Goal: Task Accomplishment & Management: Manage account settings

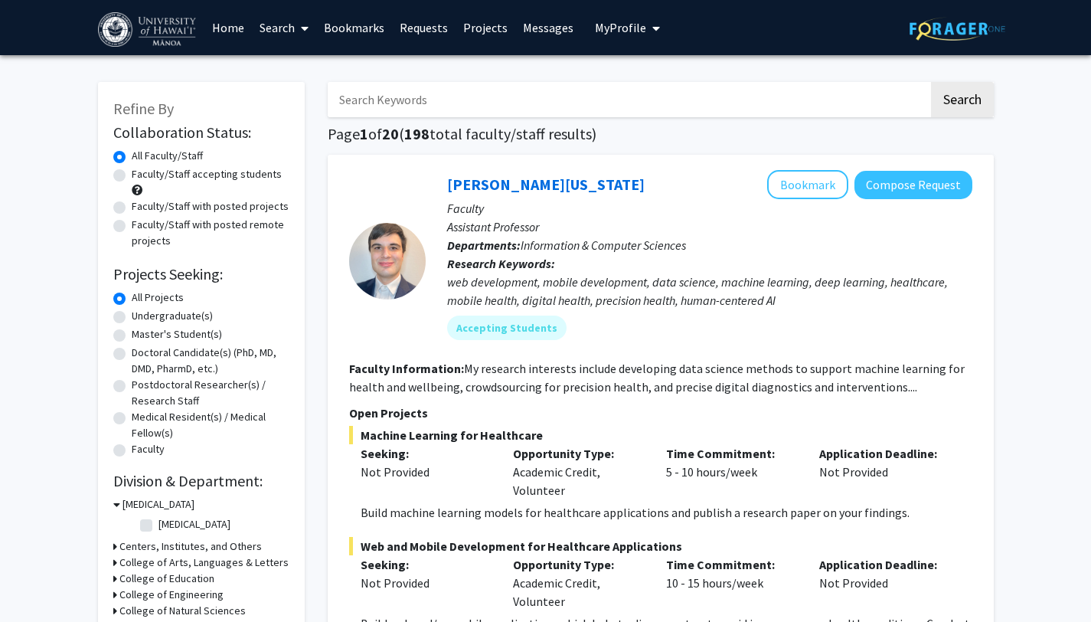
click at [652, 28] on icon "My profile dropdown to access profile and logout" at bounding box center [656, 28] width 8 height 12
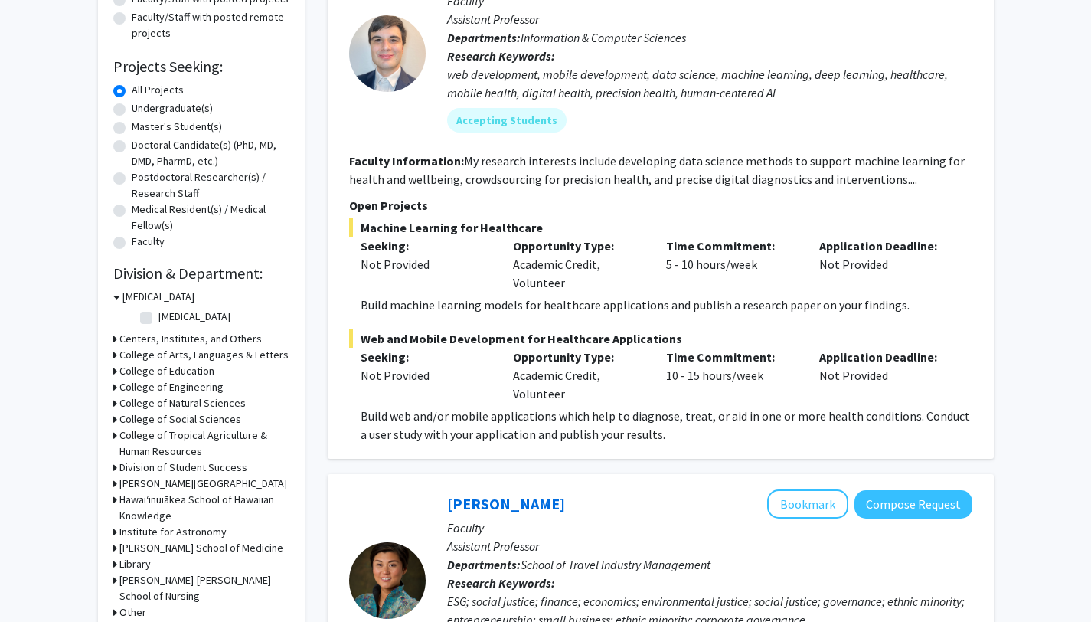
scroll to position [222, 0]
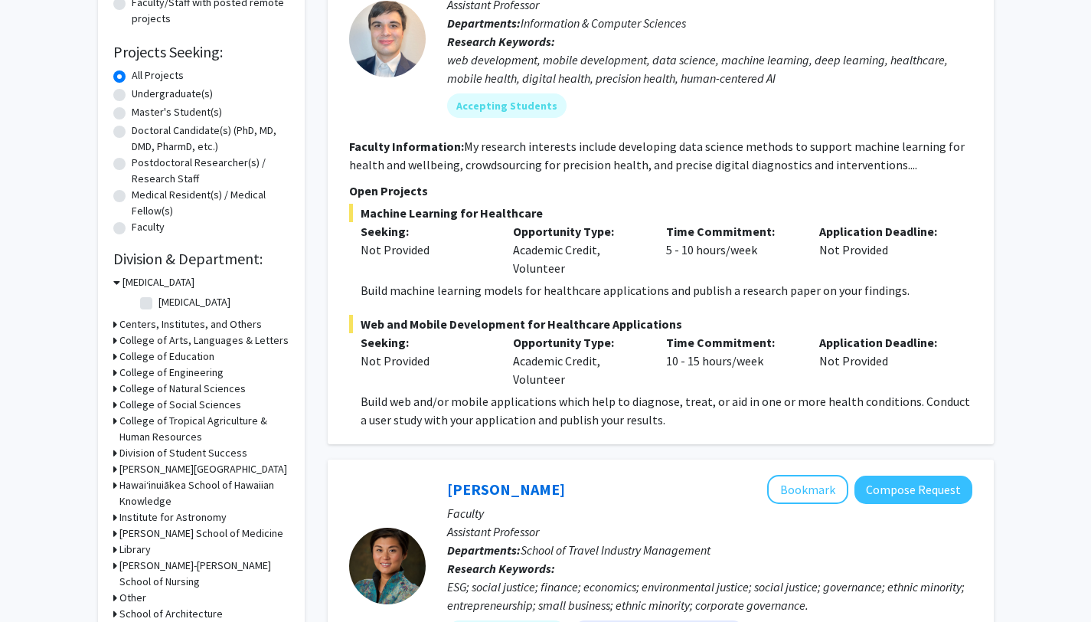
click at [133, 392] on h3 "College of Natural Sciences" at bounding box center [182, 389] width 126 height 16
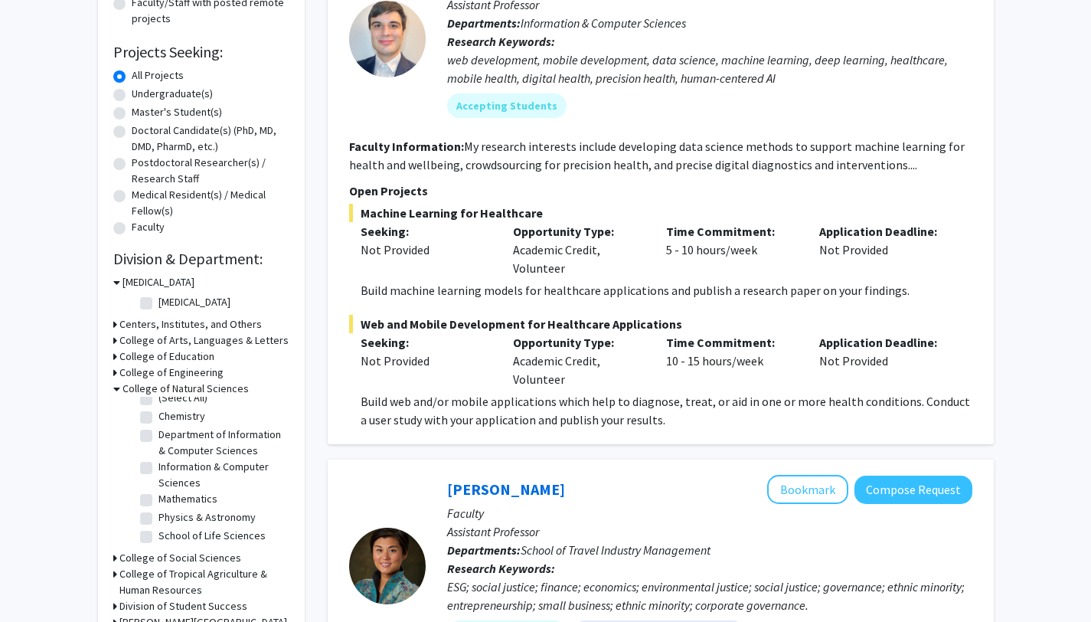
scroll to position [26, 0]
click at [196, 535] on label "School of Life Sciences" at bounding box center [212, 536] width 107 height 16
click at [168, 535] on input "School of Life Sciences" at bounding box center [164, 533] width 10 height 10
checkbox input "true"
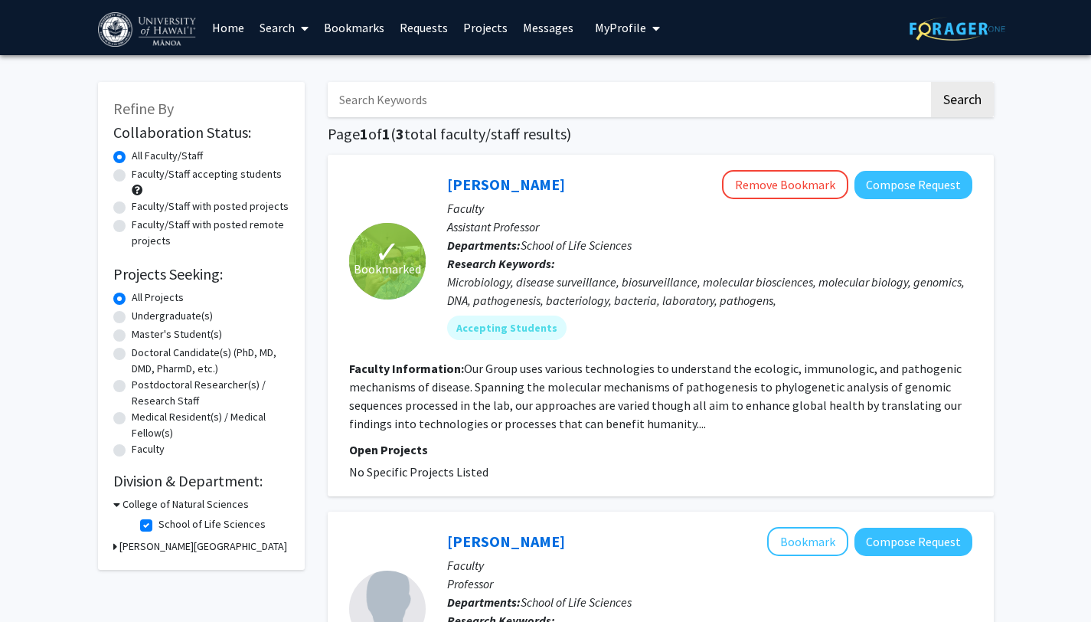
click at [159, 525] on label "School of Life Sciences" at bounding box center [212, 524] width 107 height 16
click at [159, 525] on input "School of Life Sciences" at bounding box center [164, 521] width 10 height 10
checkbox input "false"
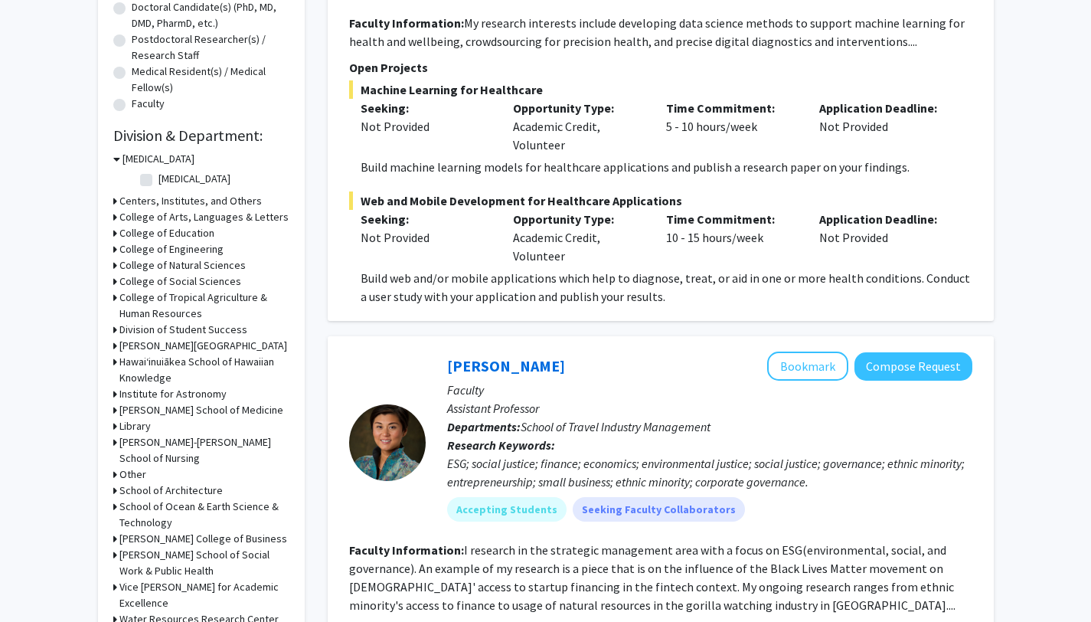
scroll to position [358, 0]
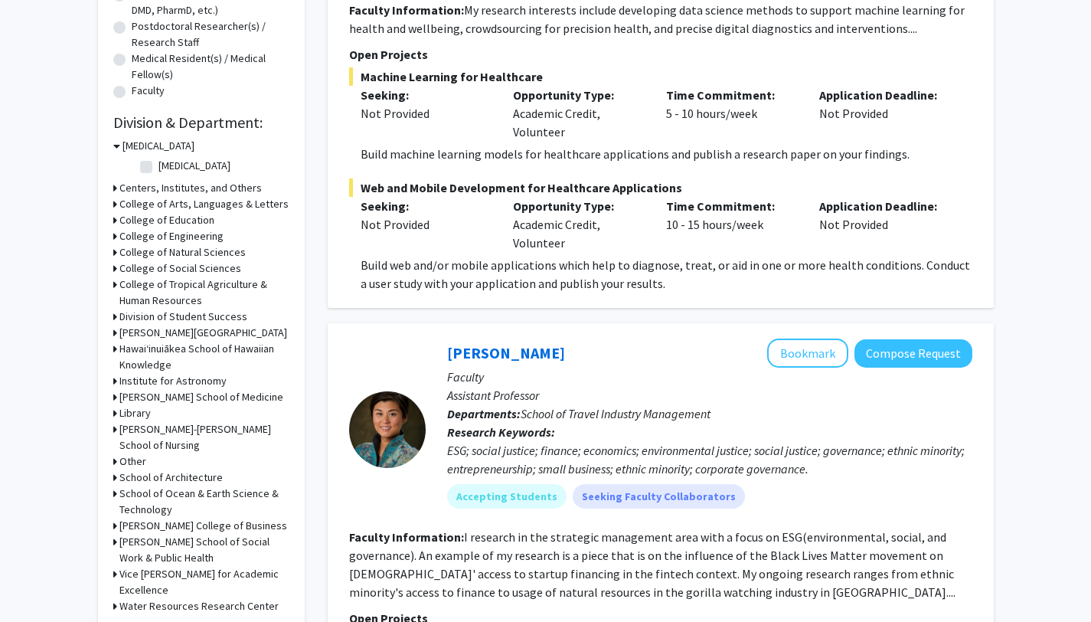
click at [177, 409] on div "Library" at bounding box center [201, 413] width 176 height 16
click at [157, 396] on h3 "[PERSON_NAME] School of Medicine" at bounding box center [201, 397] width 164 height 16
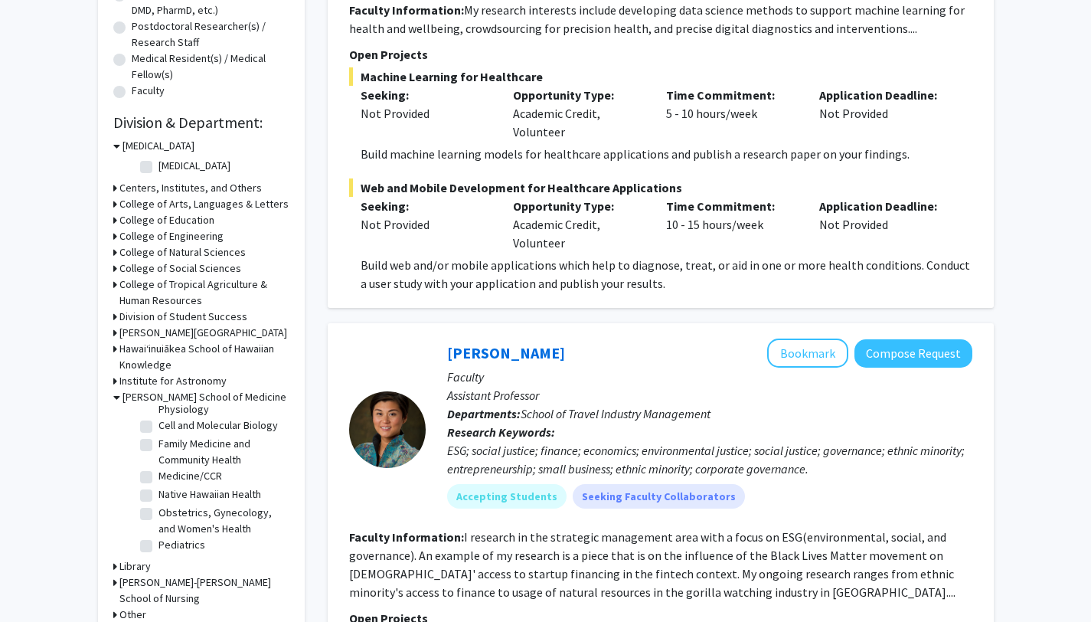
scroll to position [54, 0]
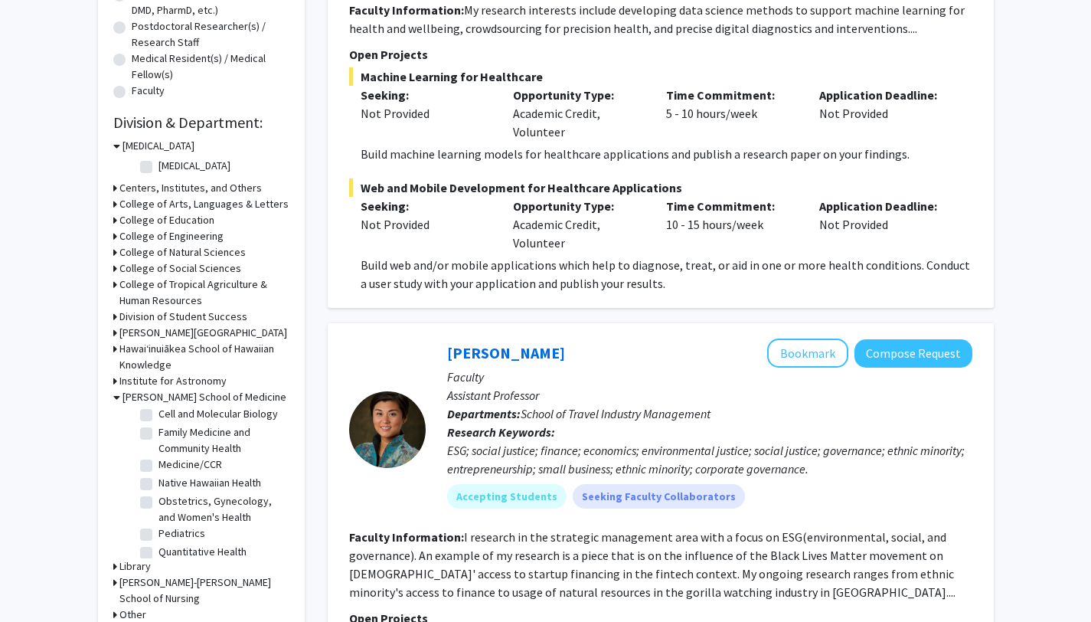
click at [173, 422] on label "Cell and Molecular Biology" at bounding box center [218, 414] width 119 height 16
click at [168, 416] on input "Cell and Molecular Biology" at bounding box center [164, 411] width 10 height 10
checkbox input "true"
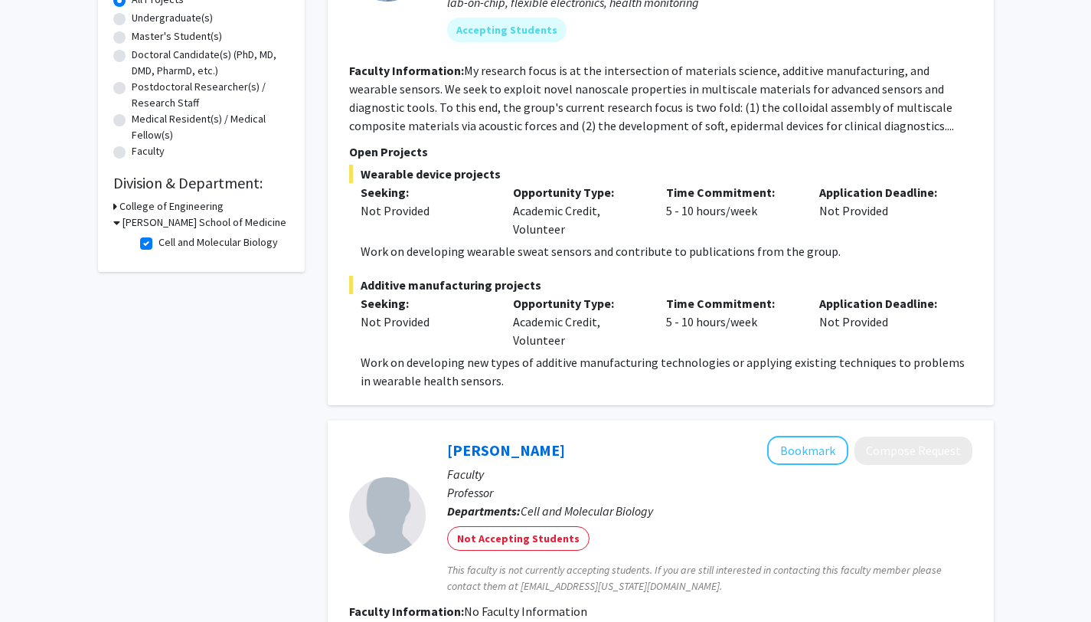
scroll to position [21, 0]
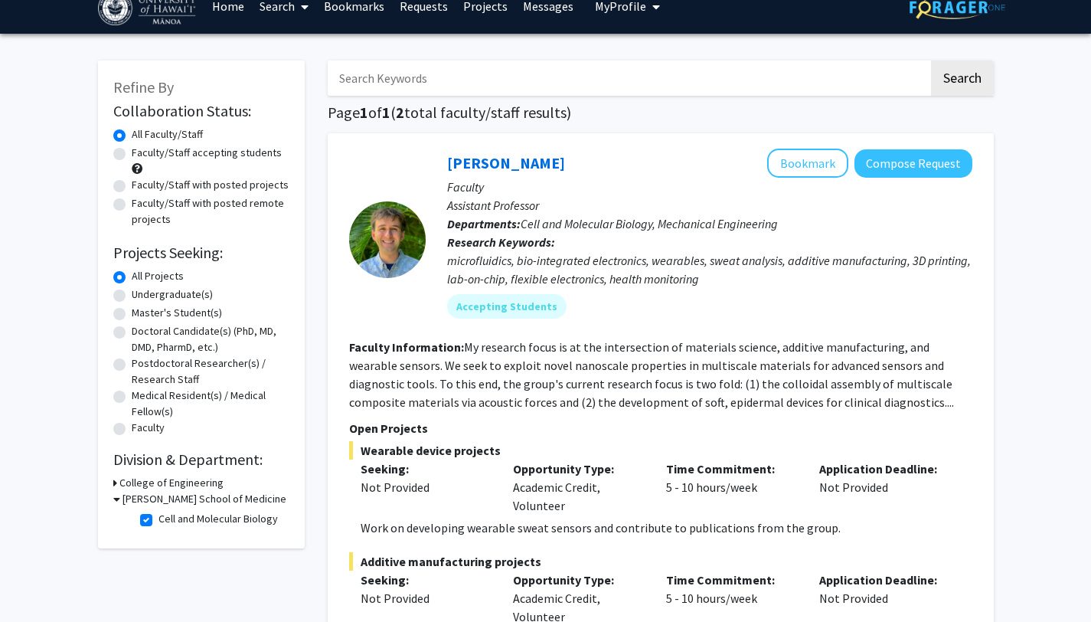
click at [159, 521] on label "Cell and Molecular Biology" at bounding box center [218, 519] width 119 height 16
click at [159, 521] on input "Cell and Molecular Biology" at bounding box center [164, 516] width 10 height 10
checkbox input "false"
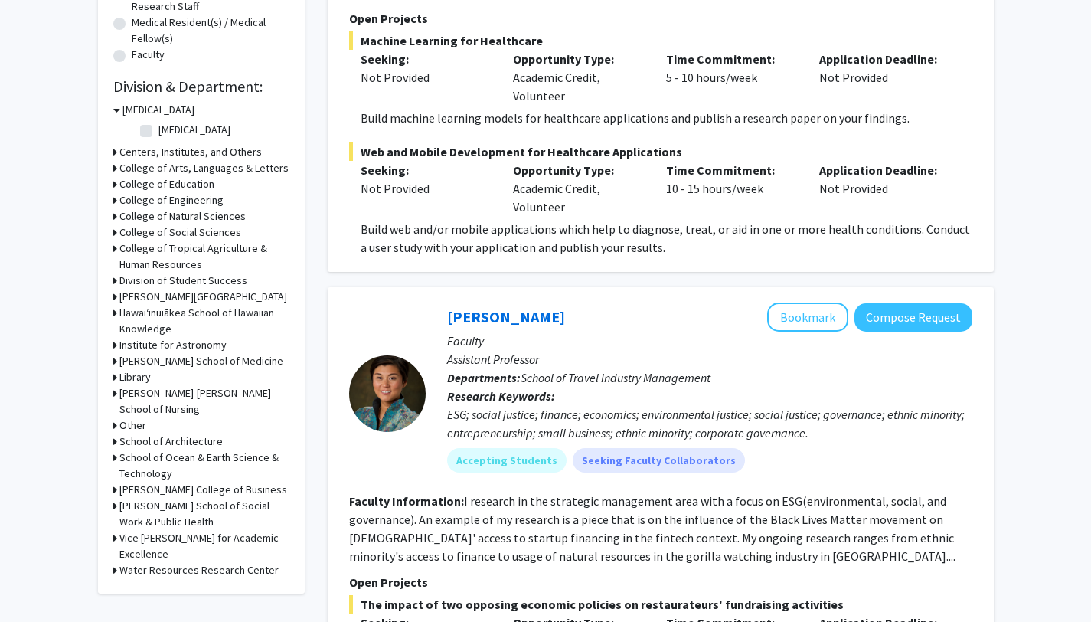
scroll to position [397, 0]
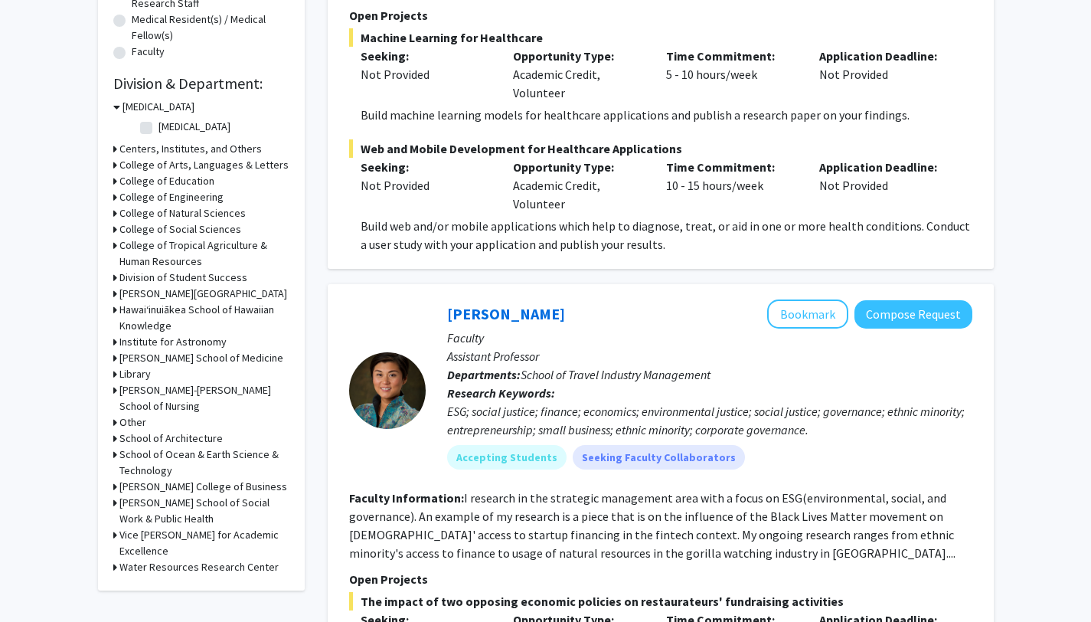
click at [165, 142] on h3 "Centers, Institutes, and Others" at bounding box center [190, 149] width 142 height 16
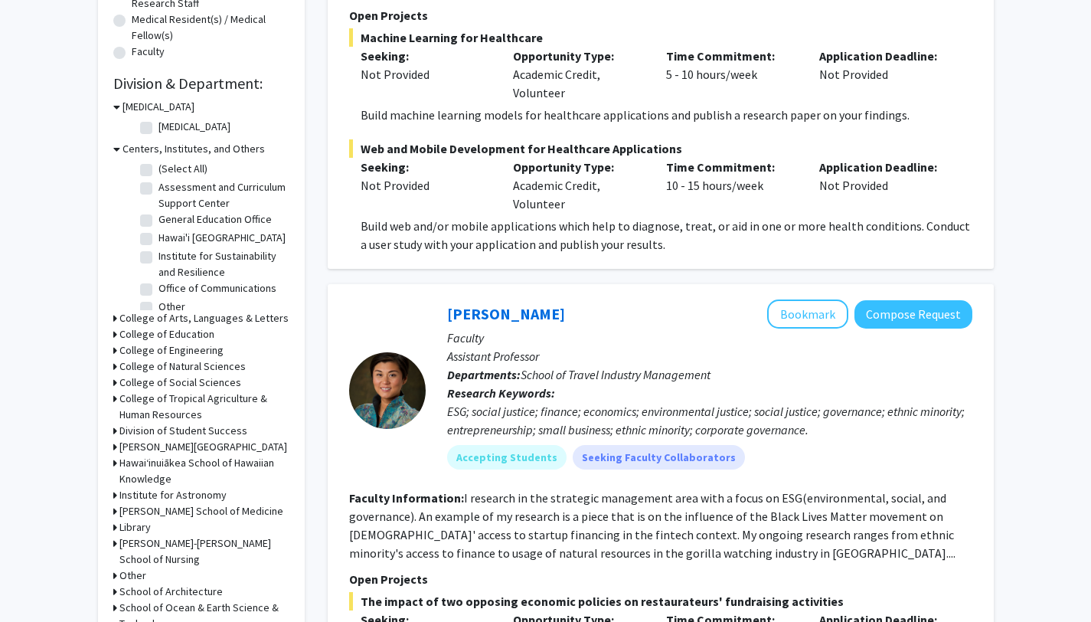
click at [155, 416] on h3 "College of Tropical Agriculture & Human Resources" at bounding box center [204, 407] width 170 height 32
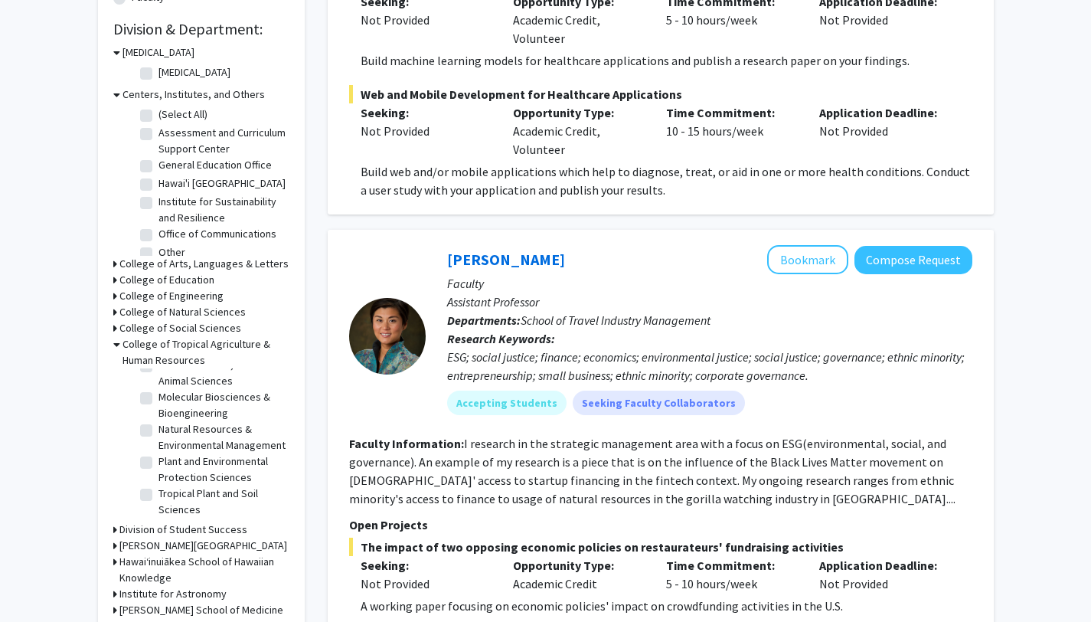
scroll to position [82, 0]
click at [172, 315] on h3 "College of Natural Sciences" at bounding box center [182, 312] width 126 height 16
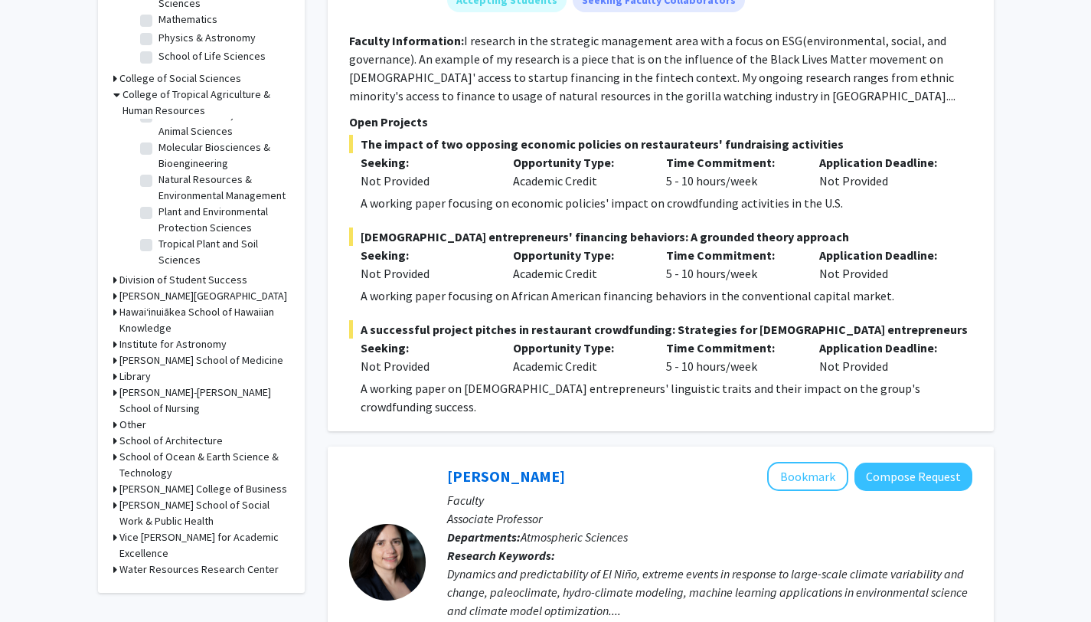
scroll to position [853, 0]
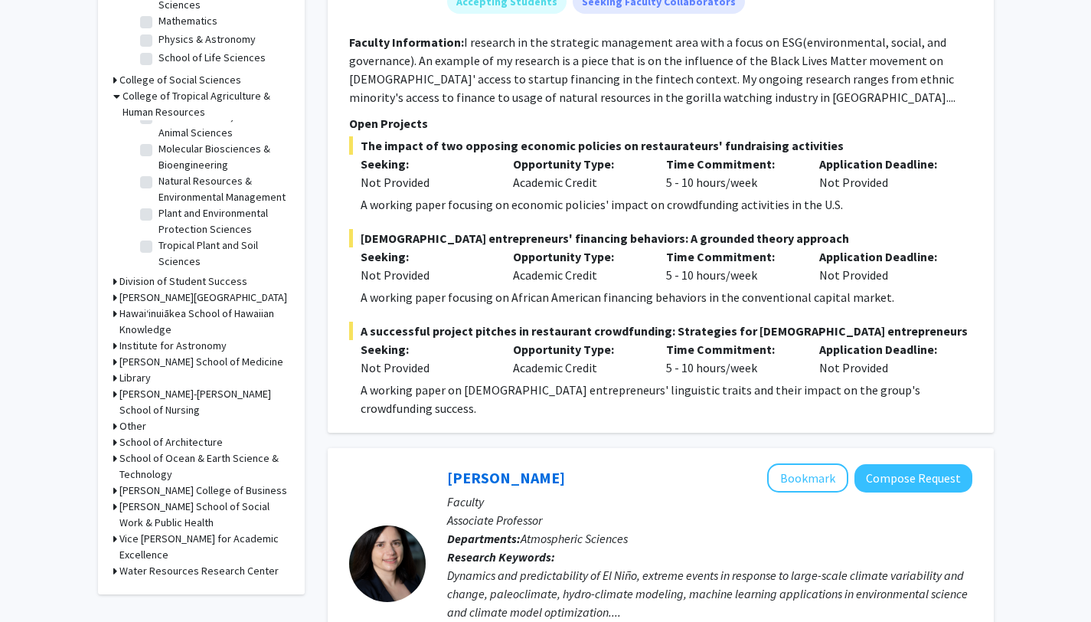
click at [136, 427] on h3 "Other" at bounding box center [132, 426] width 27 height 16
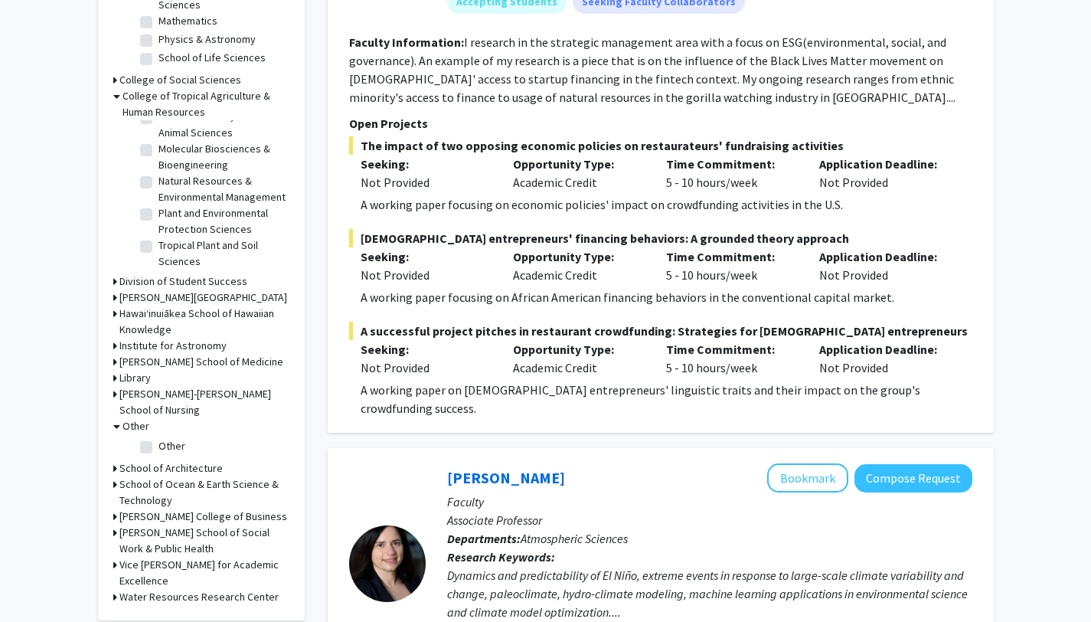
click at [162, 362] on h3 "[PERSON_NAME] School of Medicine" at bounding box center [201, 362] width 164 height 16
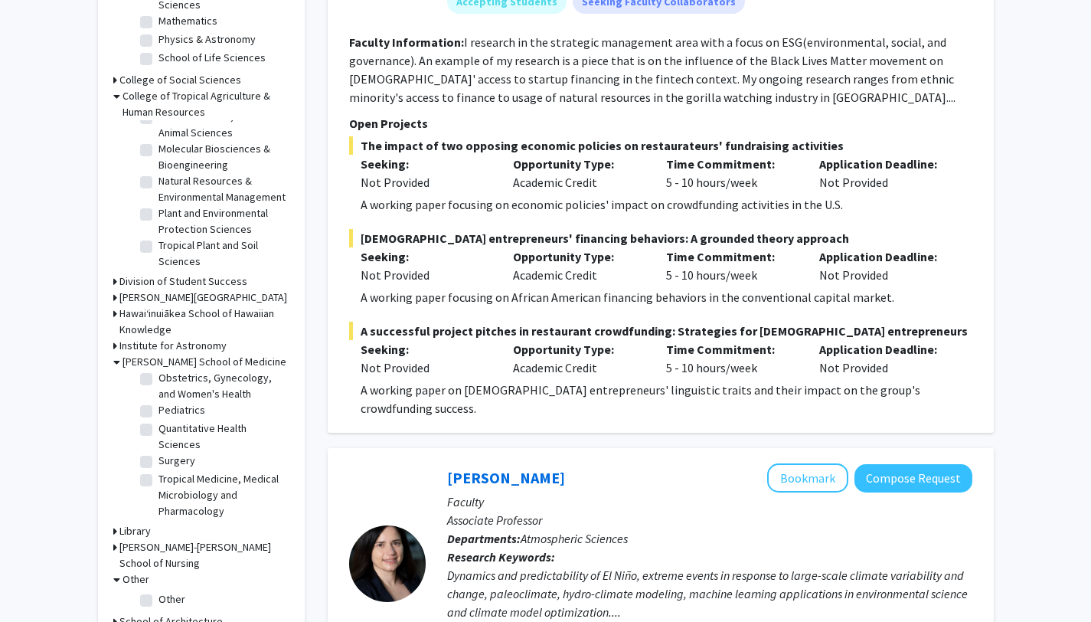
scroll to position [155, 0]
click at [195, 488] on label "Tropical Medicine, Medical Microbiology and Pharmacology" at bounding box center [222, 495] width 127 height 48
click at [168, 481] on input "Tropical Medicine, Medical Microbiology and Pharmacology" at bounding box center [164, 476] width 10 height 10
checkbox input "true"
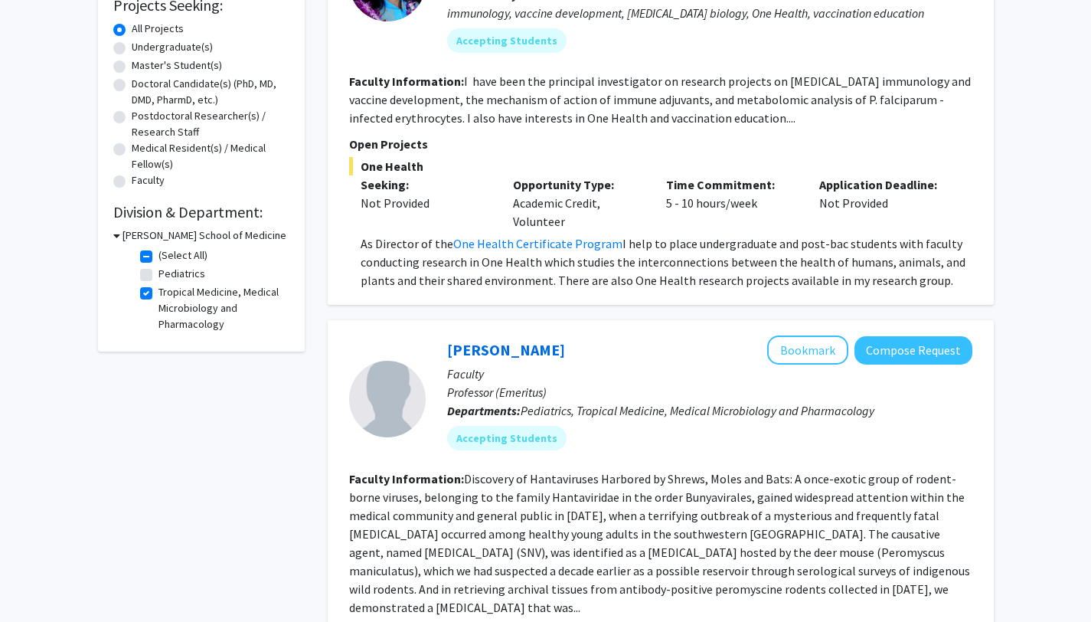
scroll to position [161, 0]
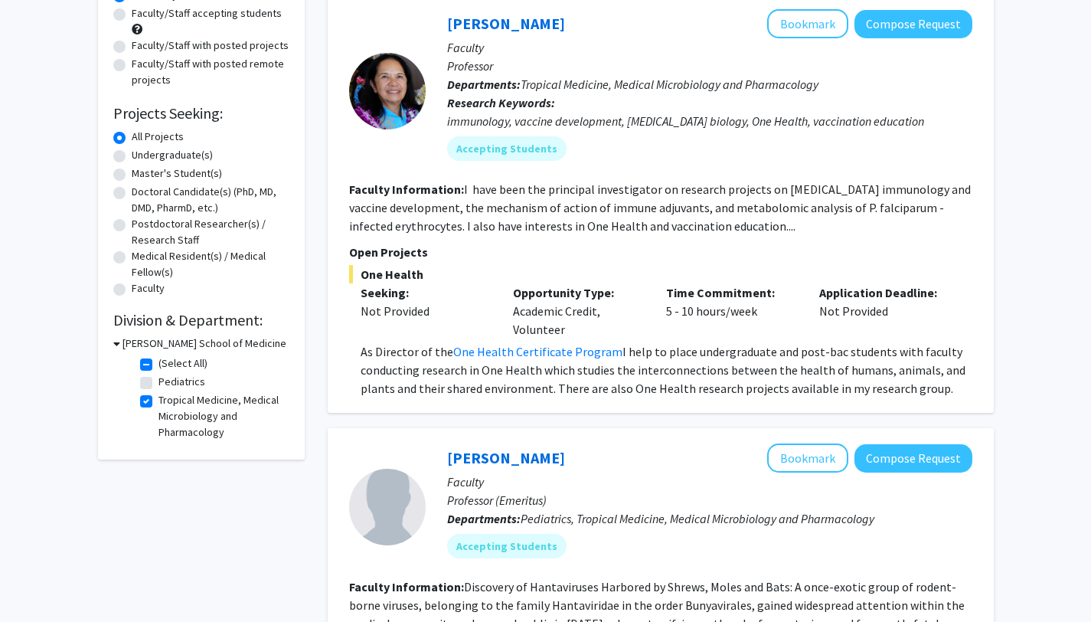
click at [159, 404] on label "Tropical Medicine, Medical Microbiology and Pharmacology" at bounding box center [222, 416] width 127 height 48
click at [159, 402] on input "Tropical Medicine, Medical Microbiology and Pharmacology" at bounding box center [164, 397] width 10 height 10
checkbox input "false"
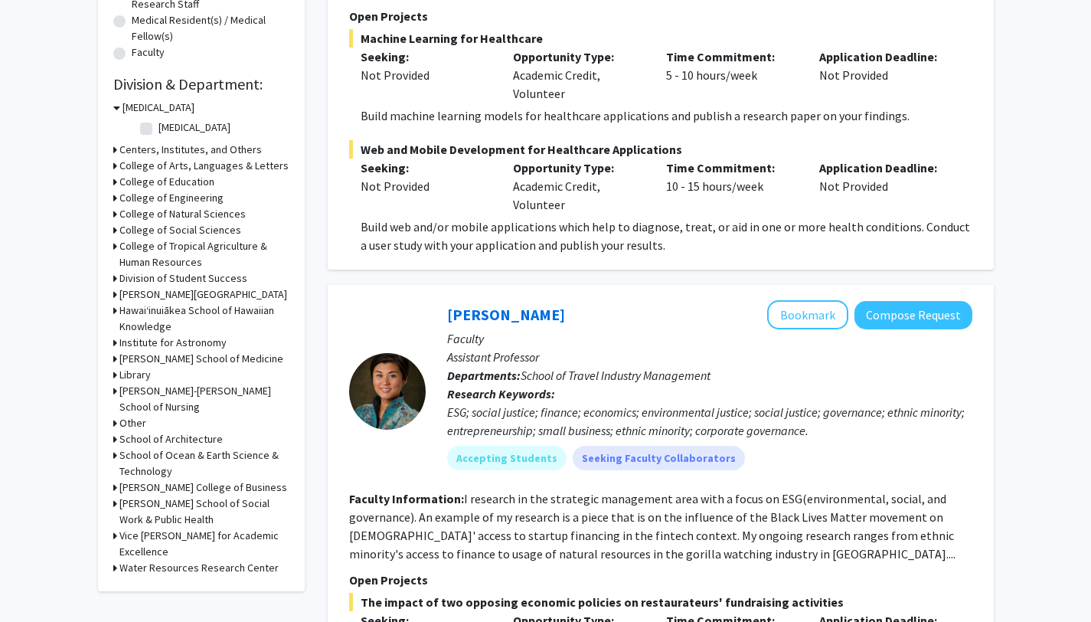
scroll to position [386, 0]
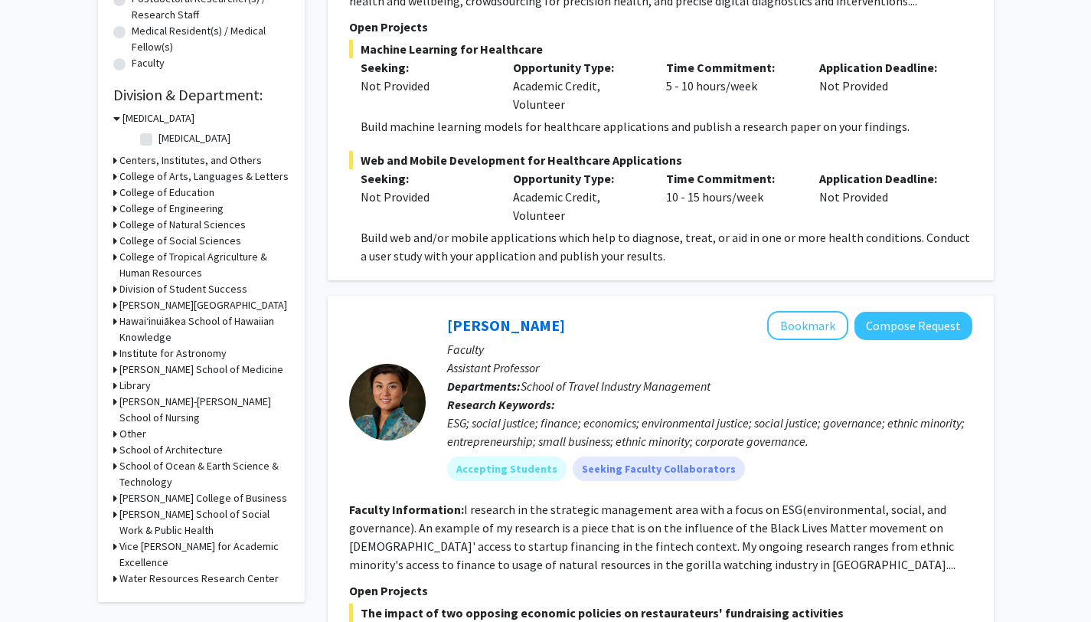
click at [135, 374] on h3 "[PERSON_NAME] School of Medicine" at bounding box center [201, 369] width 164 height 16
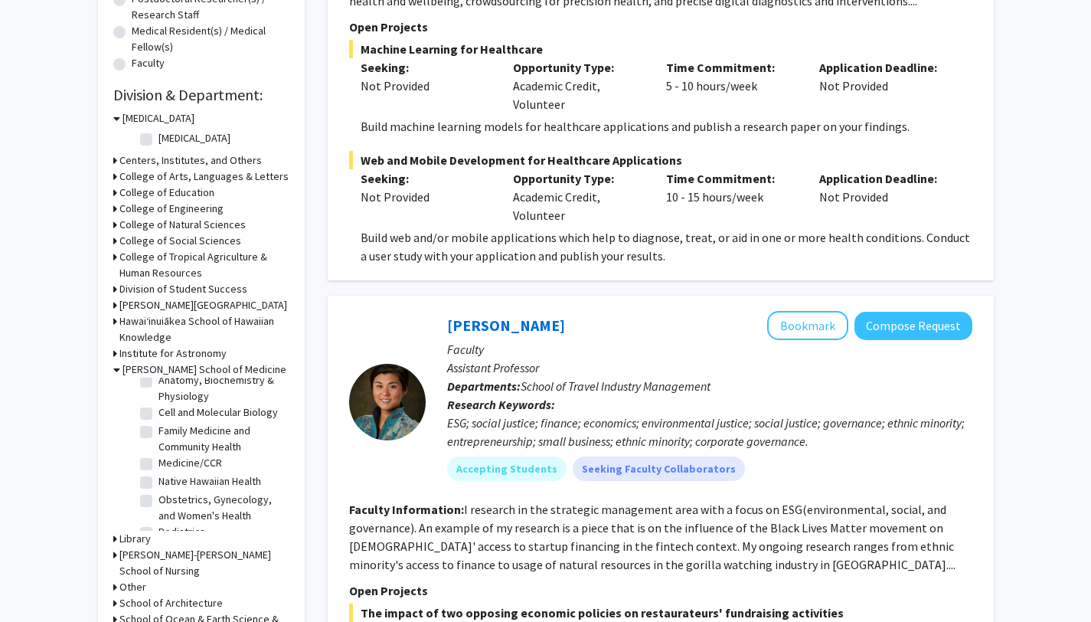
scroll to position [0, 0]
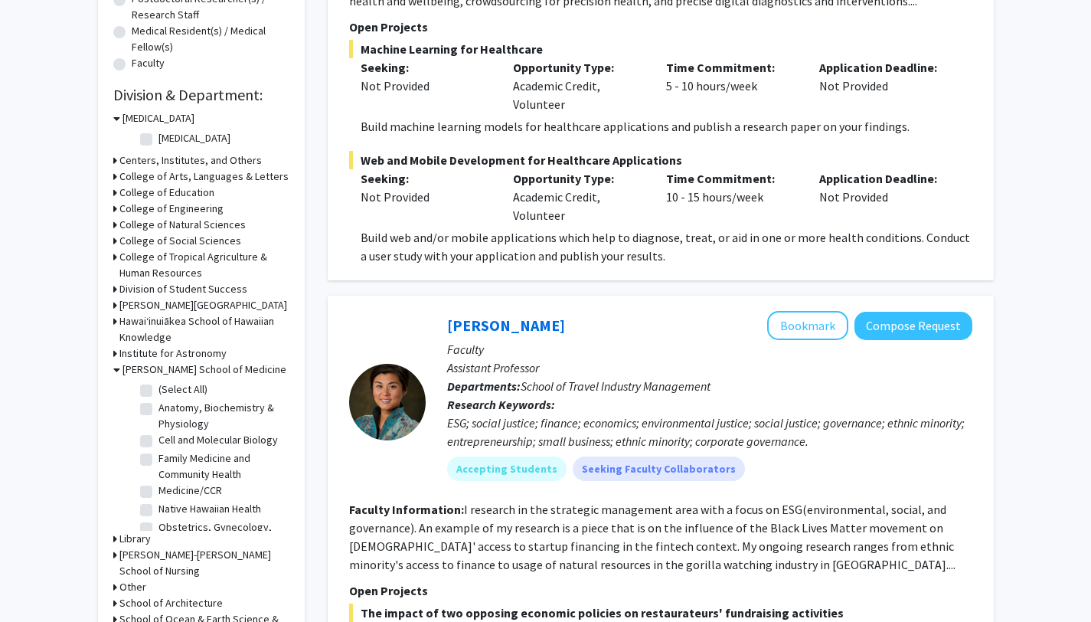
click at [180, 387] on label "(Select All)" at bounding box center [183, 389] width 49 height 16
click at [168, 387] on input "(Select All)" at bounding box center [164, 386] width 10 height 10
checkbox input "true"
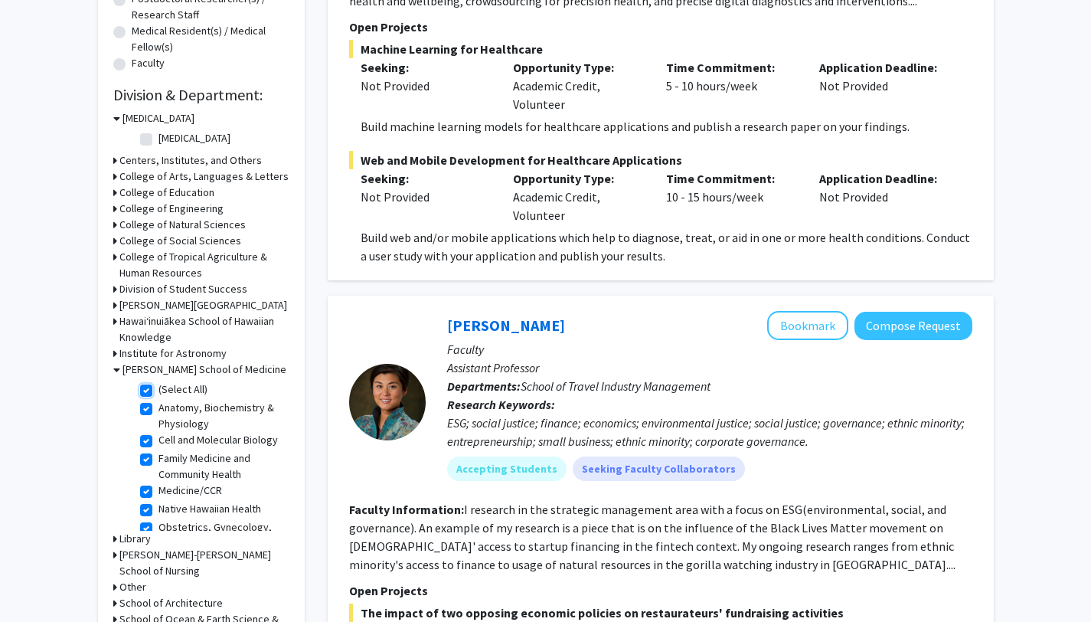
checkbox input "true"
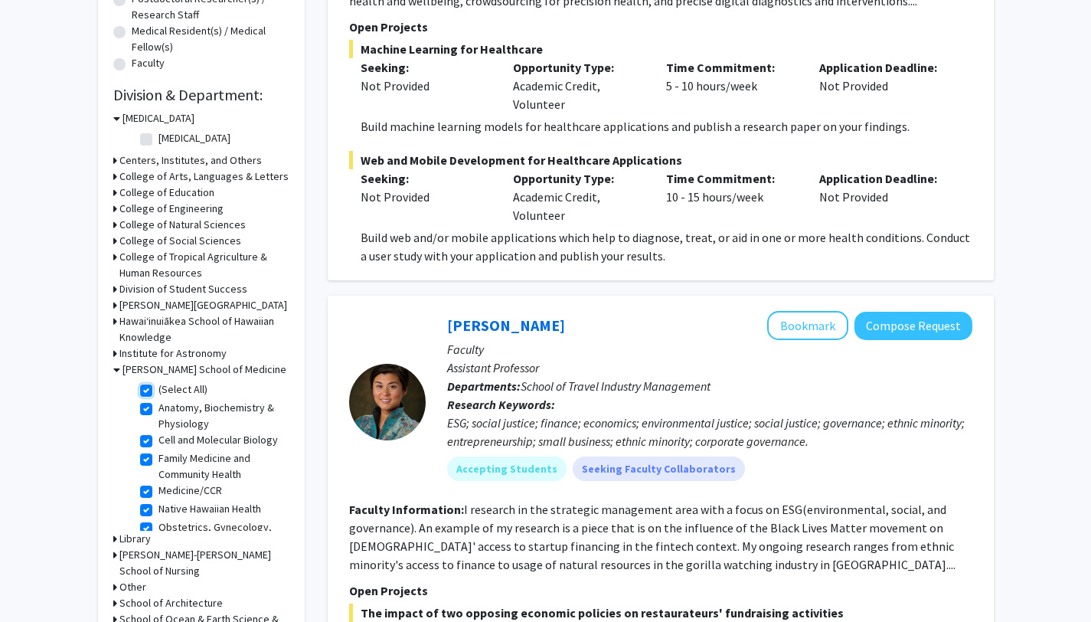
checkbox input "true"
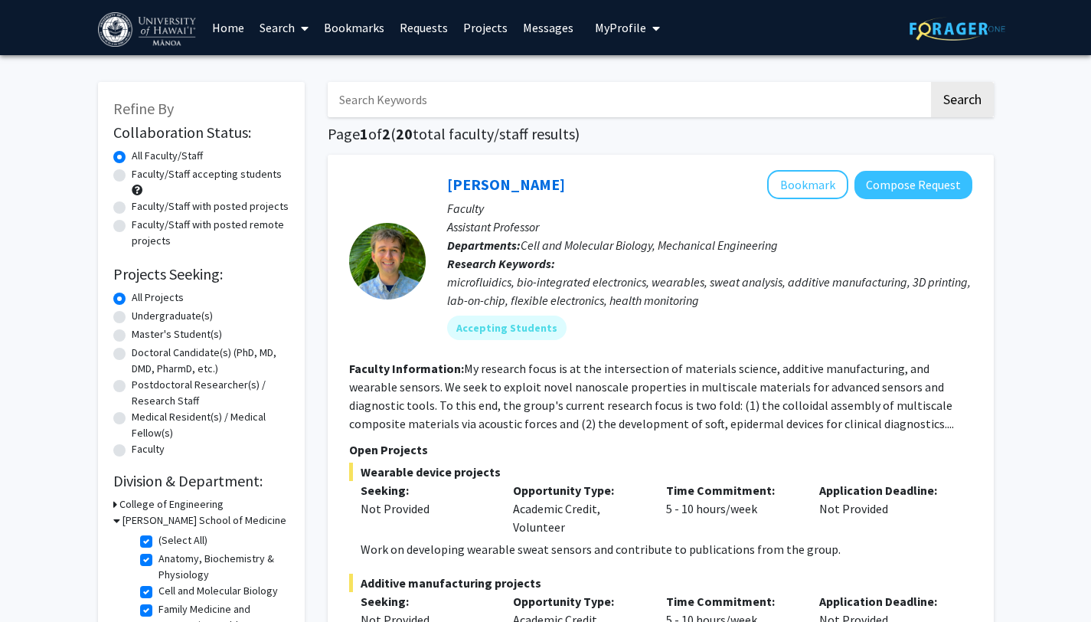
click at [572, 103] on input "Search Keywords" at bounding box center [628, 99] width 601 height 35
type input "[PERSON_NAME]"
click at [931, 82] on button "Search" at bounding box center [962, 99] width 63 height 35
checkbox input "false"
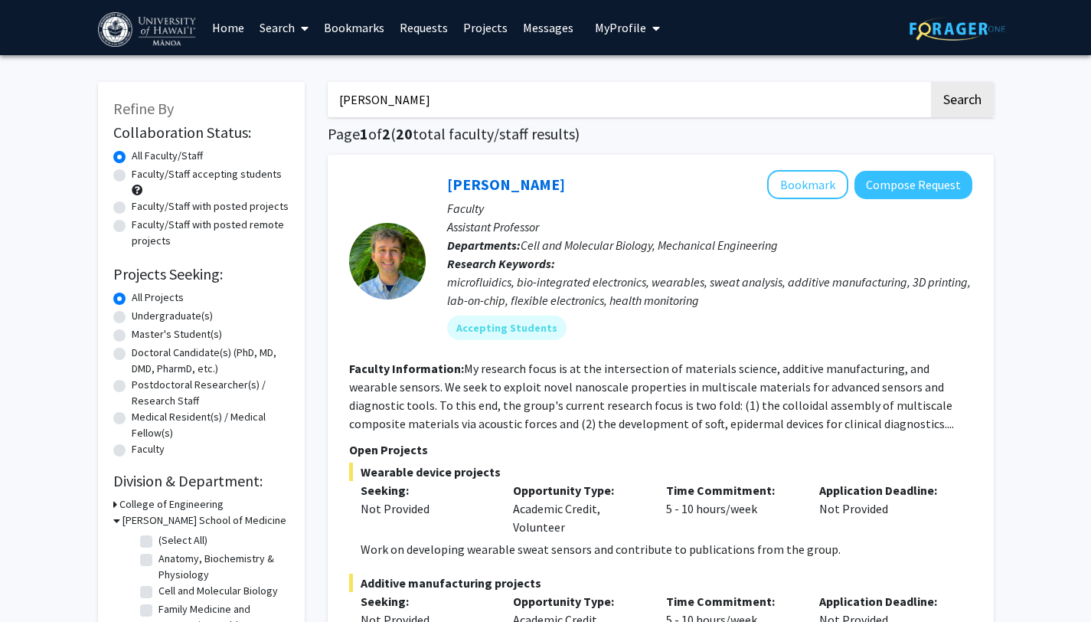
checkbox input "false"
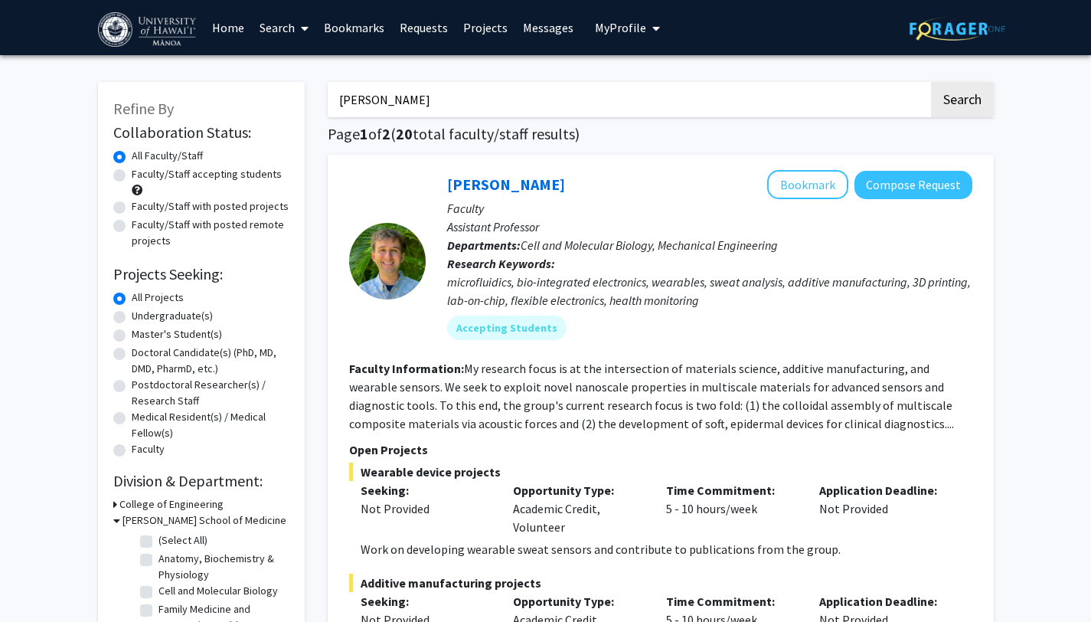
checkbox input "false"
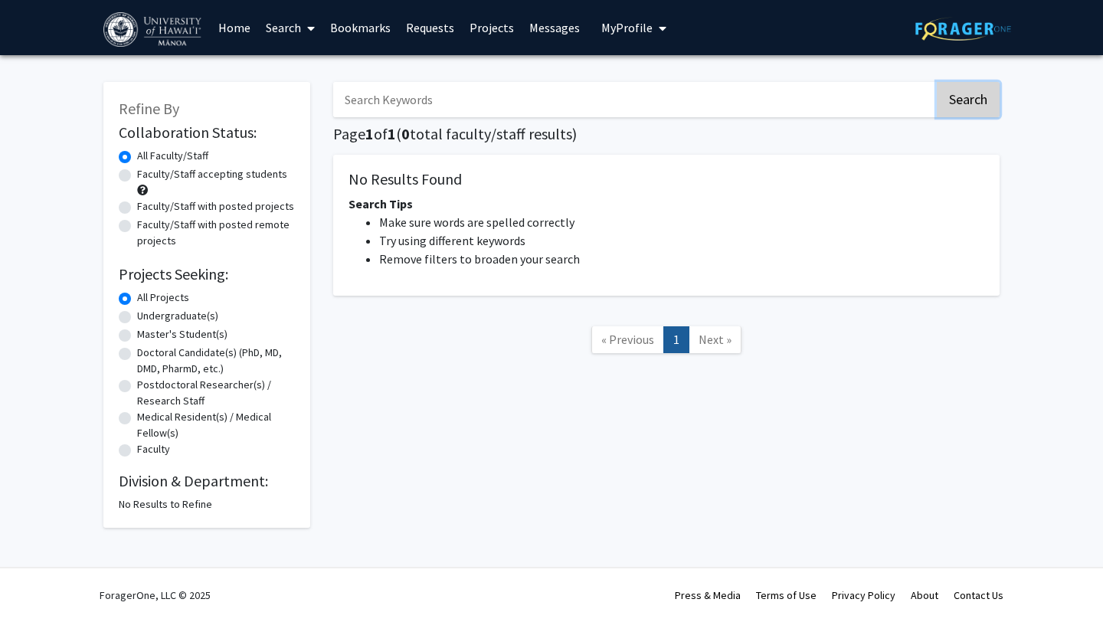
click at [965, 90] on button "Search" at bounding box center [967, 99] width 63 height 35
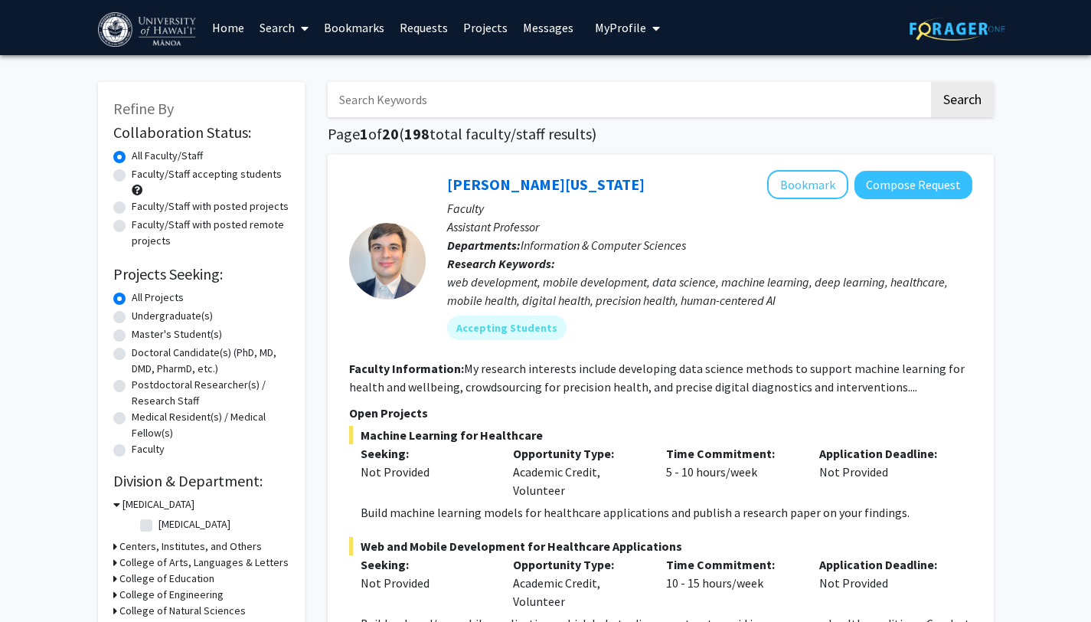
click at [423, 93] on input "Search Keywords" at bounding box center [628, 99] width 601 height 35
type input "ben"
click at [931, 82] on button "Search" at bounding box center [962, 99] width 63 height 35
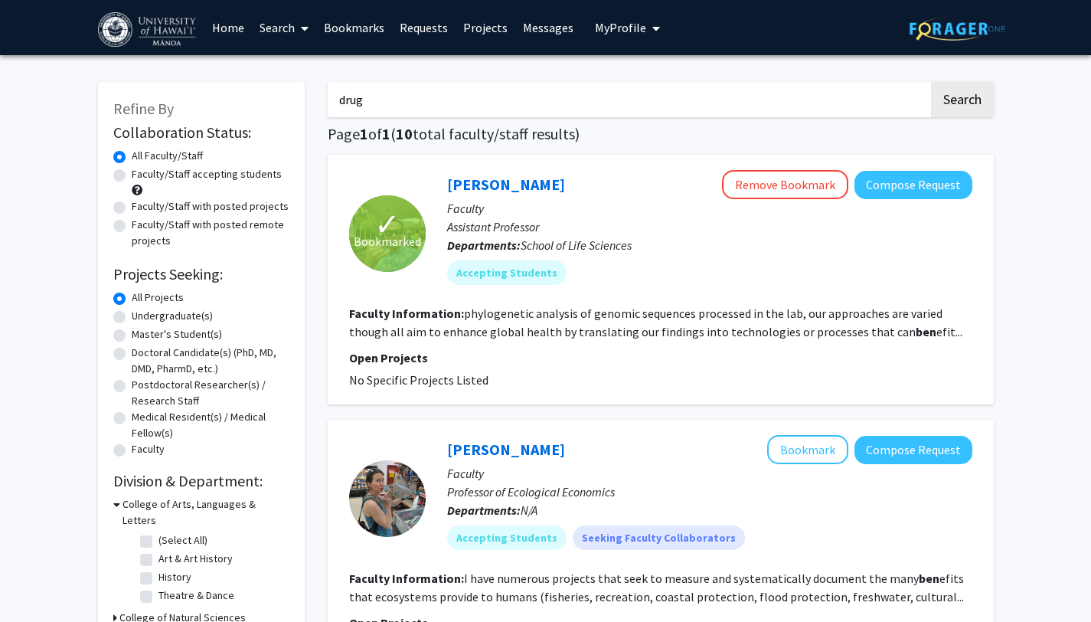
type input "drug"
click at [931, 82] on button "Search" at bounding box center [962, 99] width 63 height 35
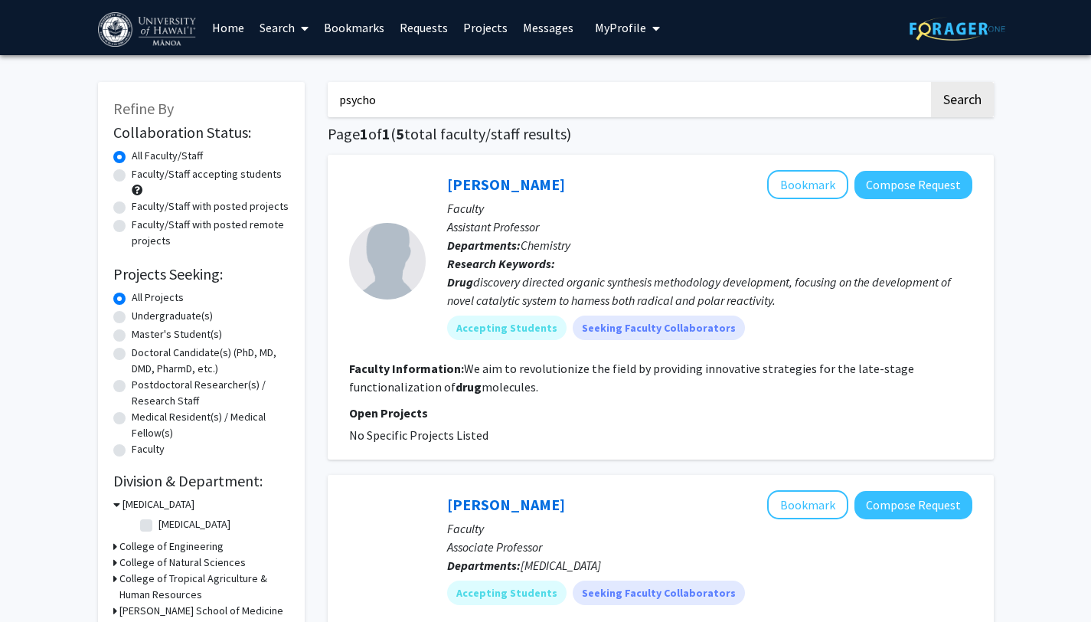
click at [931, 82] on button "Search" at bounding box center [962, 99] width 63 height 35
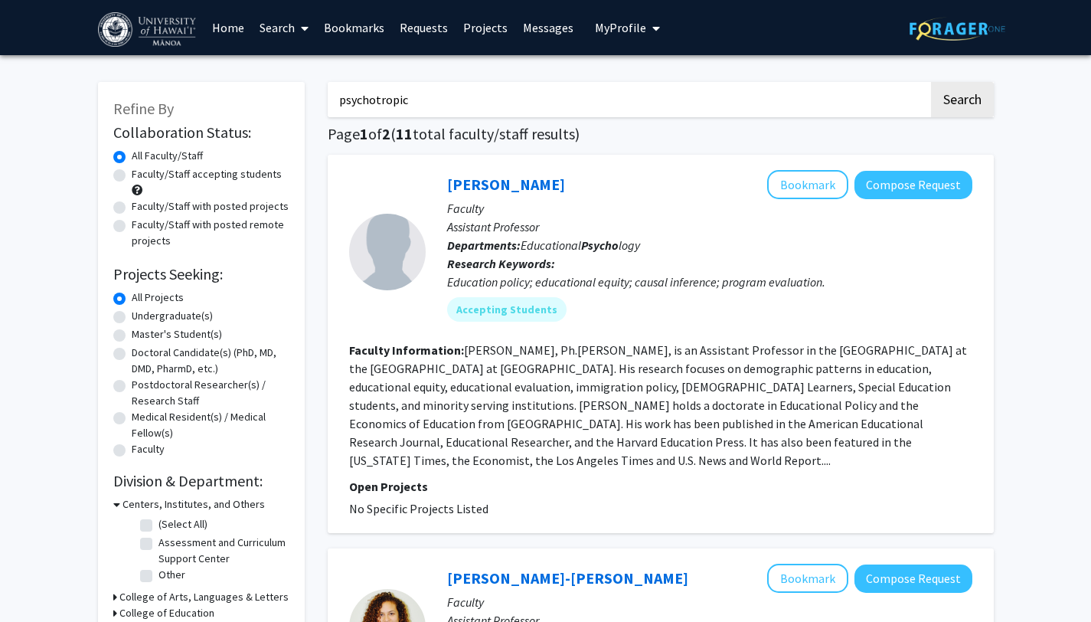
type input "psychotropic"
click at [931, 82] on button "Search" at bounding box center [962, 99] width 63 height 35
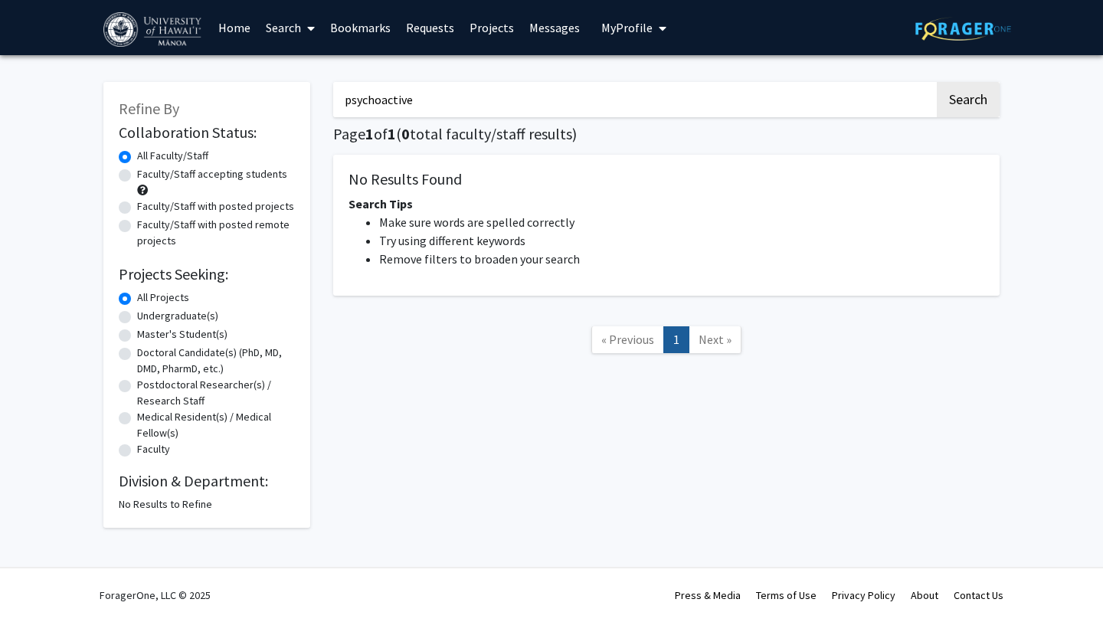
type input "psychoactive"
click at [936, 82] on button "Search" at bounding box center [967, 99] width 63 height 35
type input "metabolism"
click at [936, 82] on button "Search" at bounding box center [967, 99] width 63 height 35
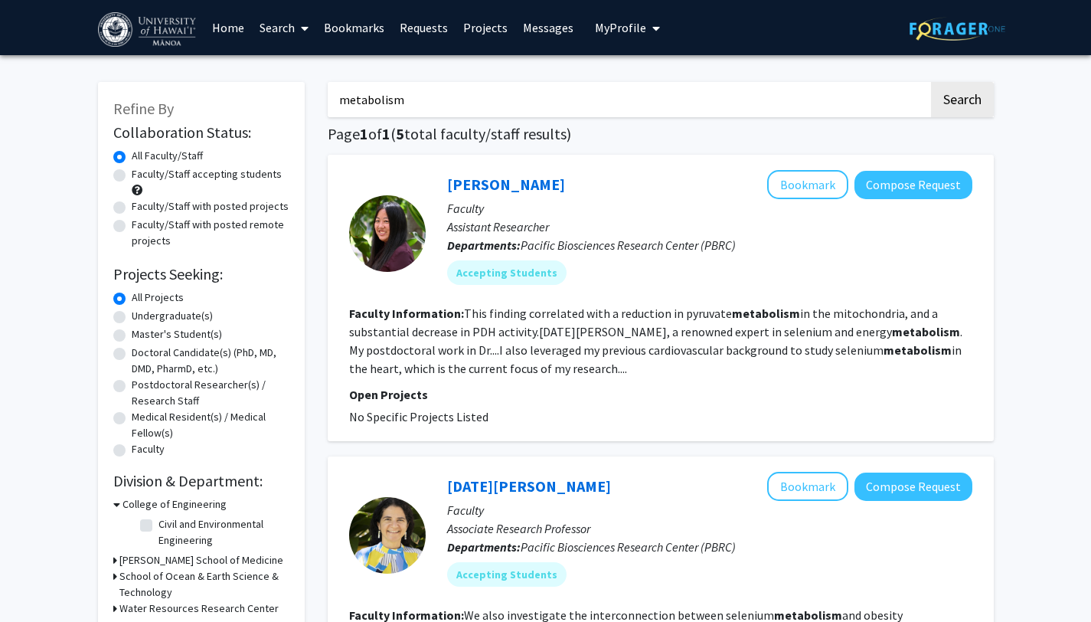
click at [492, 96] on input "metabolism" at bounding box center [628, 99] width 601 height 35
type input "[MEDICAL_DATA]"
click at [931, 82] on button "Search" at bounding box center [962, 99] width 63 height 35
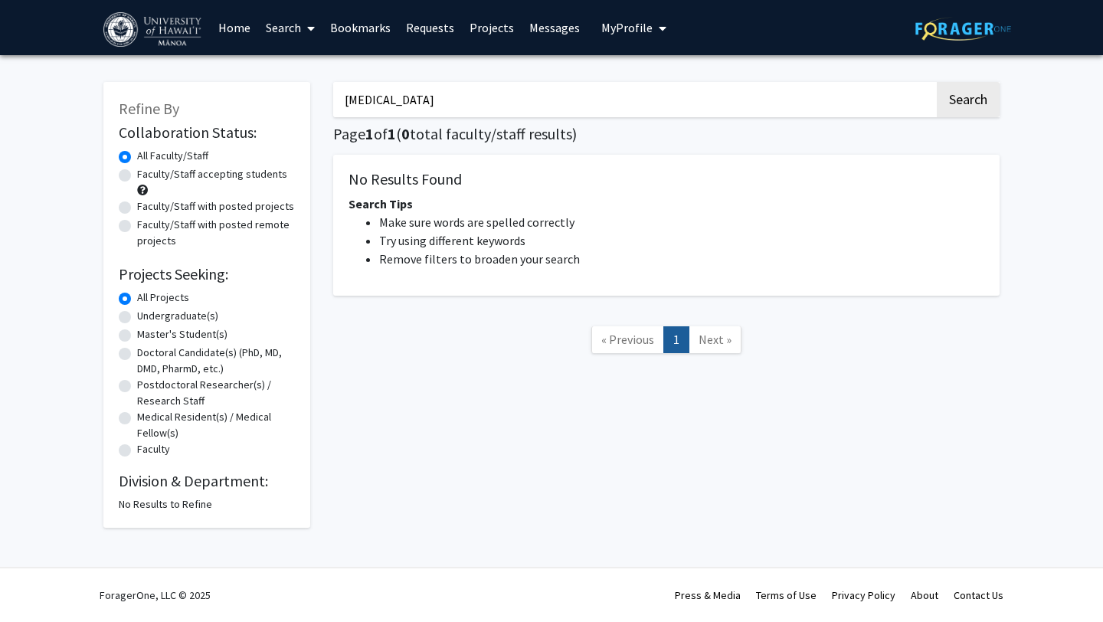
type input "[MEDICAL_DATA]"
click at [936, 82] on button "Search" at bounding box center [967, 99] width 63 height 35
click at [482, 26] on link "Projects" at bounding box center [492, 28] width 60 height 54
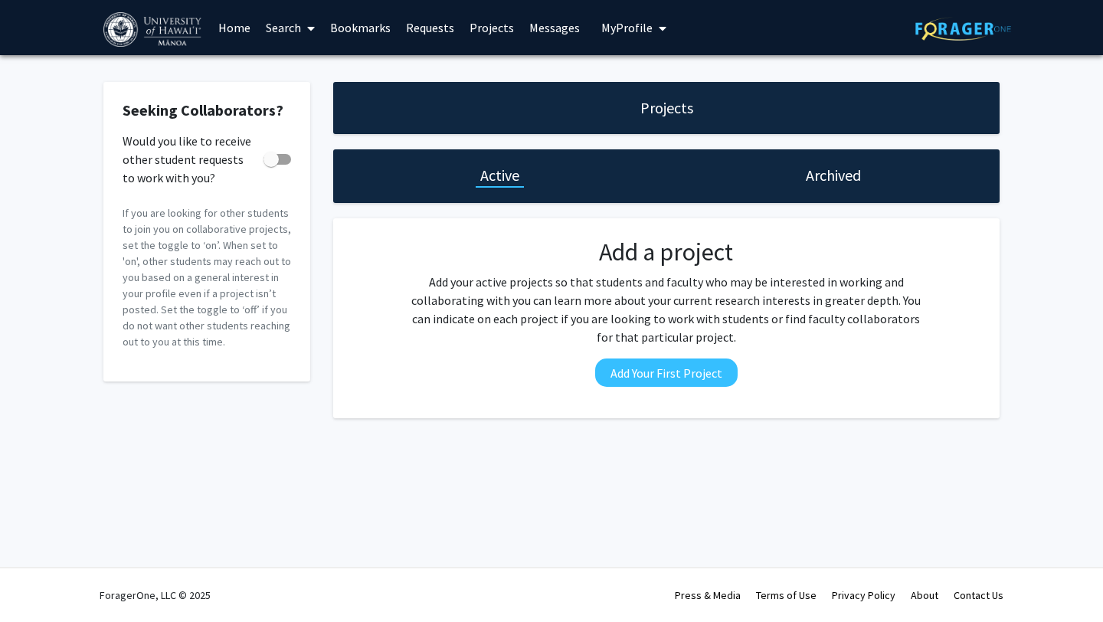
click at [291, 34] on link "Search" at bounding box center [290, 28] width 64 height 54
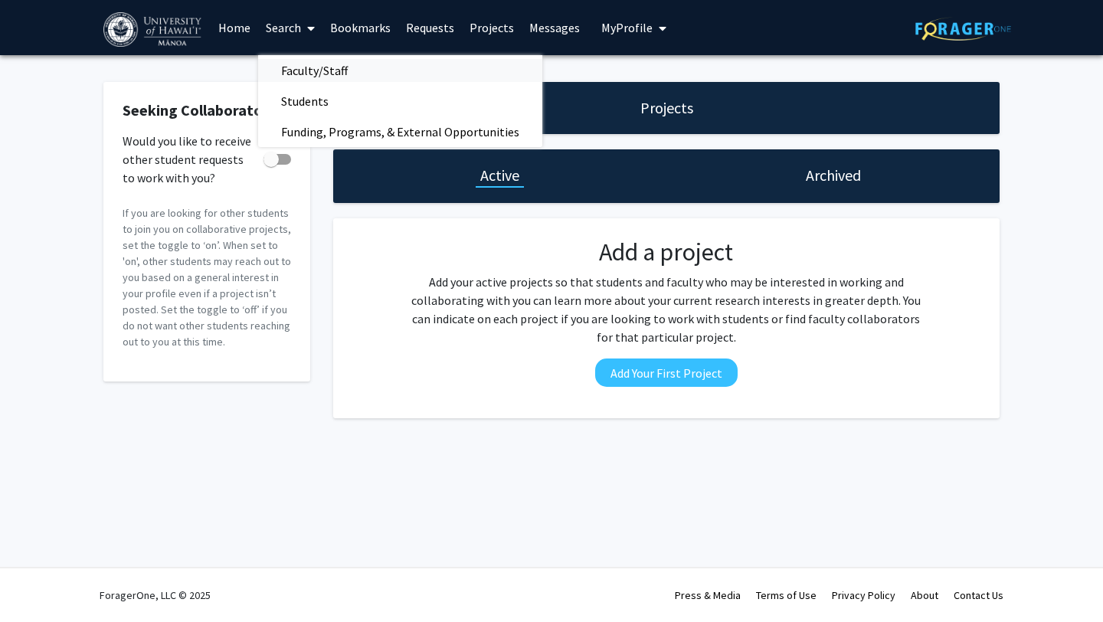
click at [313, 71] on span "Faculty/Staff" at bounding box center [314, 70] width 113 height 31
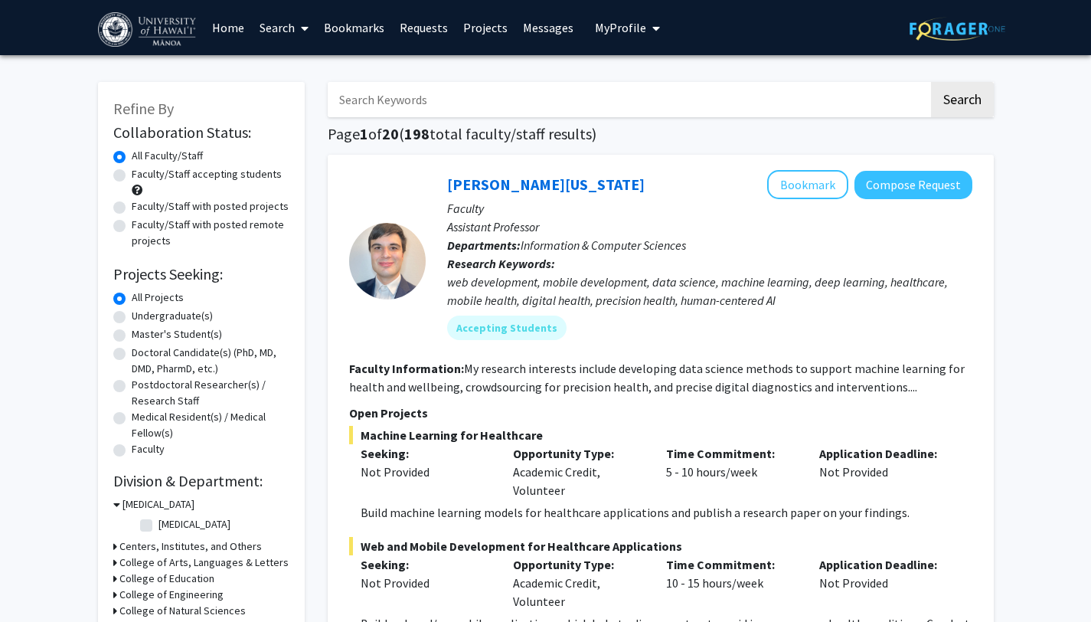
click at [191, 314] on label "Undergraduate(s)" at bounding box center [172, 316] width 81 height 16
click at [142, 314] on input "Undergraduate(s)" at bounding box center [137, 313] width 10 height 10
radio input "true"
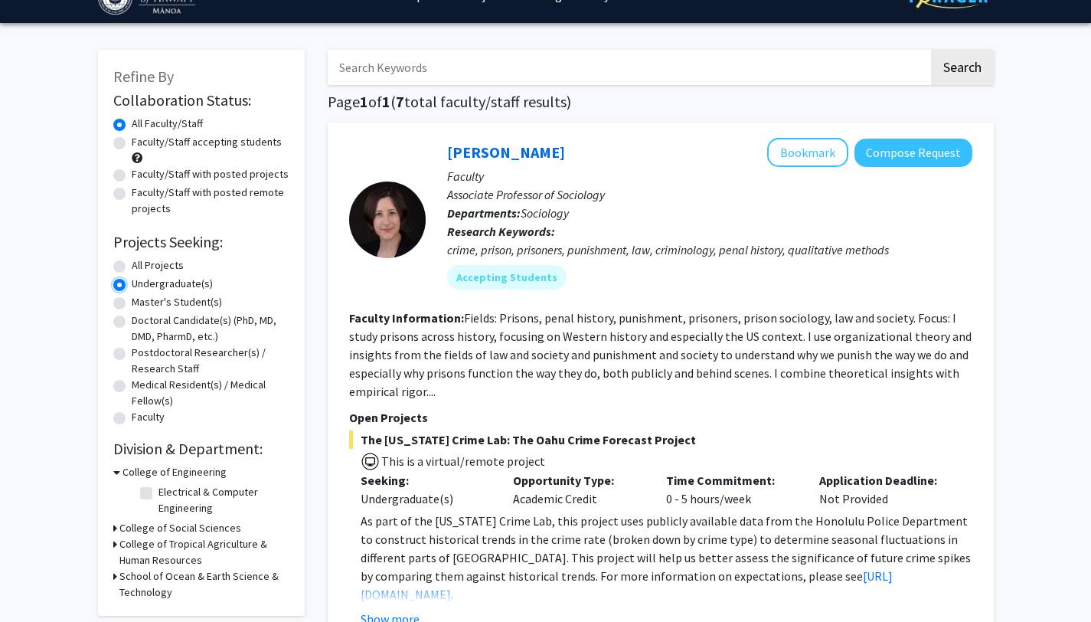
scroll to position [29, 0]
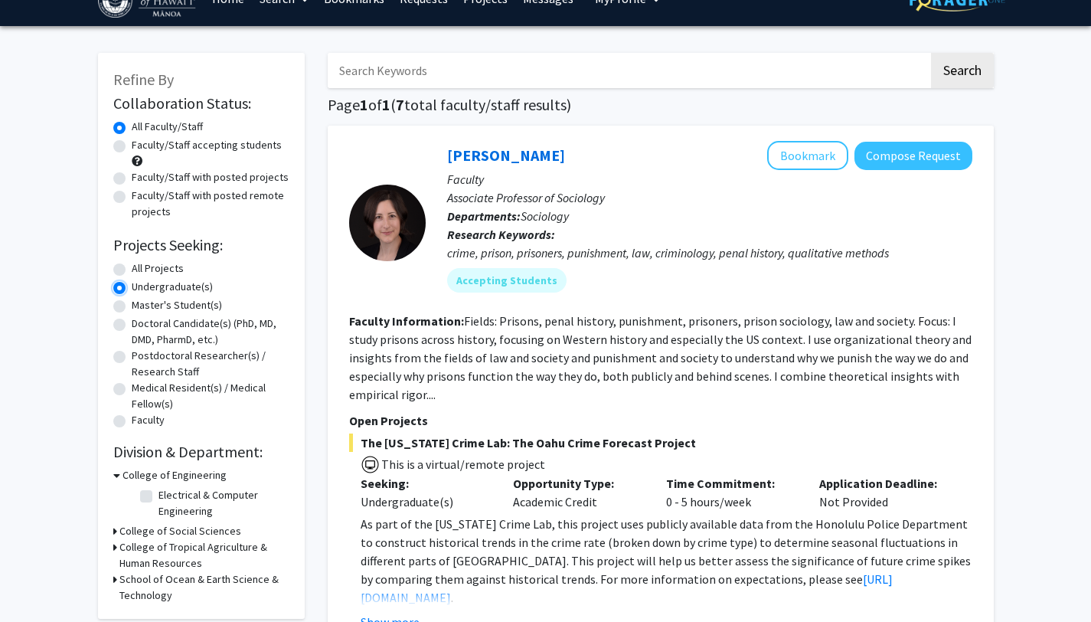
radio input "true"
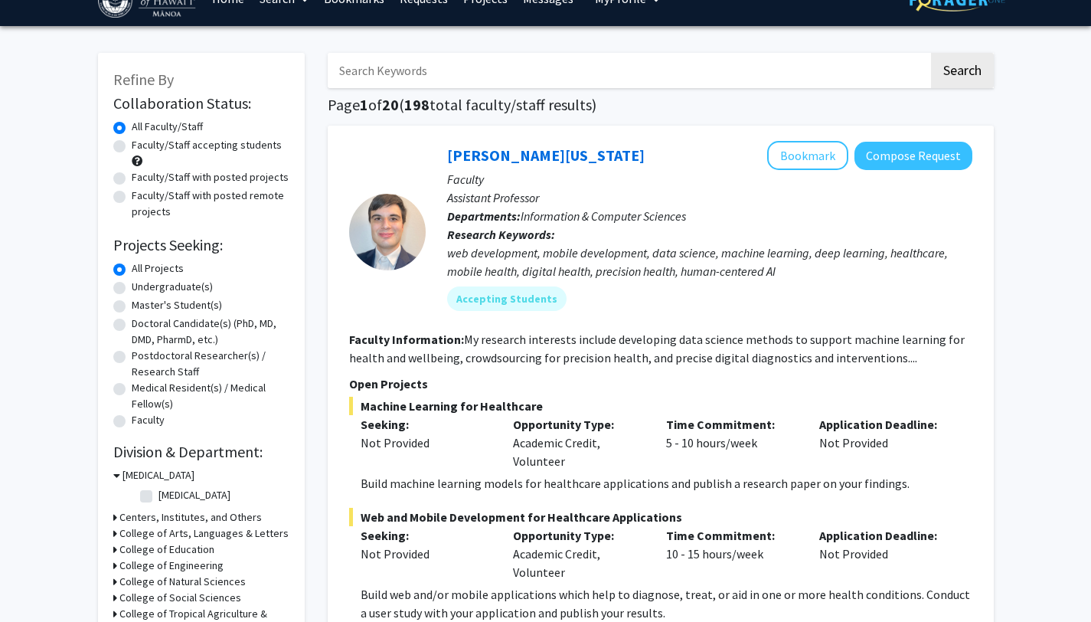
click at [224, 141] on label "Faculty/Staff accepting students" at bounding box center [207, 145] width 150 height 16
click at [142, 141] on input "Faculty/Staff accepting students" at bounding box center [137, 142] width 10 height 10
radio input "true"
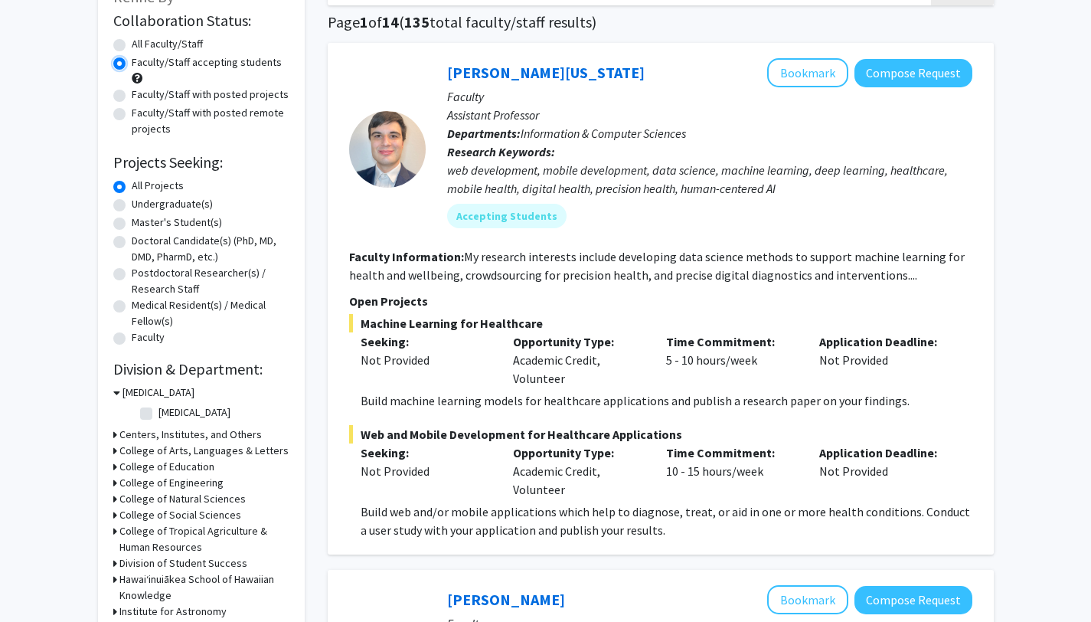
scroll to position [113, 0]
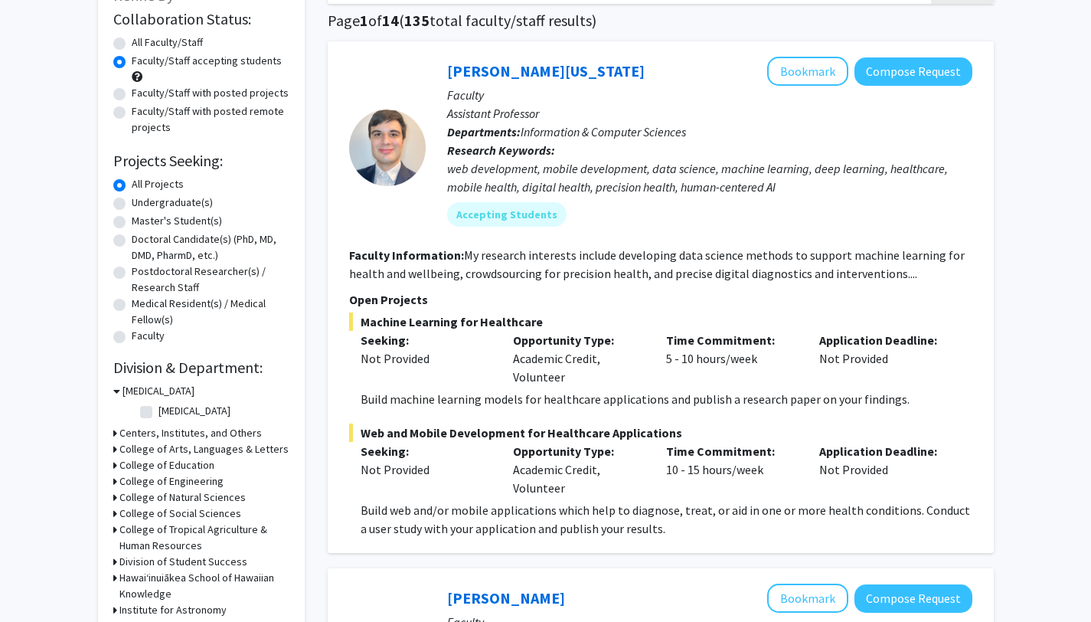
click at [171, 496] on h3 "College of Natural Sciences" at bounding box center [182, 497] width 126 height 16
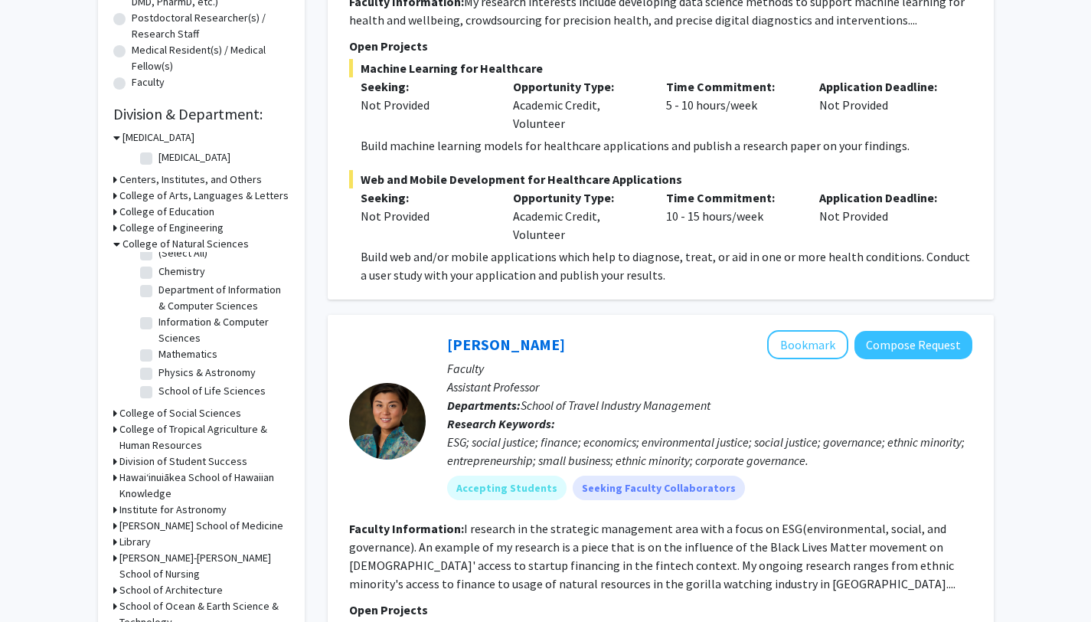
scroll to position [401, 0]
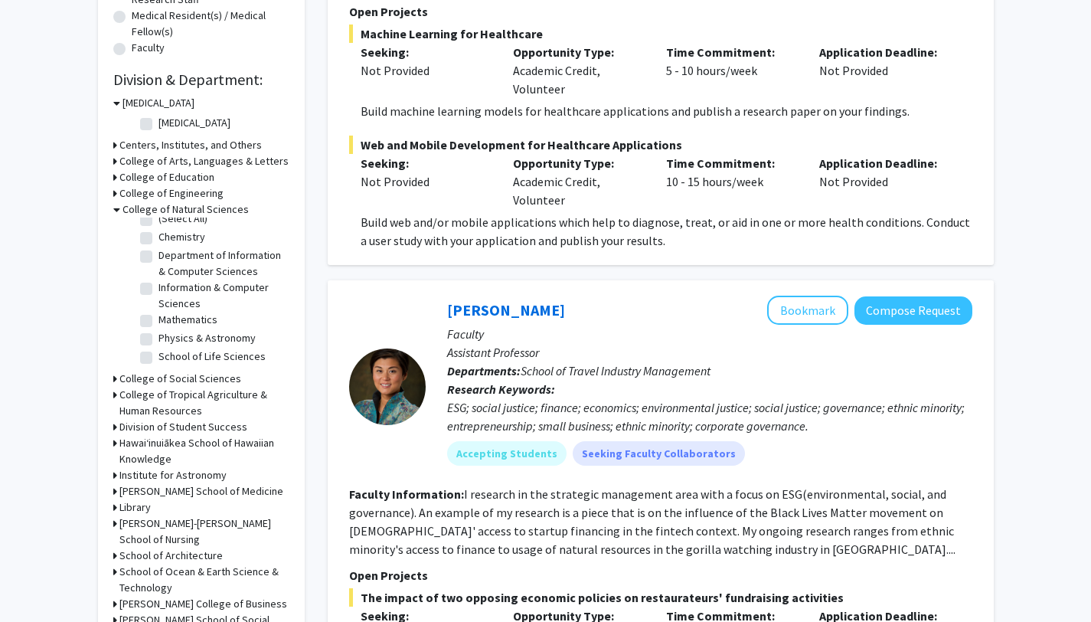
click at [194, 354] on label "School of Life Sciences" at bounding box center [212, 356] width 107 height 16
click at [168, 354] on input "School of Life Sciences" at bounding box center [164, 353] width 10 height 10
checkbox input "true"
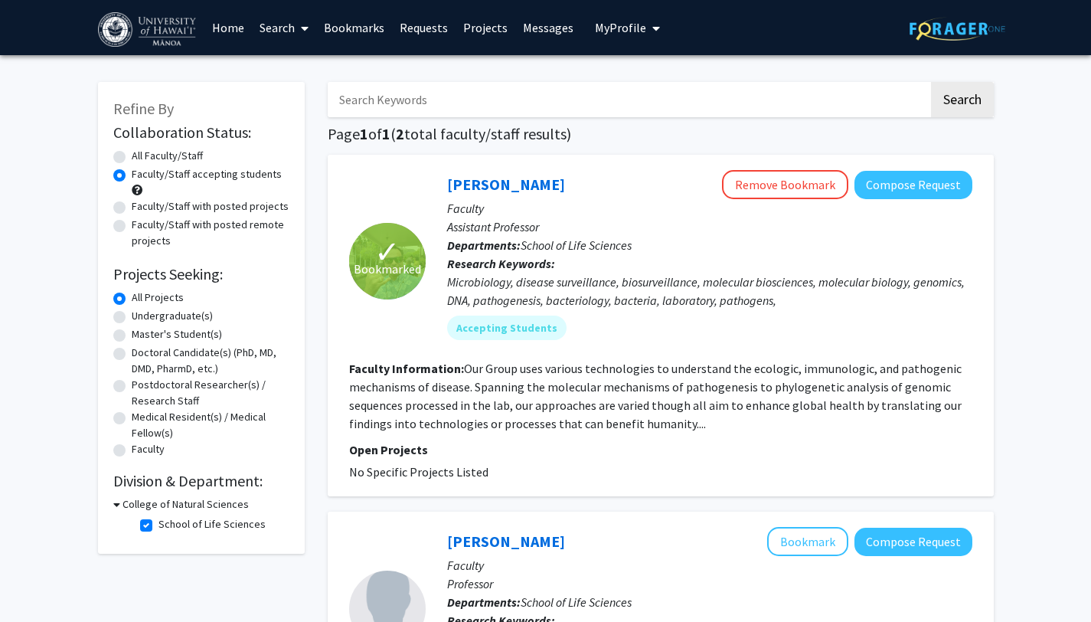
click at [159, 525] on label "School of Life Sciences" at bounding box center [212, 524] width 107 height 16
click at [159, 525] on input "School of Life Sciences" at bounding box center [164, 521] width 10 height 10
checkbox input "false"
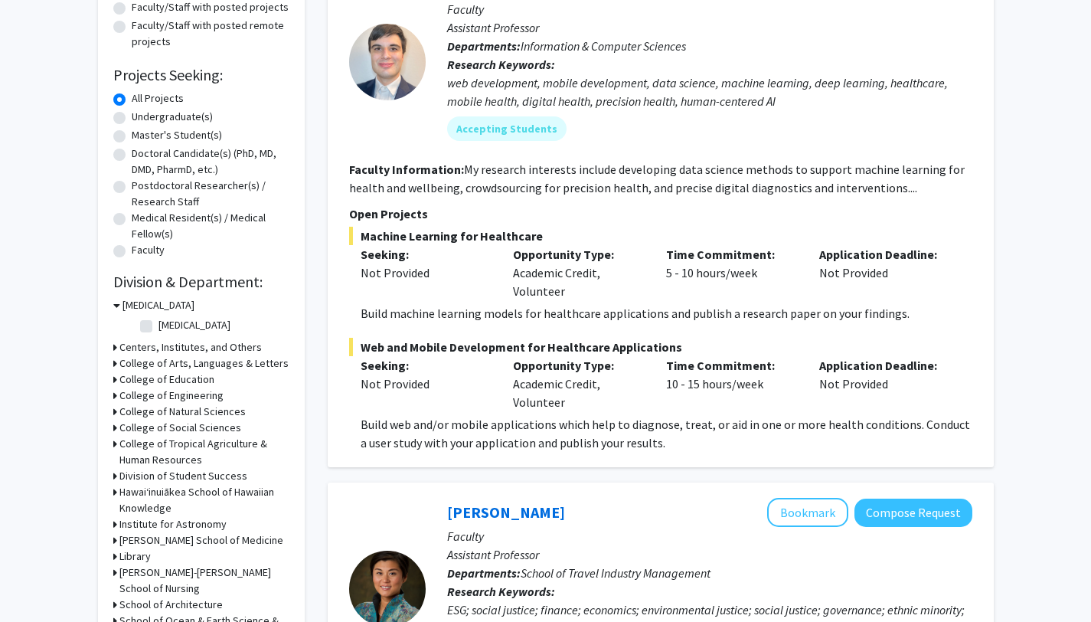
scroll to position [204, 0]
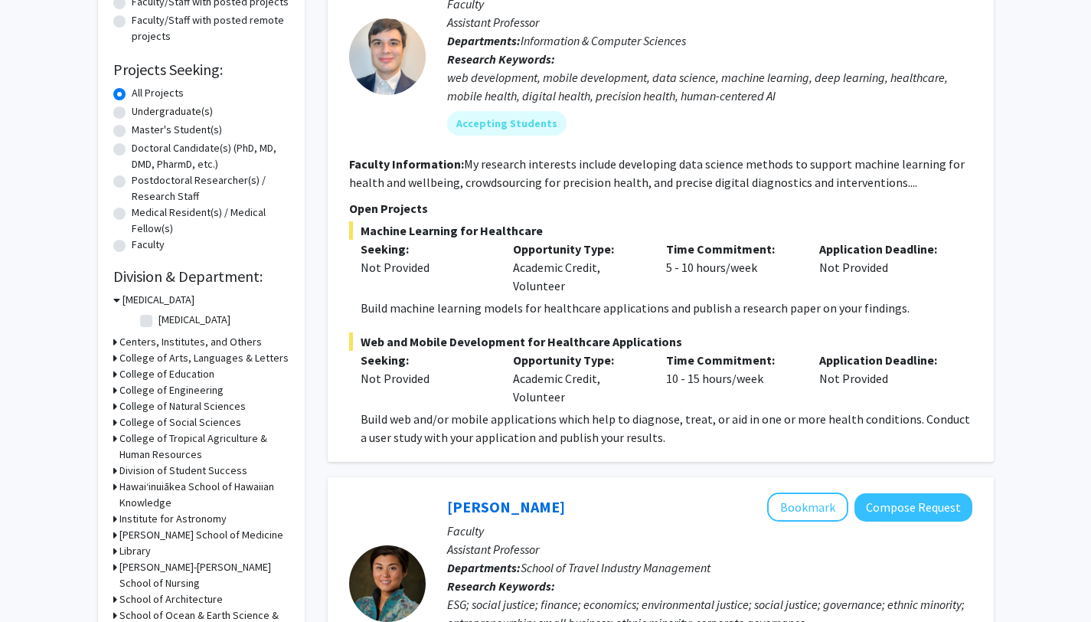
click at [180, 406] on h3 "College of Natural Sciences" at bounding box center [182, 406] width 126 height 16
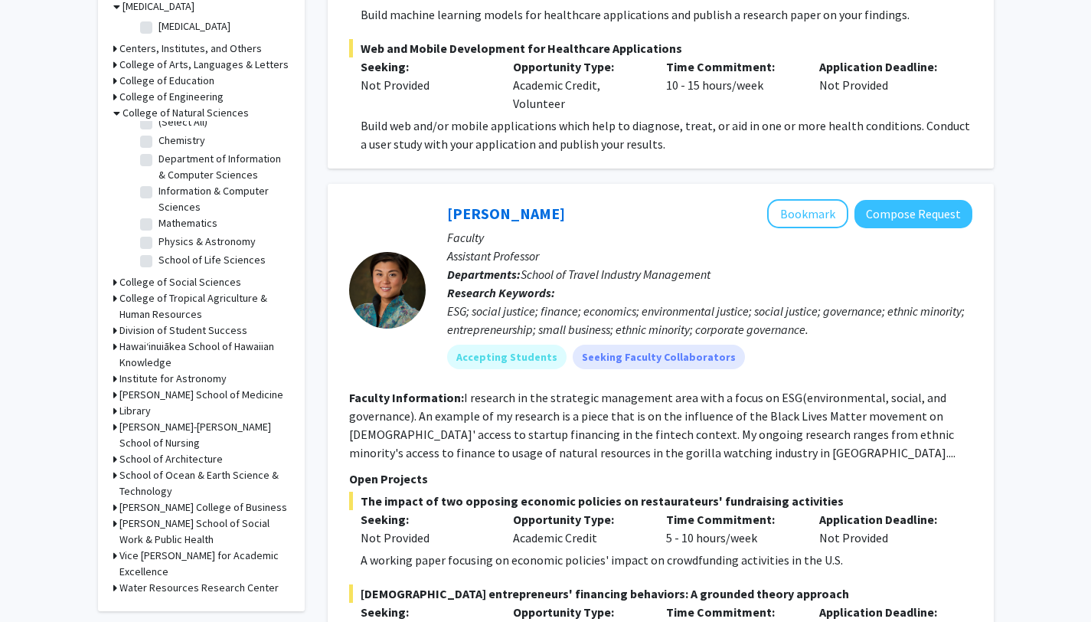
scroll to position [508, 0]
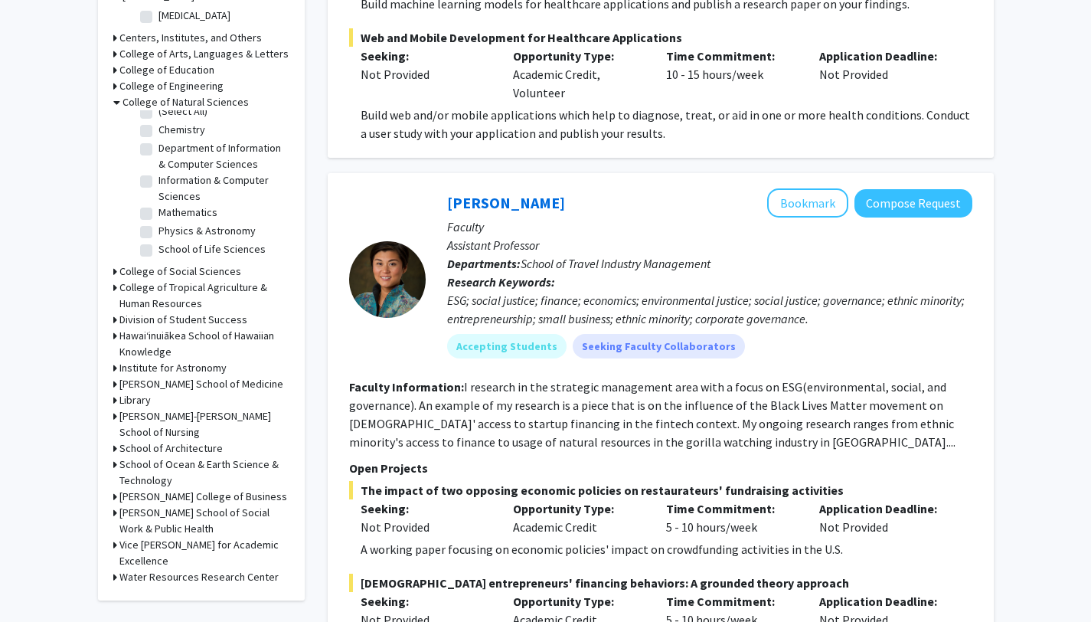
click at [163, 386] on h3 "[PERSON_NAME] School of Medicine" at bounding box center [201, 384] width 164 height 16
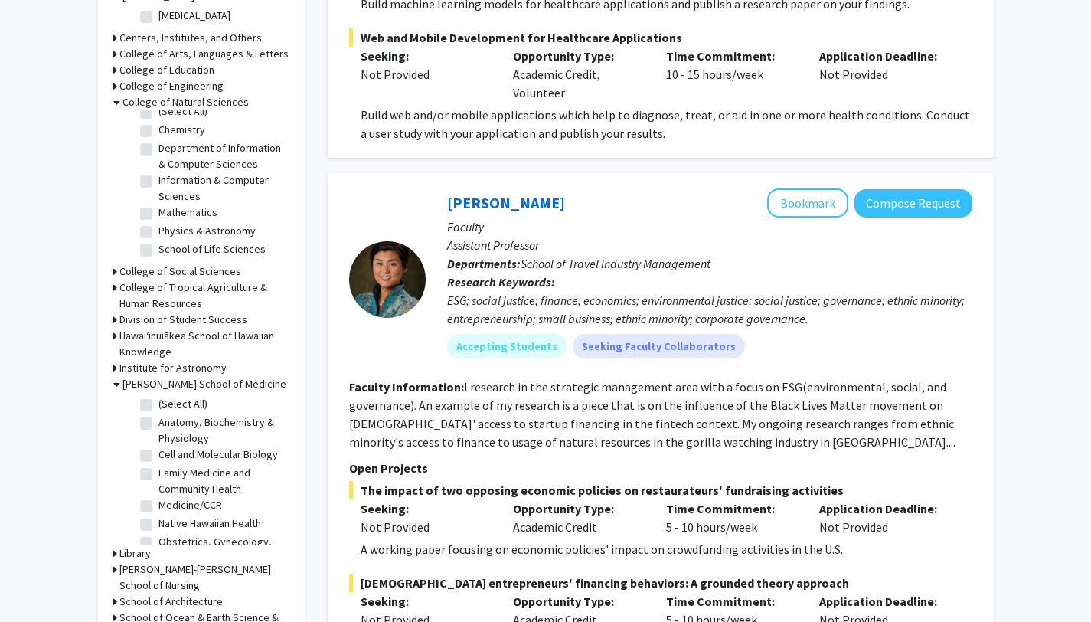
click at [185, 459] on label "Cell and Molecular Biology" at bounding box center [218, 454] width 119 height 16
click at [168, 456] on input "Cell and Molecular Biology" at bounding box center [164, 451] width 10 height 10
checkbox input "true"
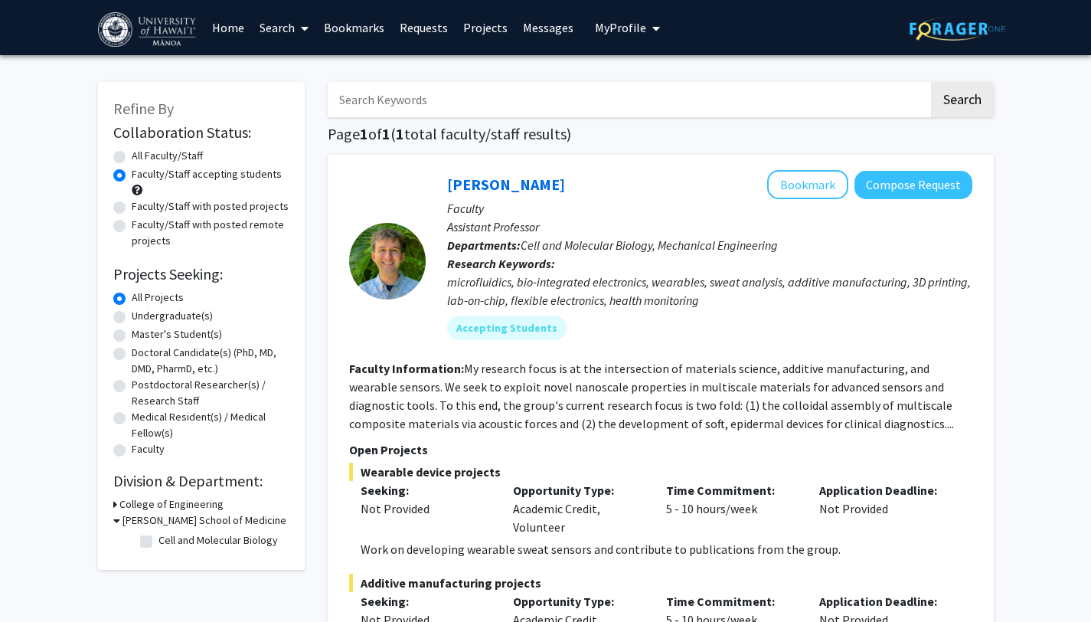
checkbox input "false"
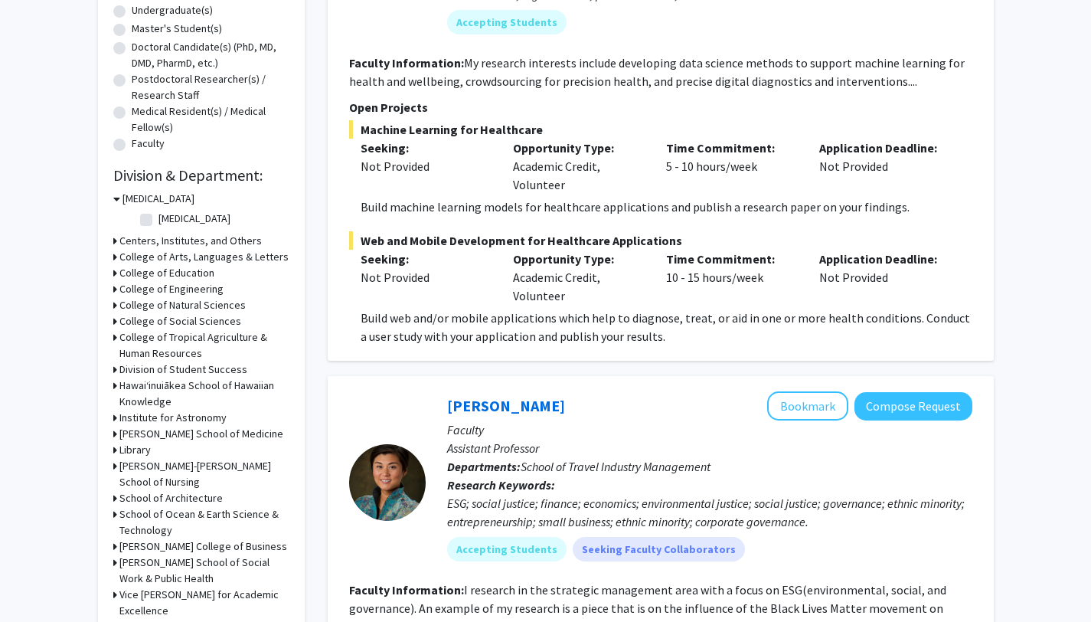
scroll to position [312, 0]
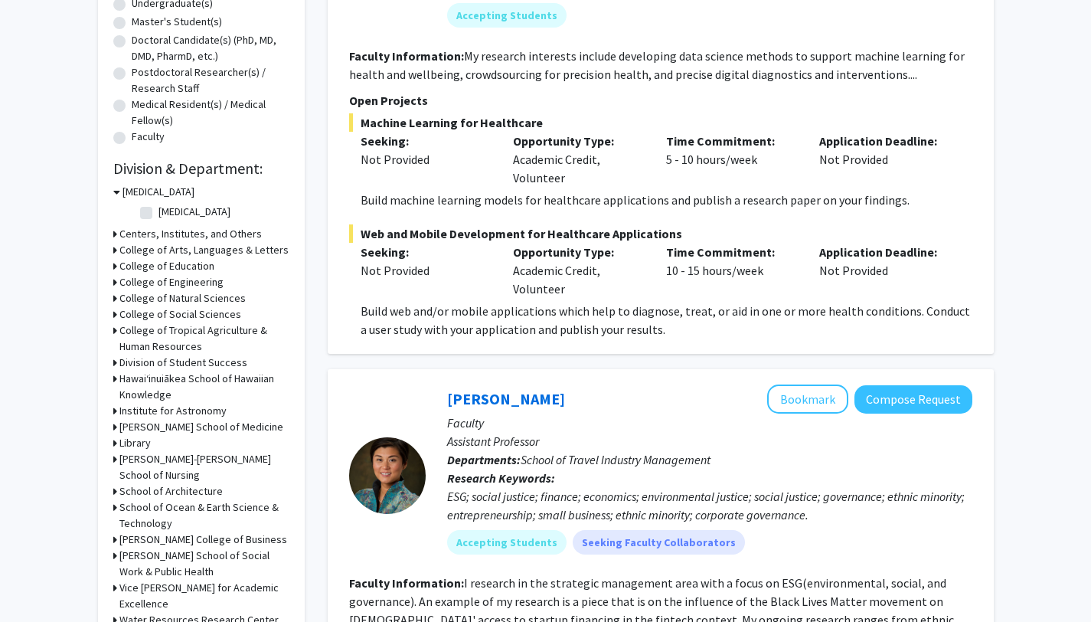
click at [158, 431] on h3 "[PERSON_NAME] School of Medicine" at bounding box center [201, 427] width 164 height 16
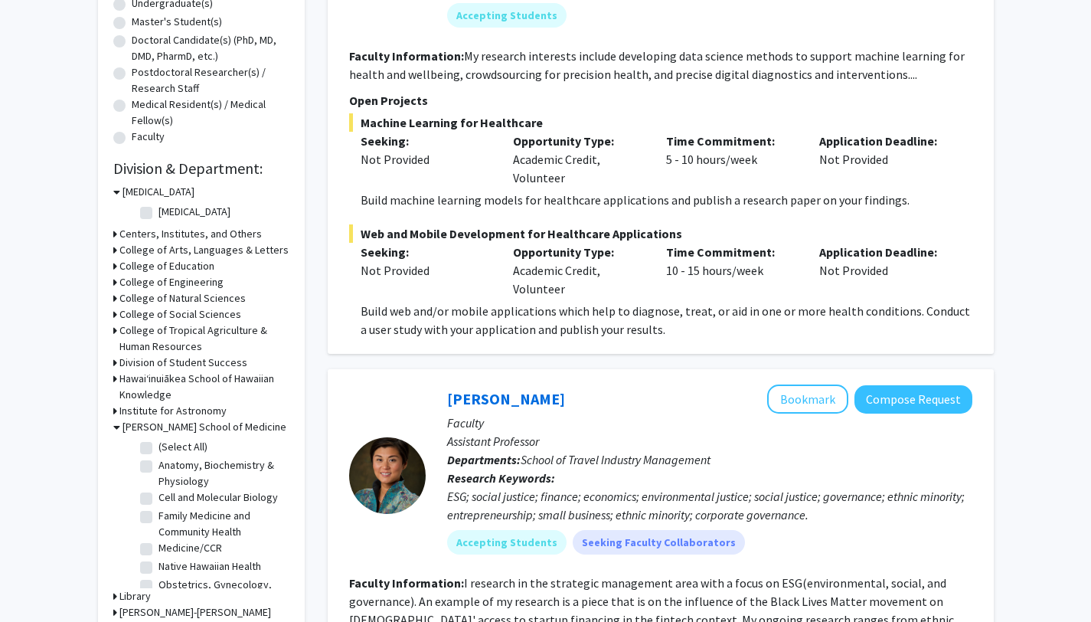
click at [187, 499] on label "Cell and Molecular Biology" at bounding box center [218, 497] width 119 height 16
click at [168, 499] on input "Cell and Molecular Biology" at bounding box center [164, 494] width 10 height 10
checkbox input "true"
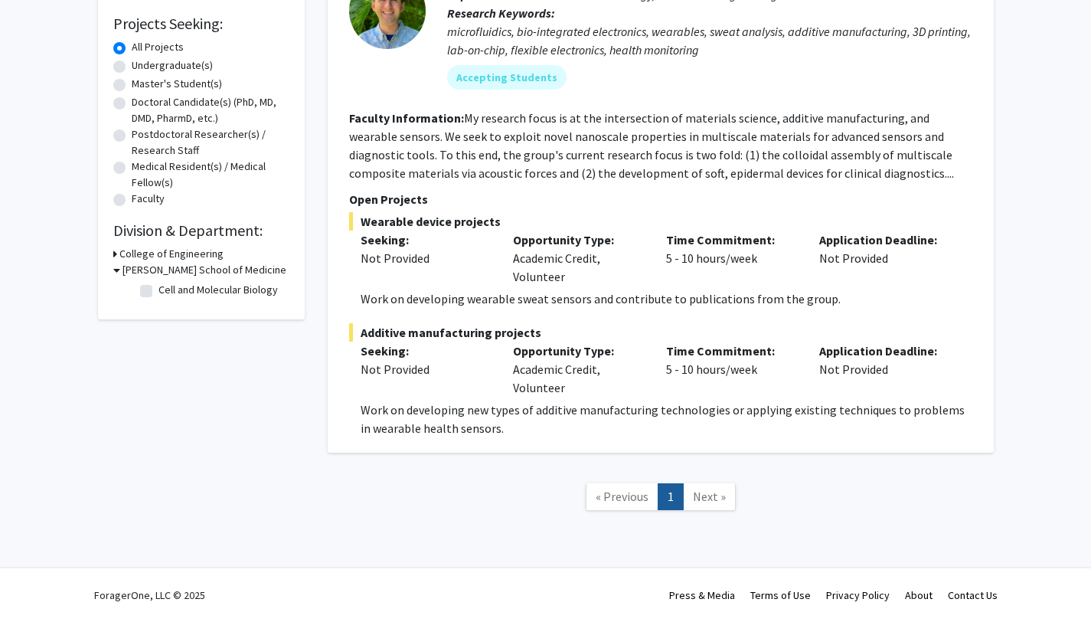
checkbox input "false"
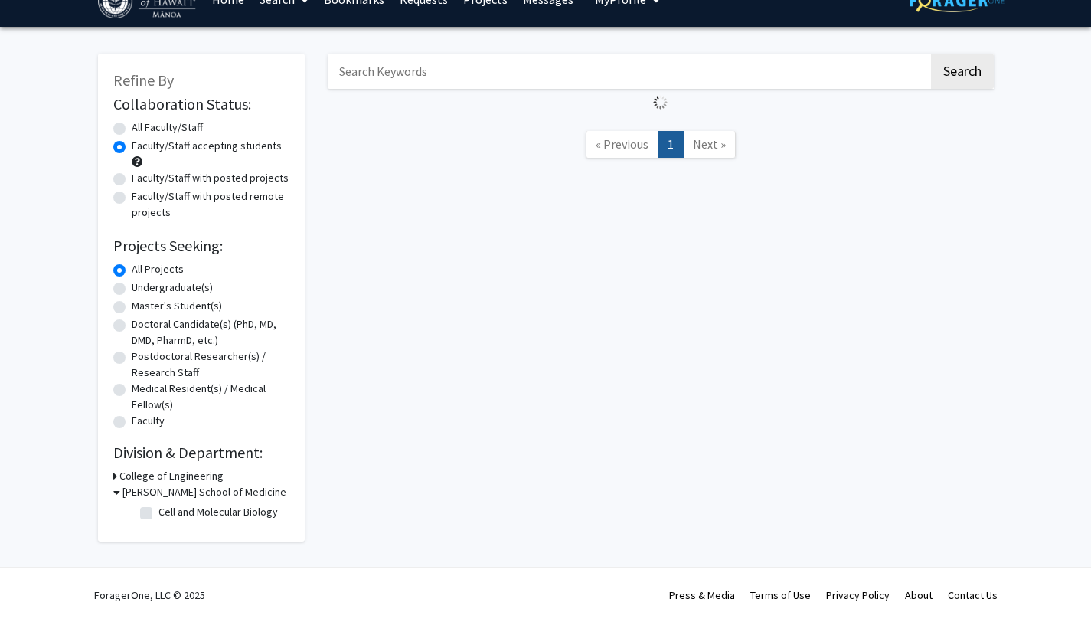
scroll to position [250, 0]
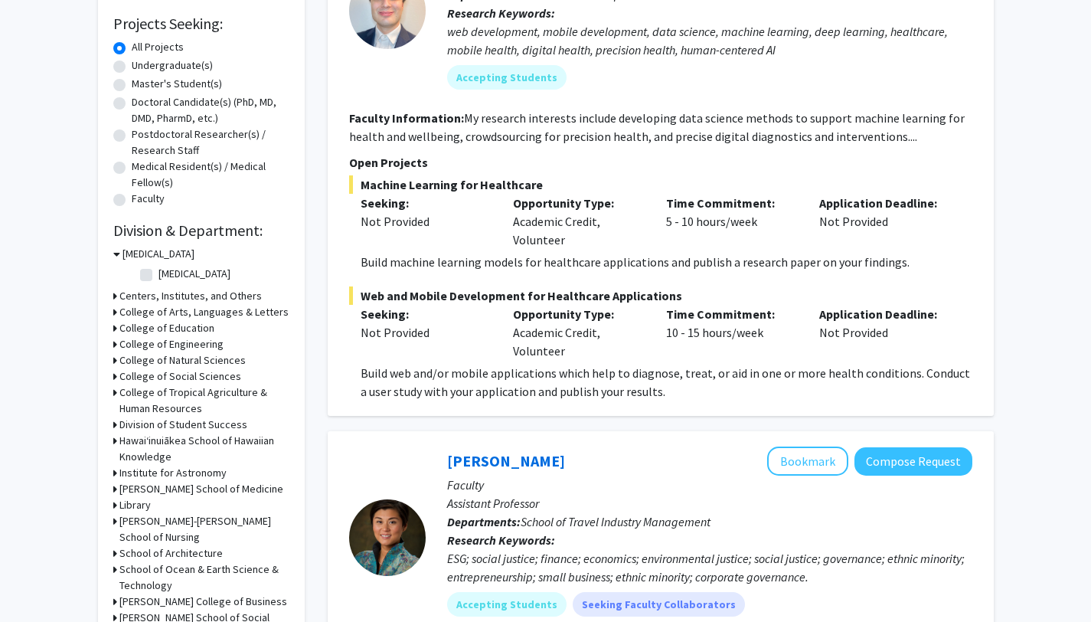
click at [153, 489] on h3 "[PERSON_NAME] School of Medicine" at bounding box center [201, 489] width 164 height 16
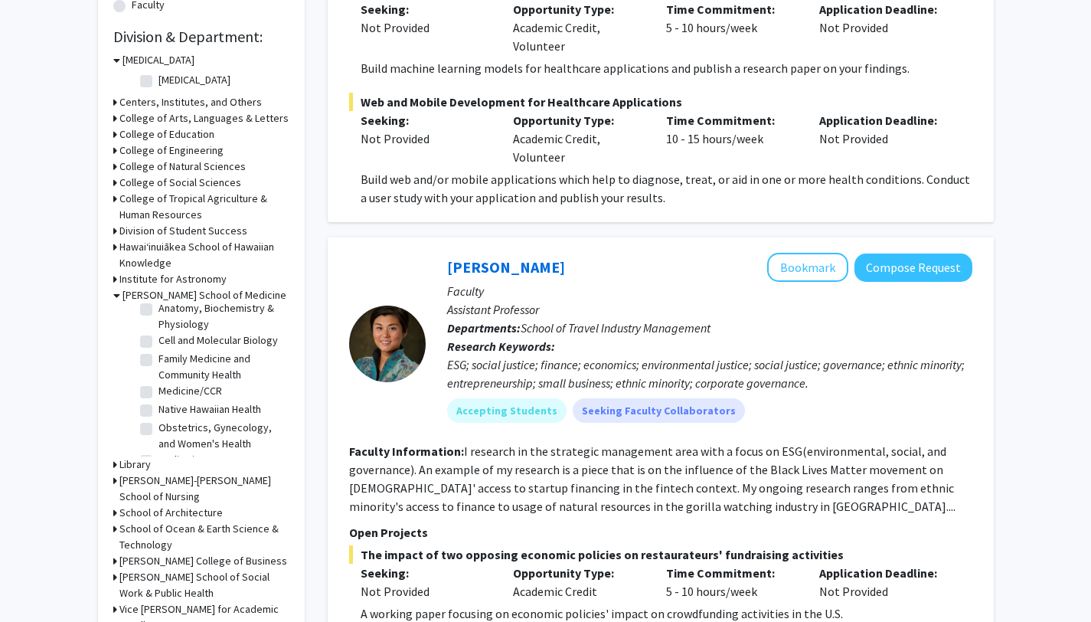
scroll to position [25, 0]
click at [201, 378] on label "Family Medicine and Community Health" at bounding box center [222, 367] width 127 height 32
click at [168, 361] on input "Family Medicine and Community Health" at bounding box center [164, 356] width 10 height 10
checkbox input "true"
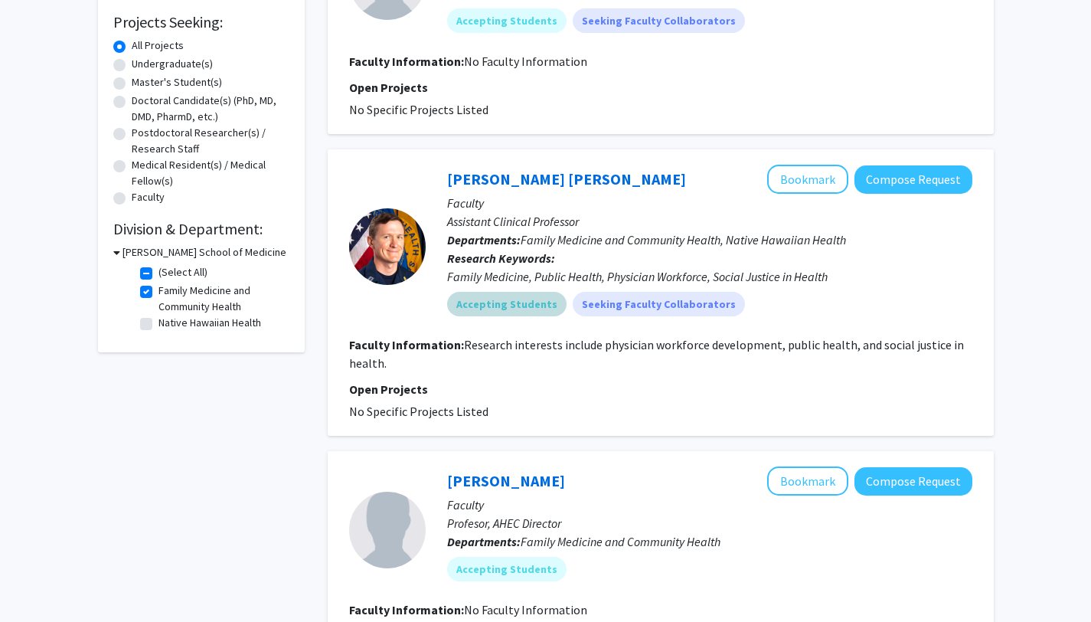
scroll to position [245, 0]
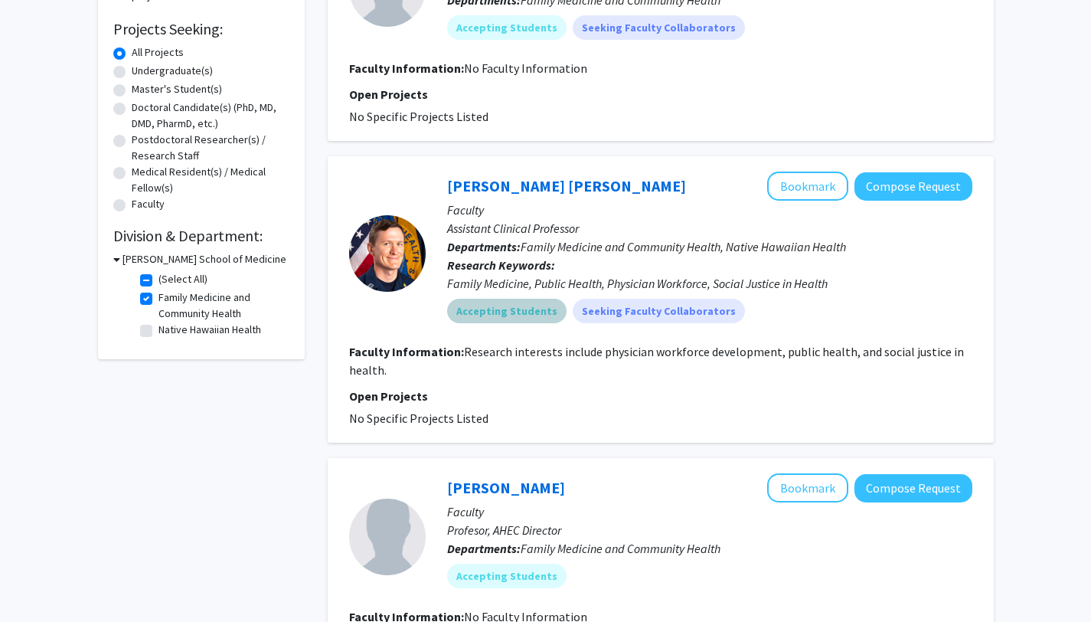
click at [479, 305] on mat-chip "Accepting Students" at bounding box center [506, 311] width 119 height 25
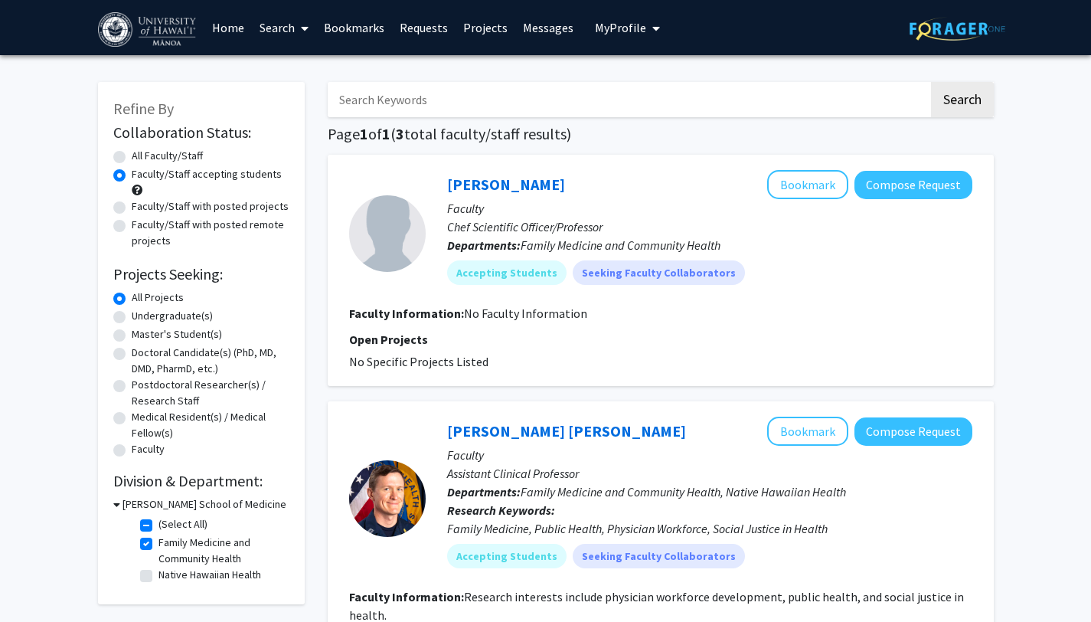
click at [290, 28] on link "Search" at bounding box center [284, 28] width 64 height 54
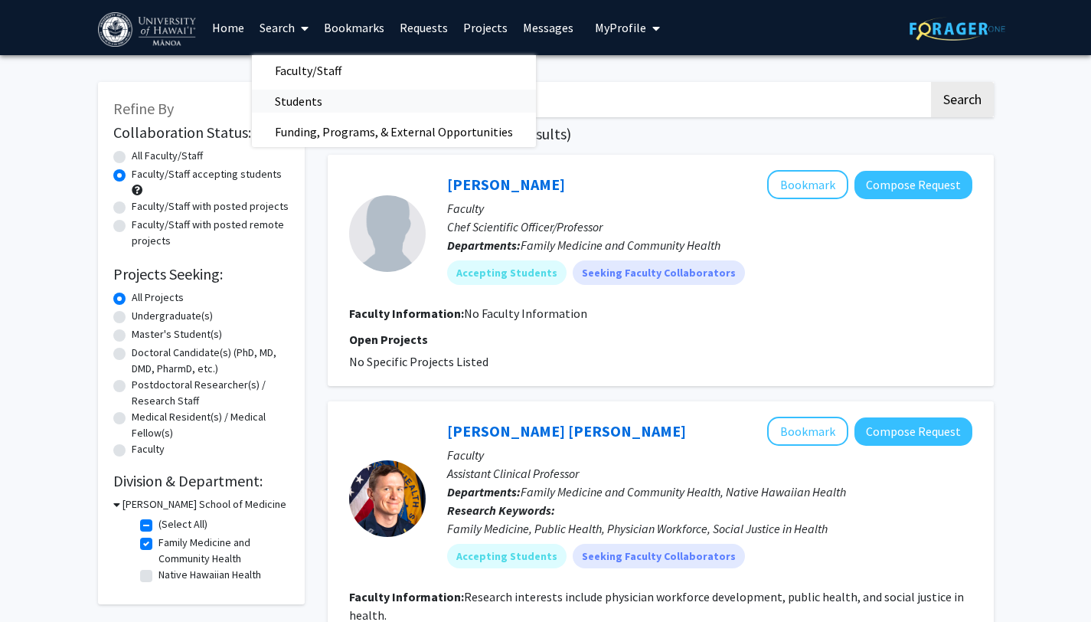
click at [306, 100] on span "Students" at bounding box center [298, 101] width 93 height 31
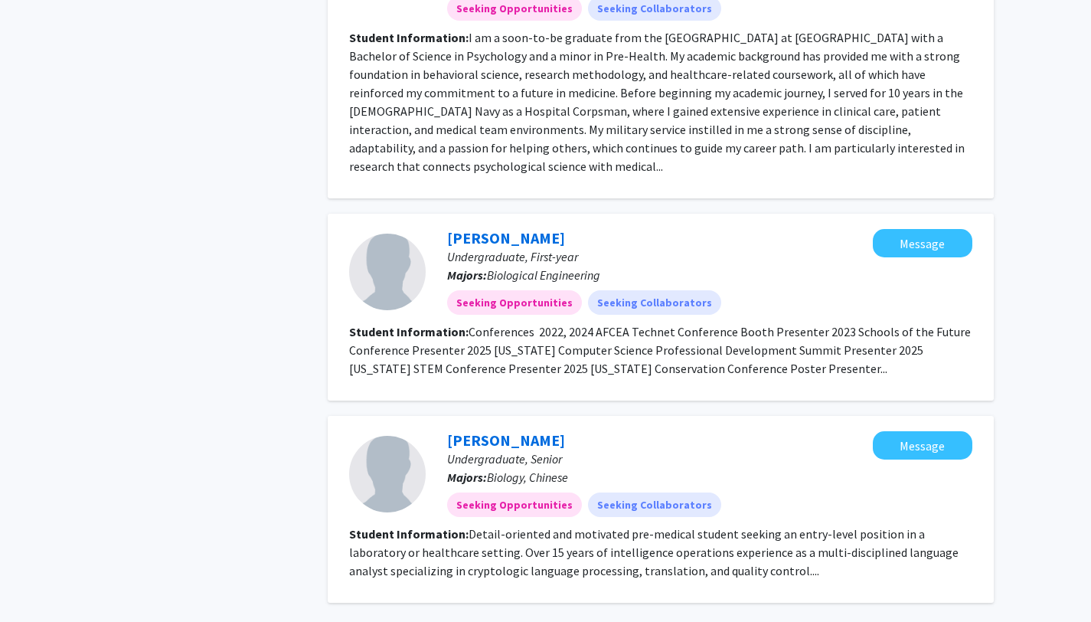
scroll to position [2223, 0]
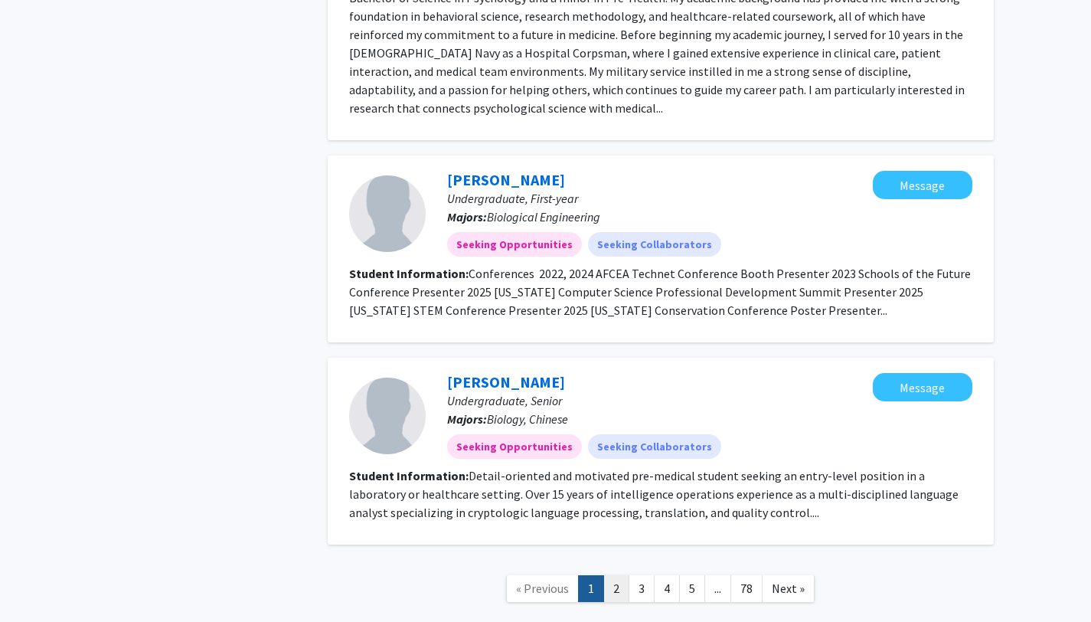
click at [618, 575] on link "2" at bounding box center [616, 588] width 26 height 27
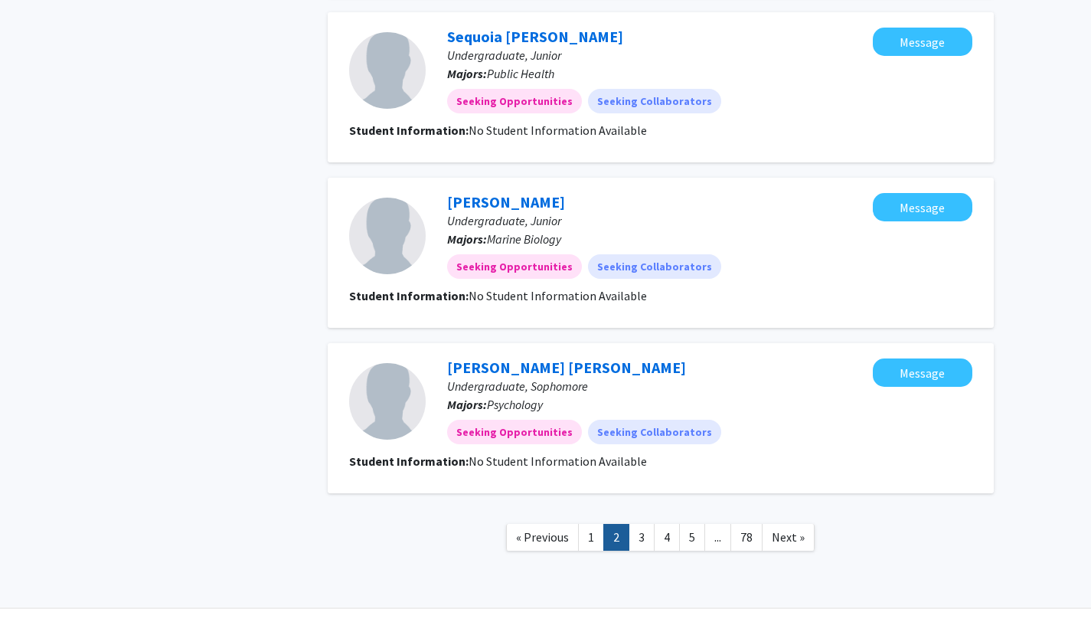
scroll to position [1561, 0]
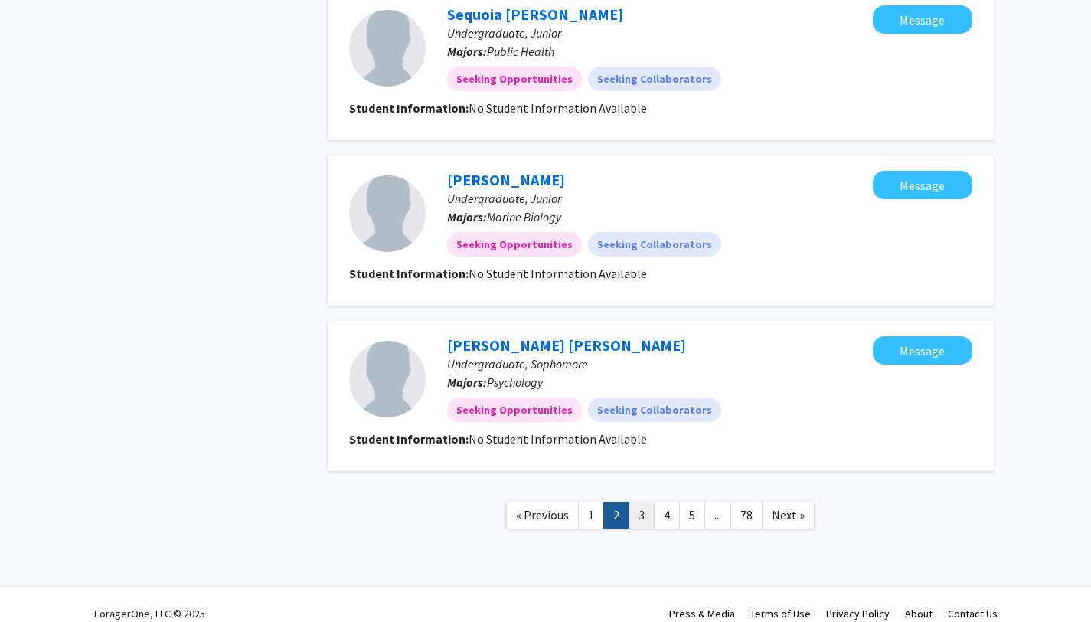
click at [642, 502] on link "3" at bounding box center [642, 515] width 26 height 27
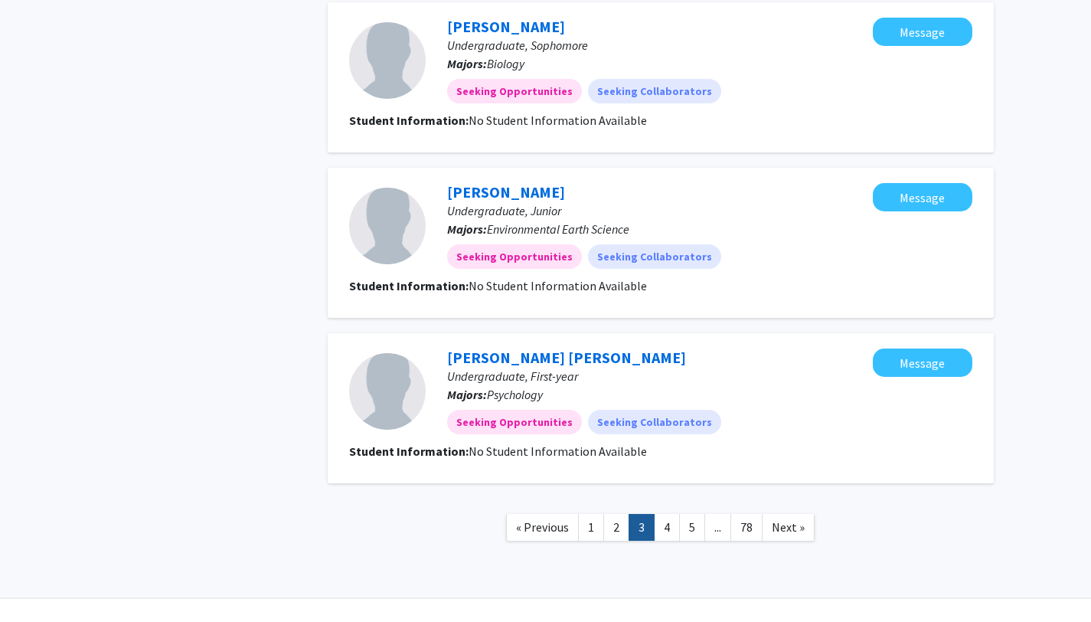
scroll to position [1378, 0]
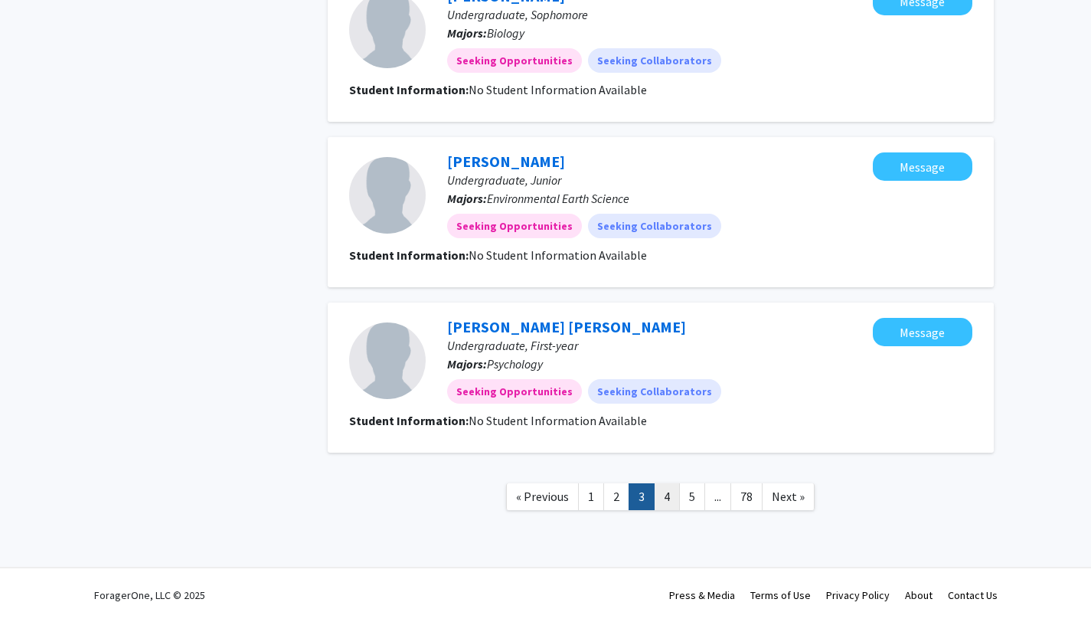
click at [671, 504] on link "4" at bounding box center [667, 496] width 26 height 27
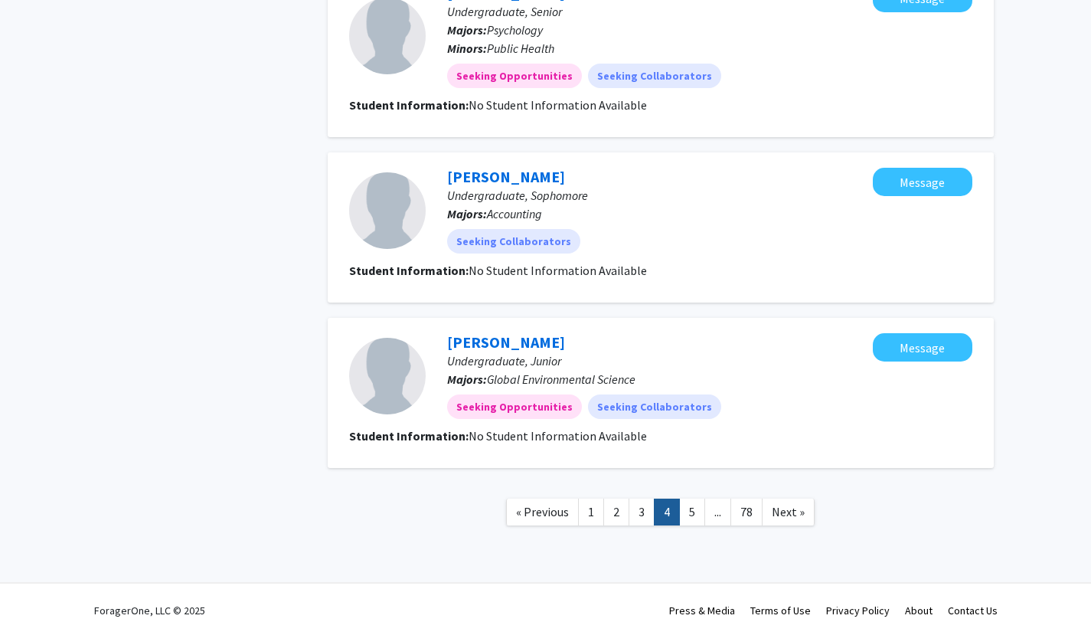
scroll to position [1372, 0]
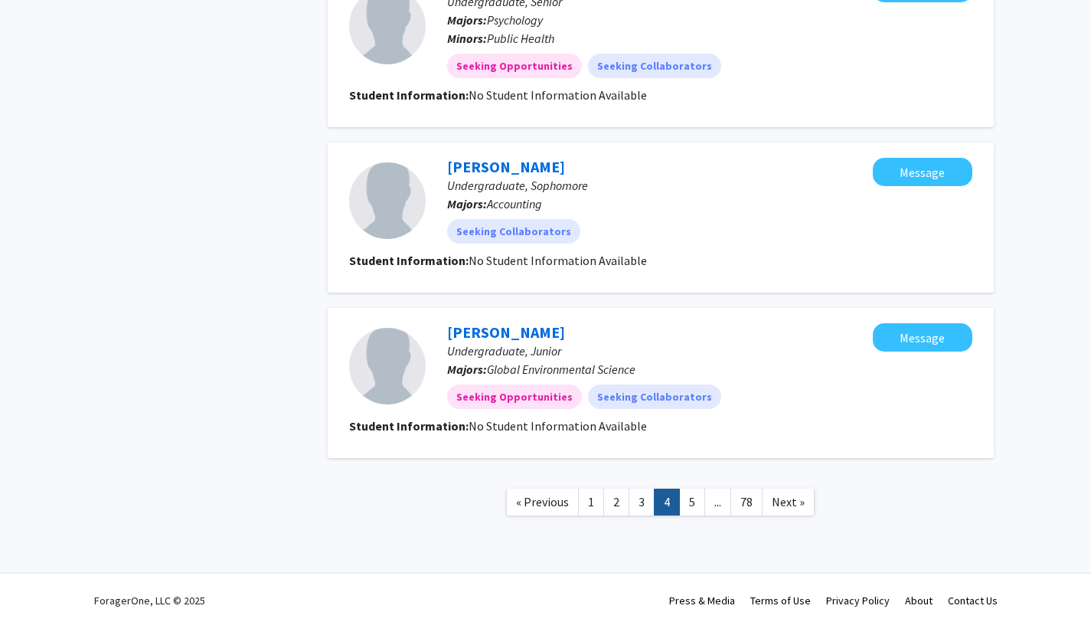
click at [688, 505] on link "5" at bounding box center [692, 502] width 26 height 27
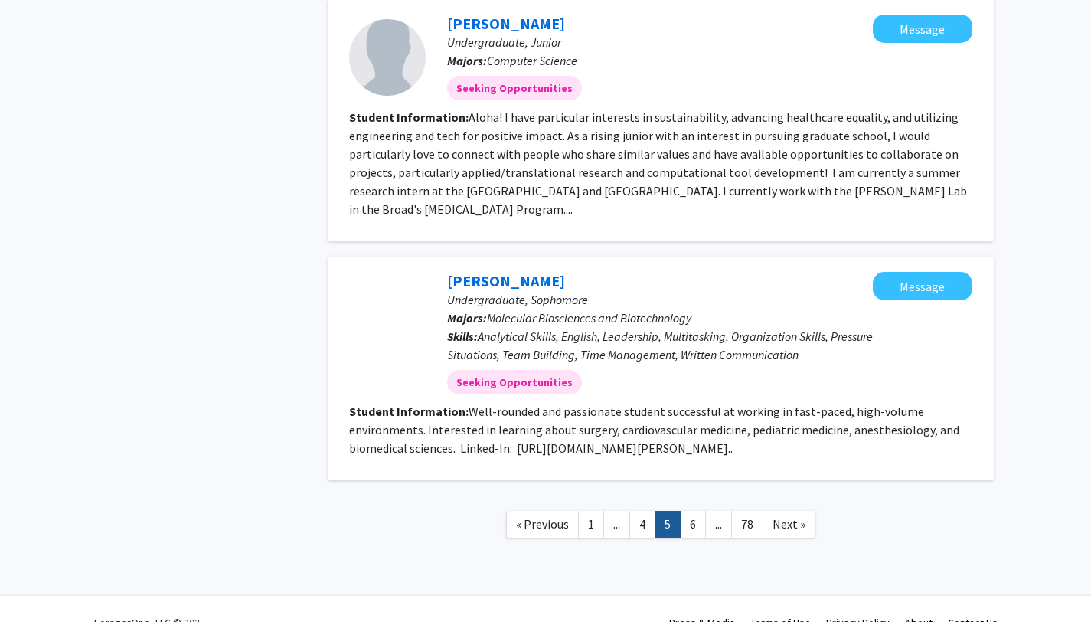
scroll to position [1727, 0]
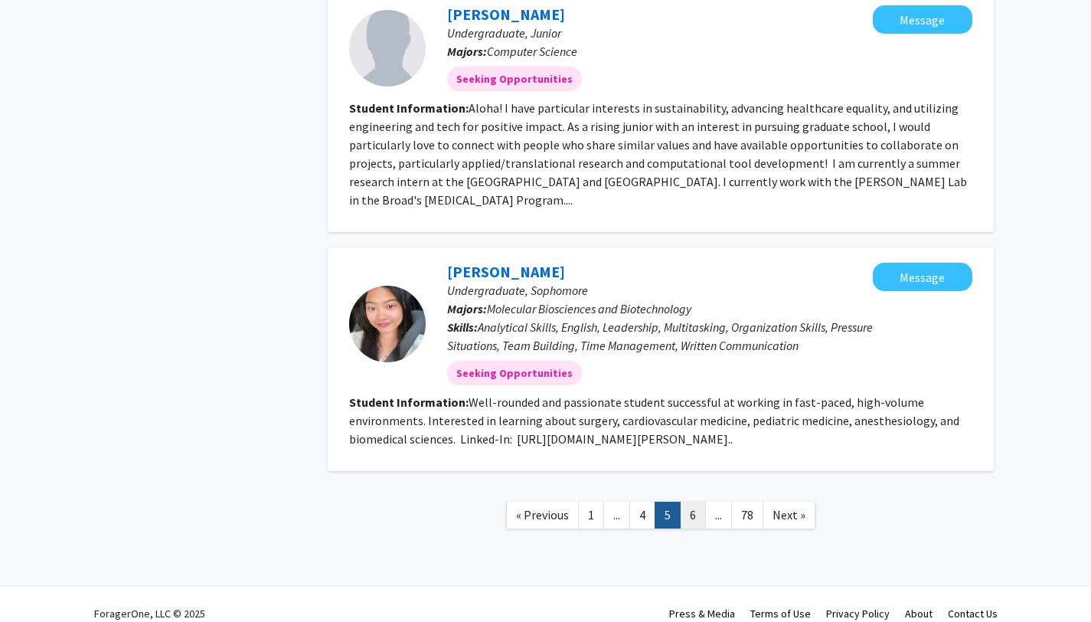
click at [695, 502] on link "6" at bounding box center [693, 515] width 26 height 27
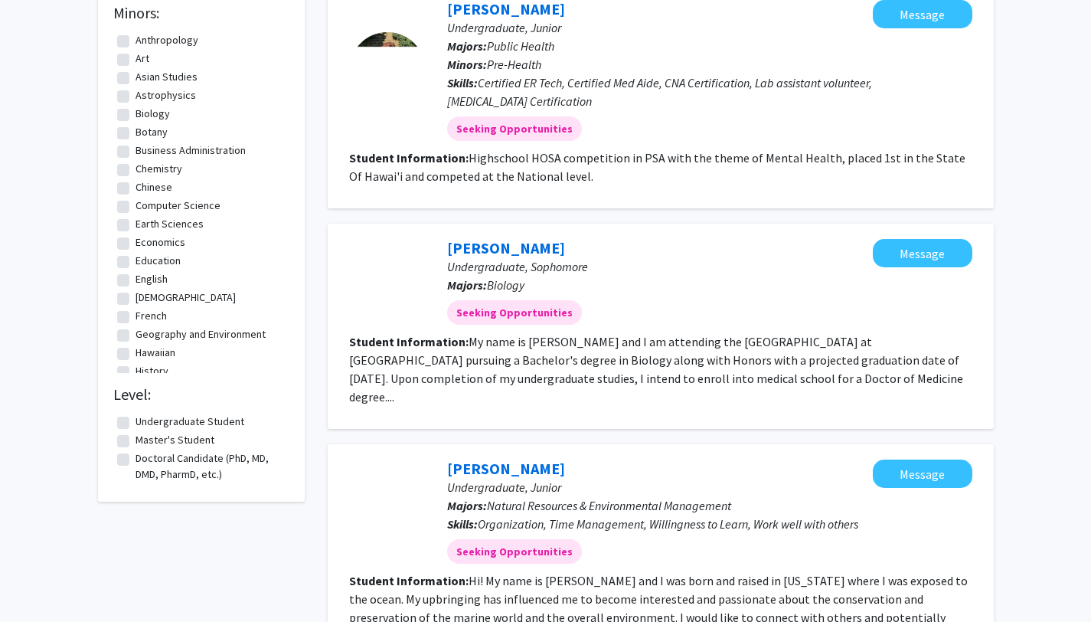
scroll to position [595, 0]
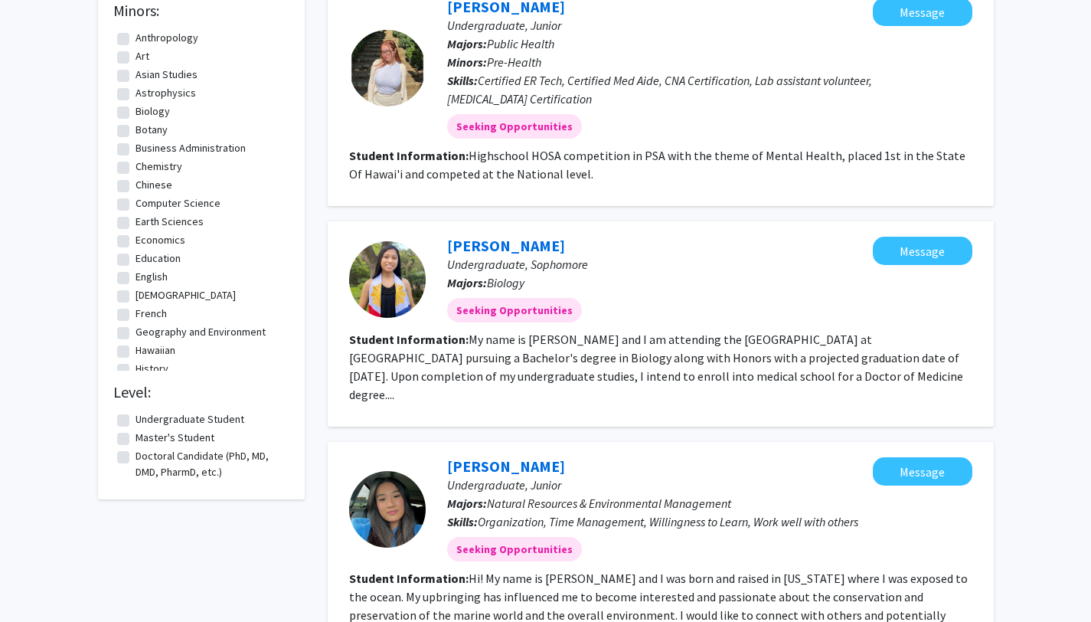
click at [708, 358] on fg-read-more "My name is [PERSON_NAME] and I am attending the [GEOGRAPHIC_DATA] at [GEOGRAPHI…" at bounding box center [656, 367] width 614 height 70
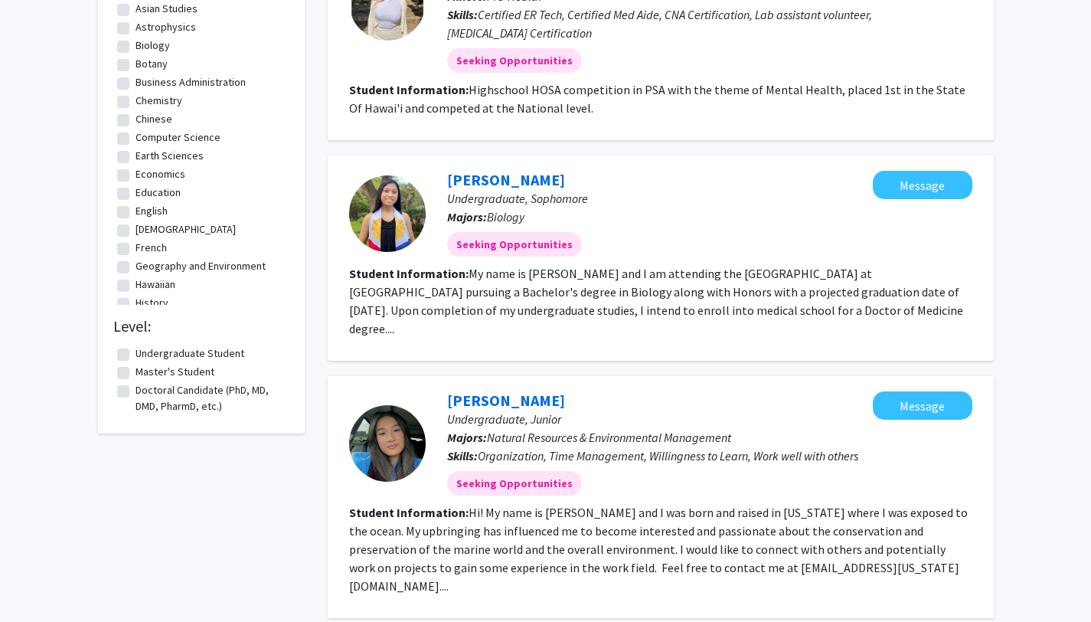
scroll to position [678, 0]
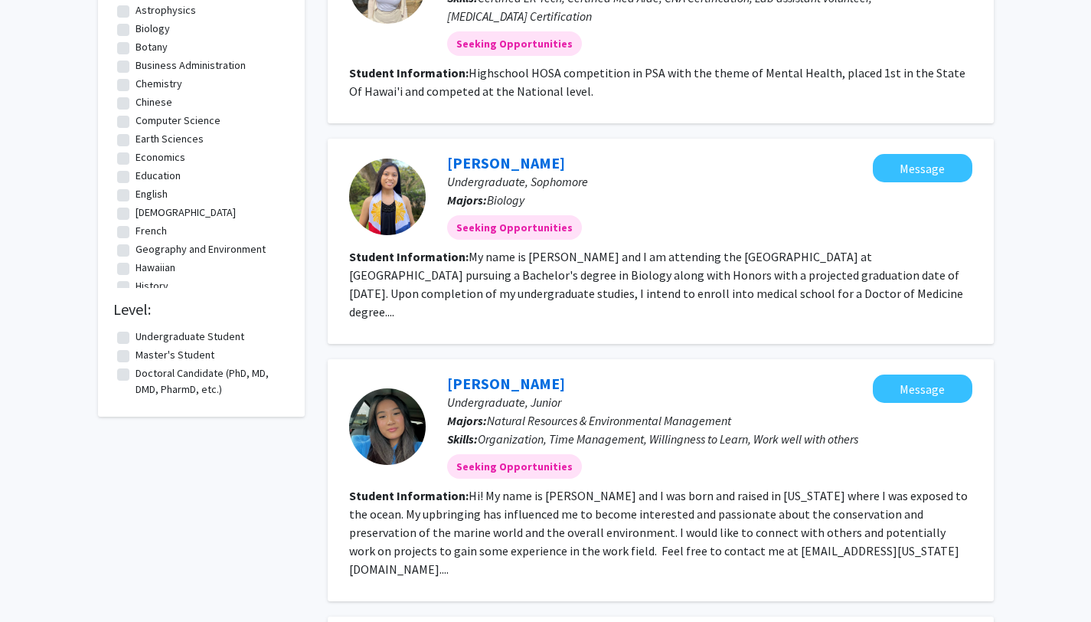
click at [797, 277] on fg-read-more "My name is [PERSON_NAME] and I am attending the [GEOGRAPHIC_DATA] at [GEOGRAPHI…" at bounding box center [656, 284] width 614 height 70
click at [783, 306] on fg-search-applicant "[PERSON_NAME] Undergraduate, Sophomore Majors: Biology Seeking Opportunities Me…" at bounding box center [660, 241] width 623 height 175
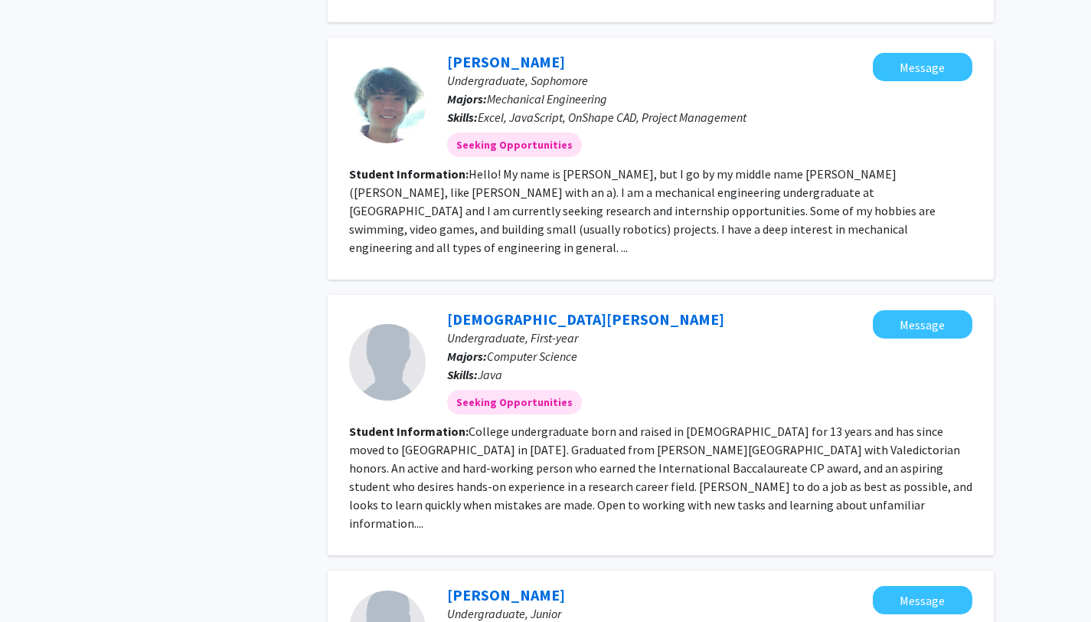
scroll to position [1984, 0]
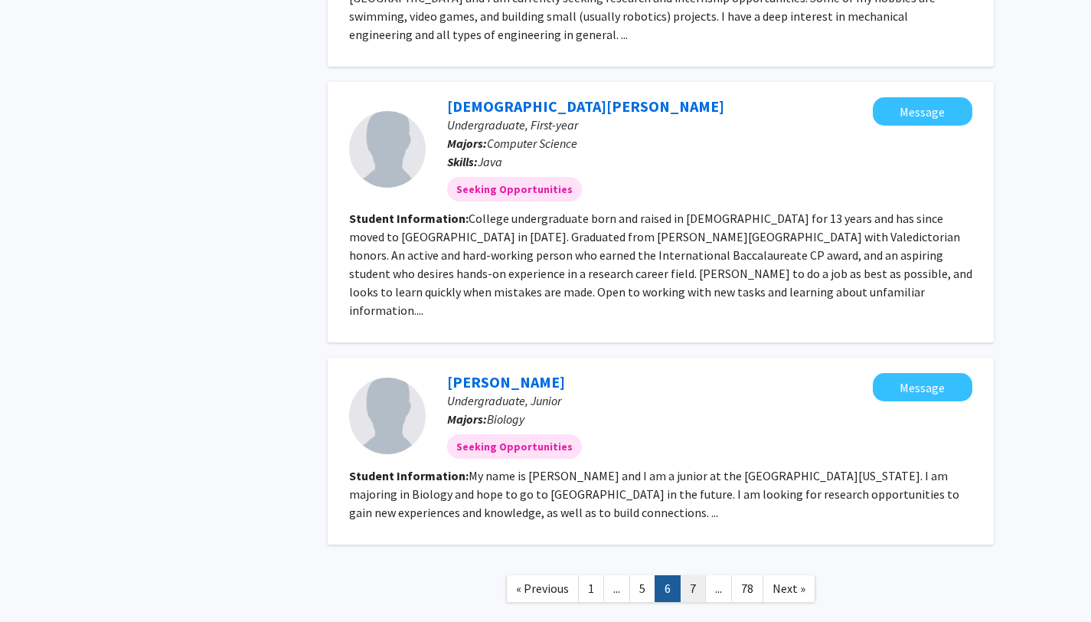
click at [694, 575] on link "7" at bounding box center [693, 588] width 26 height 27
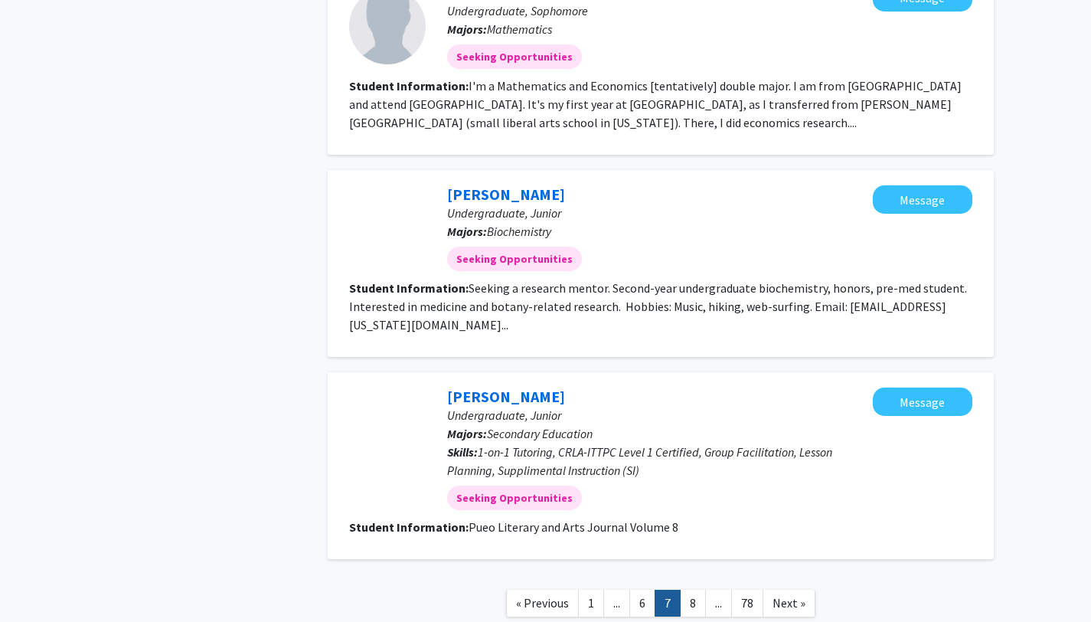
scroll to position [2205, 0]
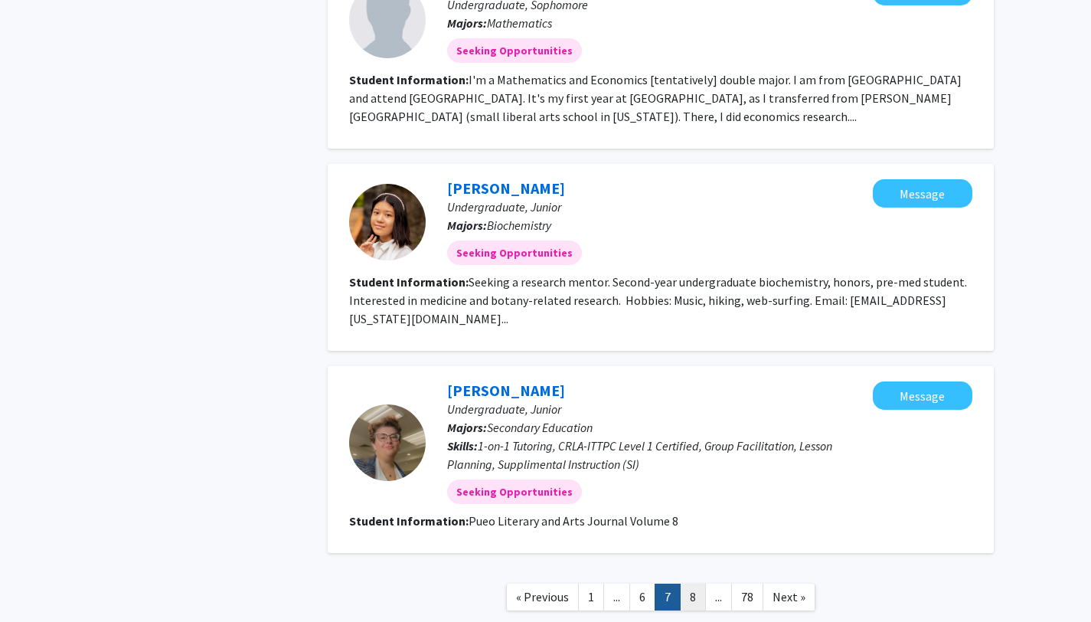
click at [696, 583] on link "8" at bounding box center [693, 596] width 26 height 27
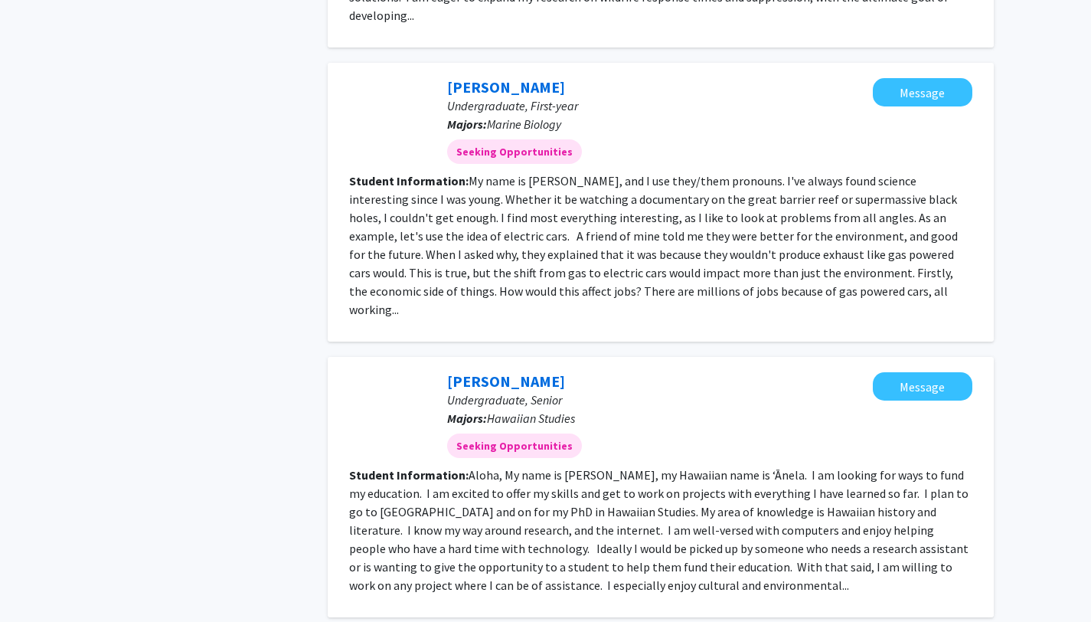
scroll to position [2051, 0]
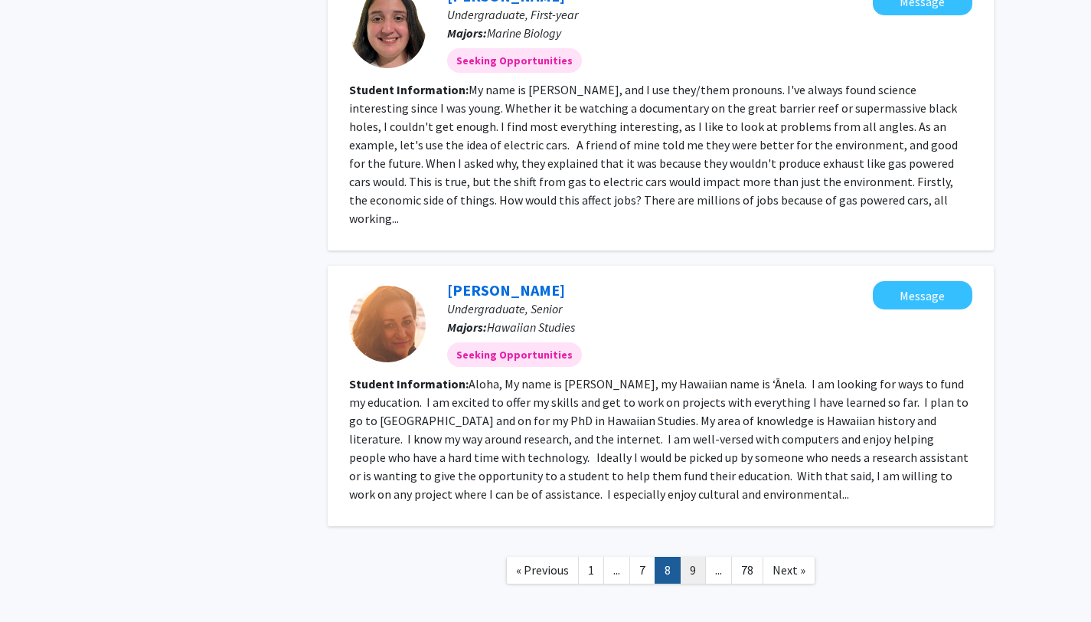
click at [692, 557] on link "9" at bounding box center [693, 570] width 26 height 27
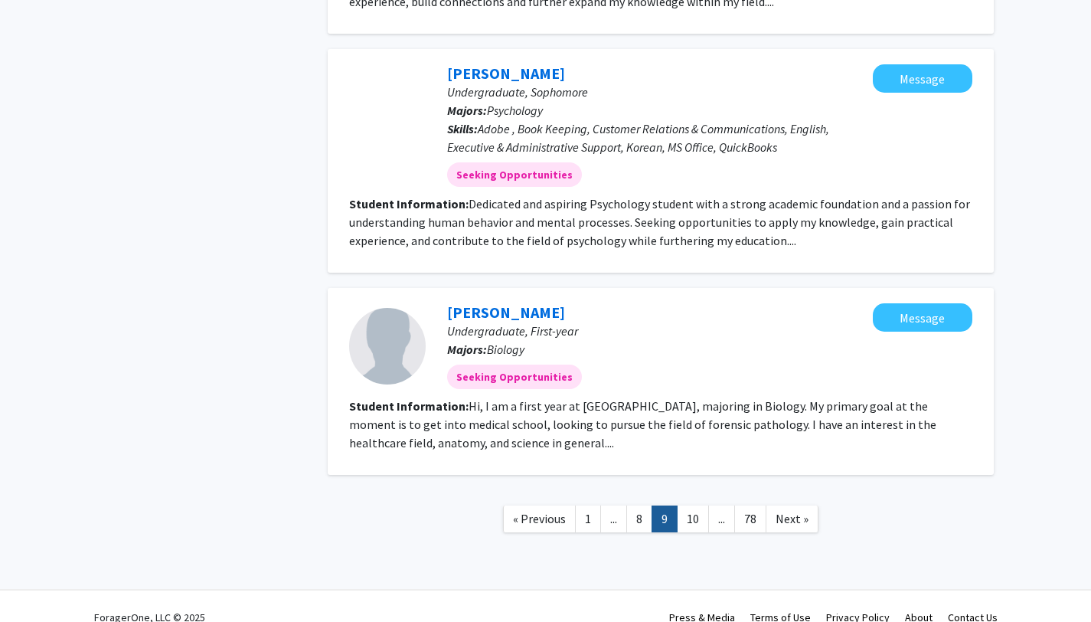
scroll to position [1699, 0]
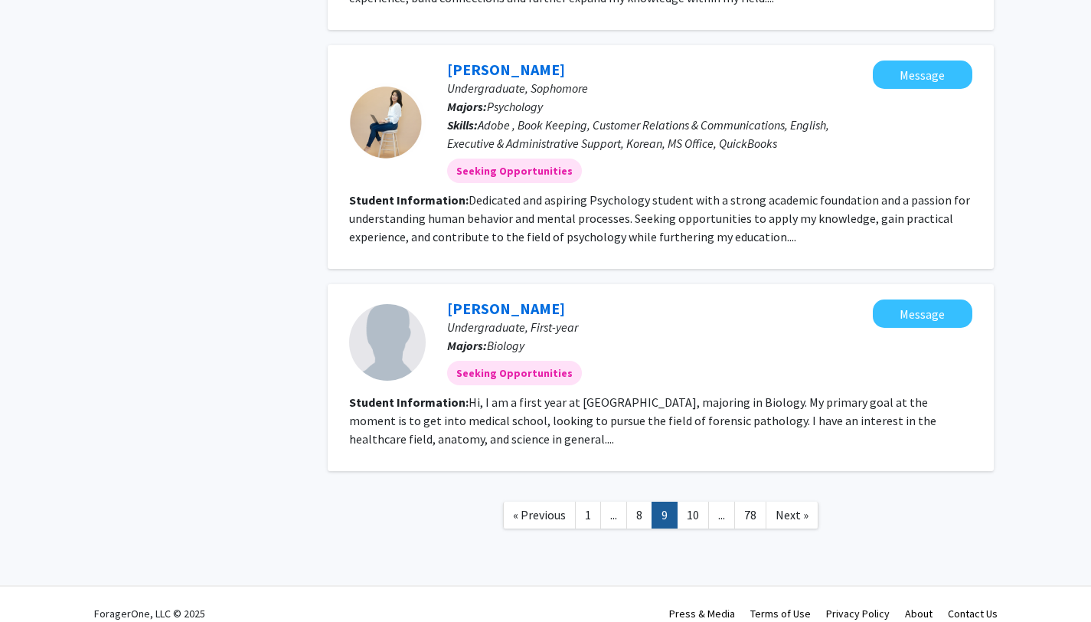
click at [692, 502] on link "10" at bounding box center [693, 515] width 32 height 27
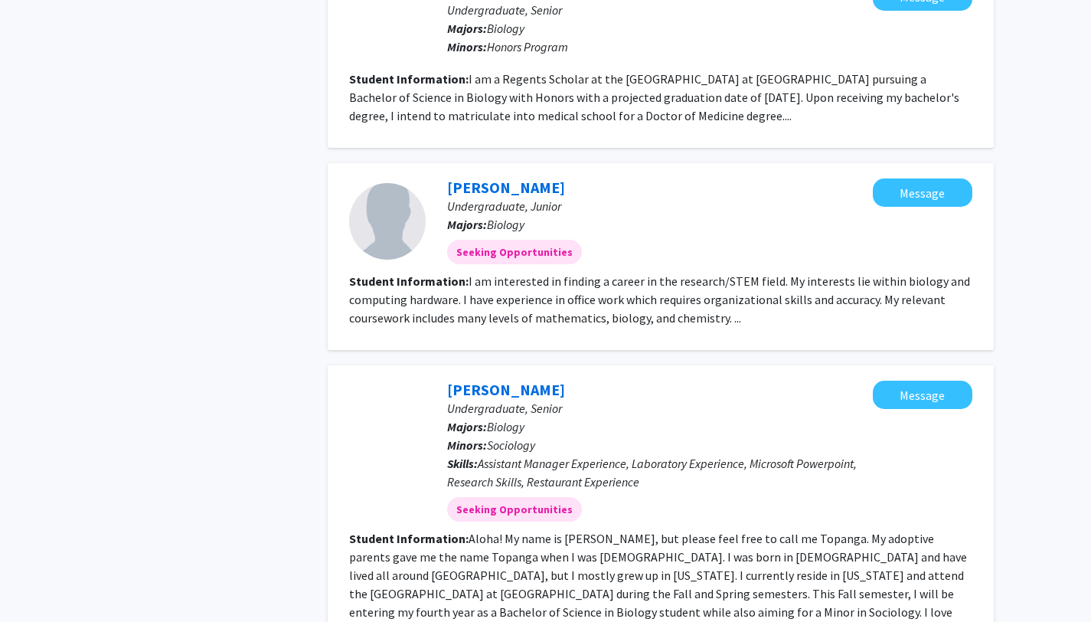
scroll to position [1935, 0]
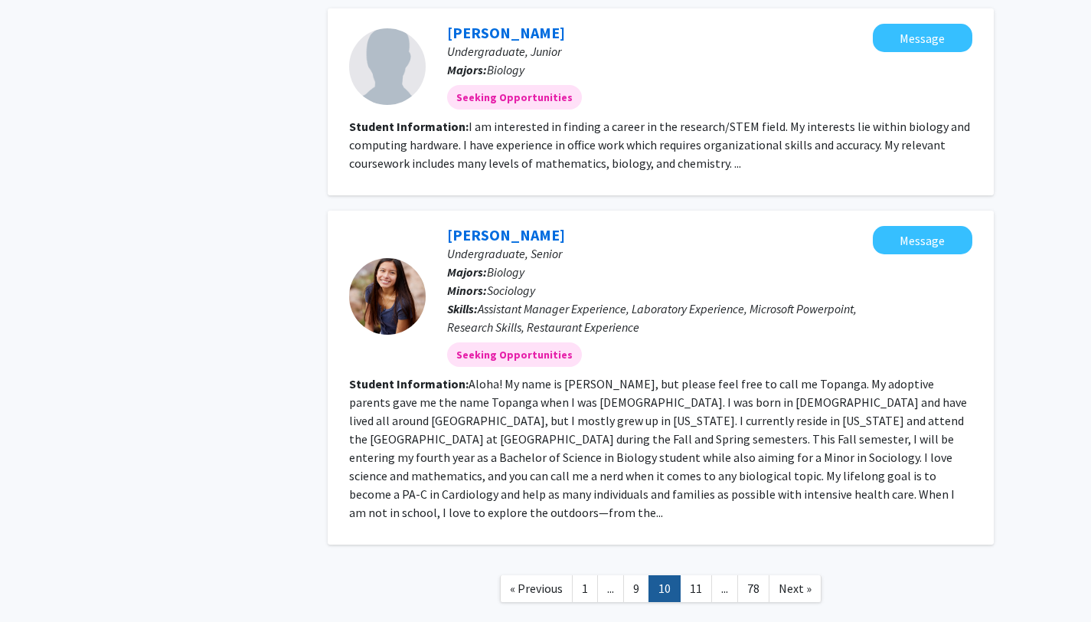
click at [703, 575] on link "11" at bounding box center [696, 588] width 32 height 27
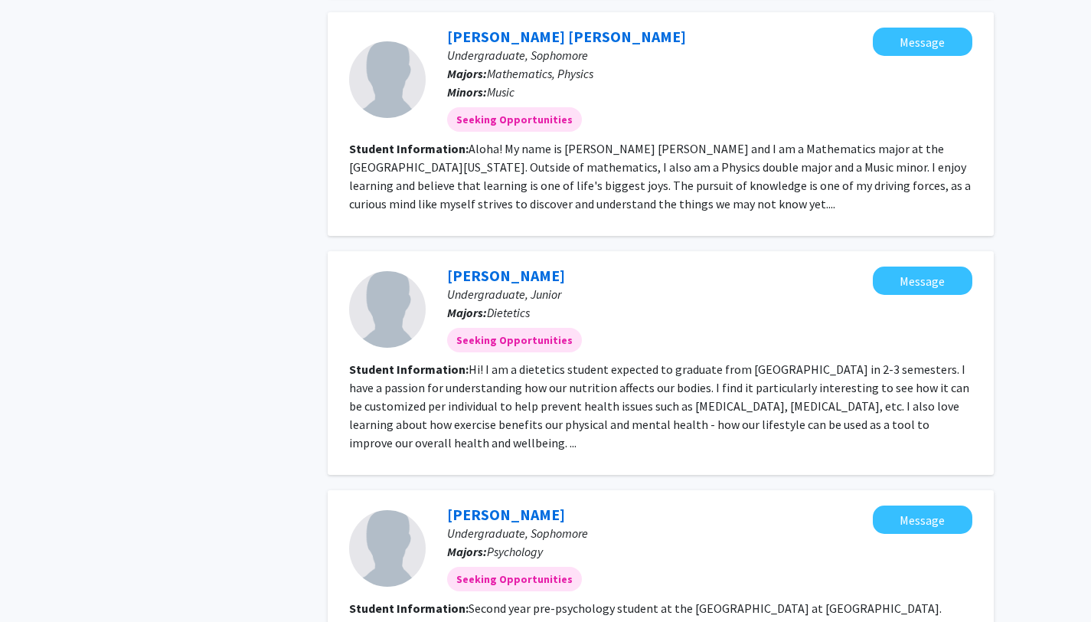
scroll to position [1993, 0]
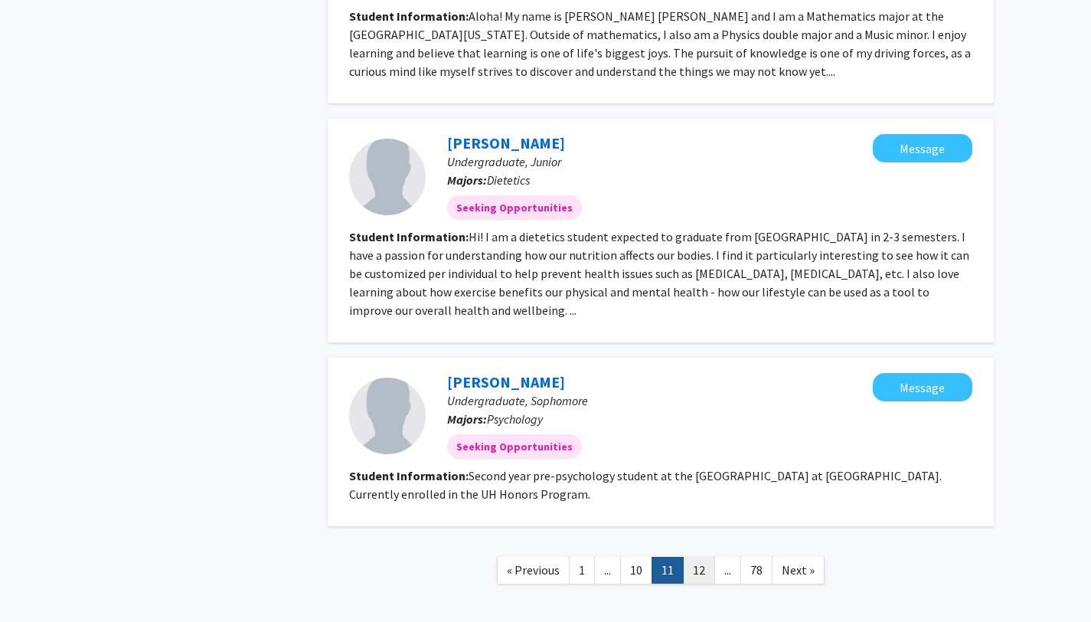
click at [702, 557] on link "12" at bounding box center [699, 570] width 32 height 27
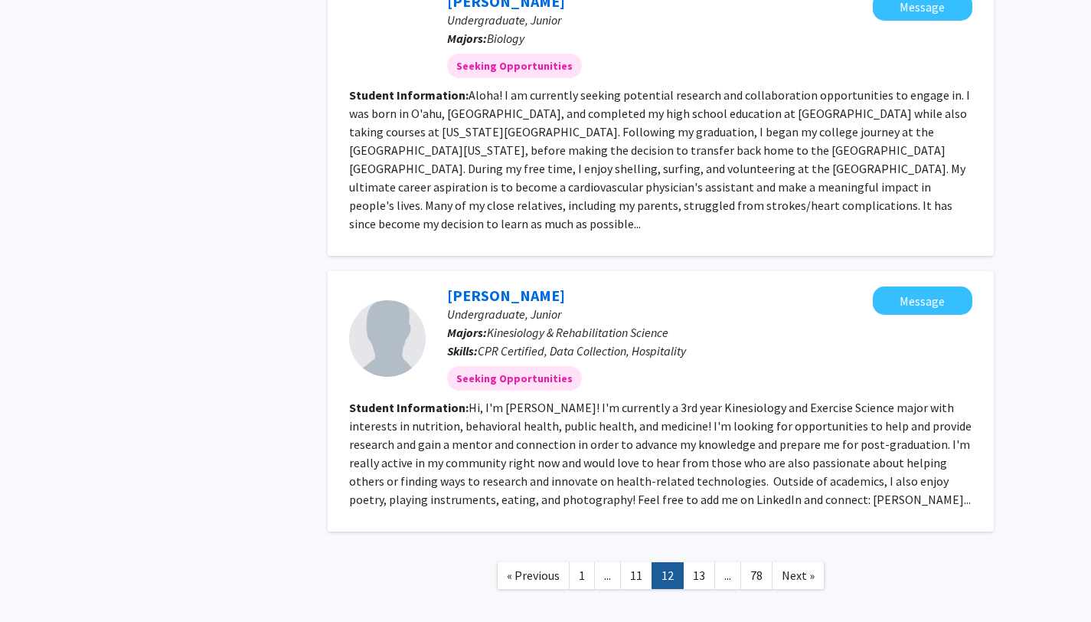
scroll to position [2166, 0]
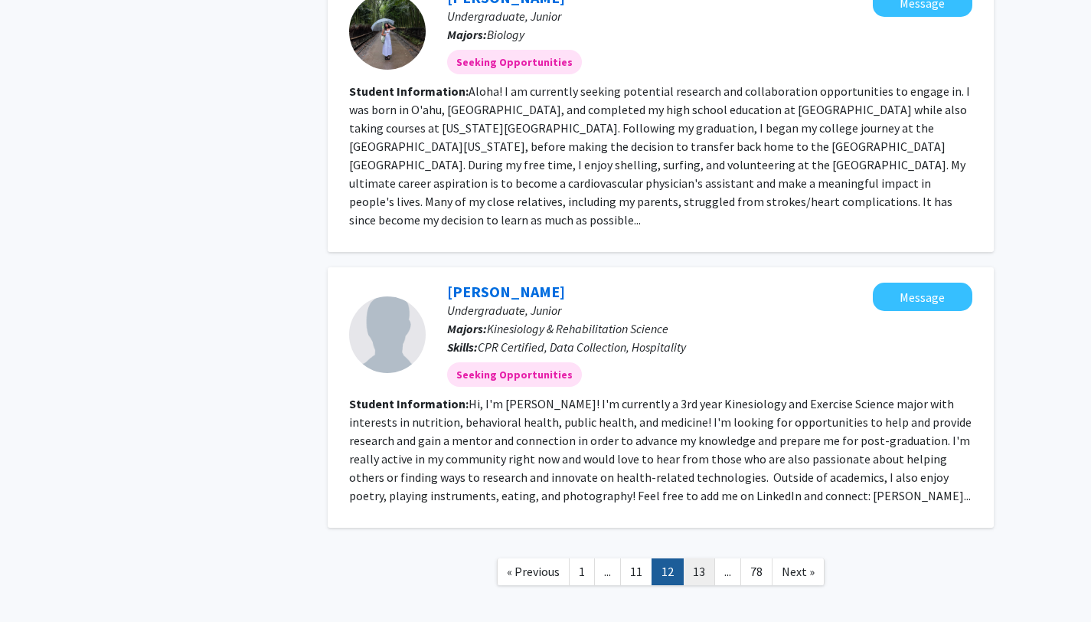
click at [705, 558] on link "13" at bounding box center [699, 571] width 32 height 27
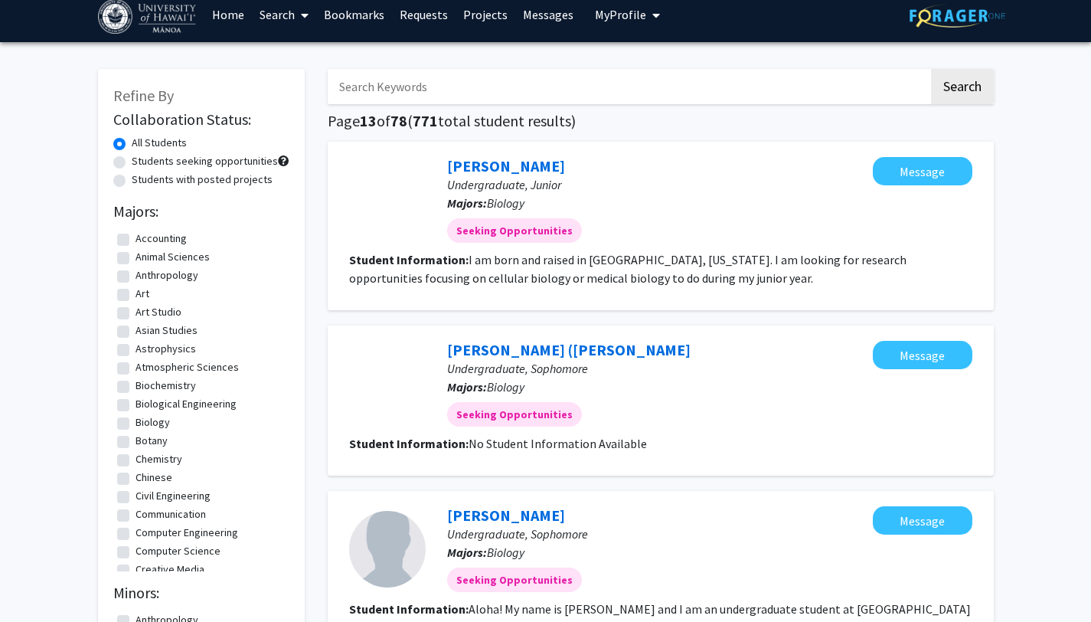
scroll to position [15, 0]
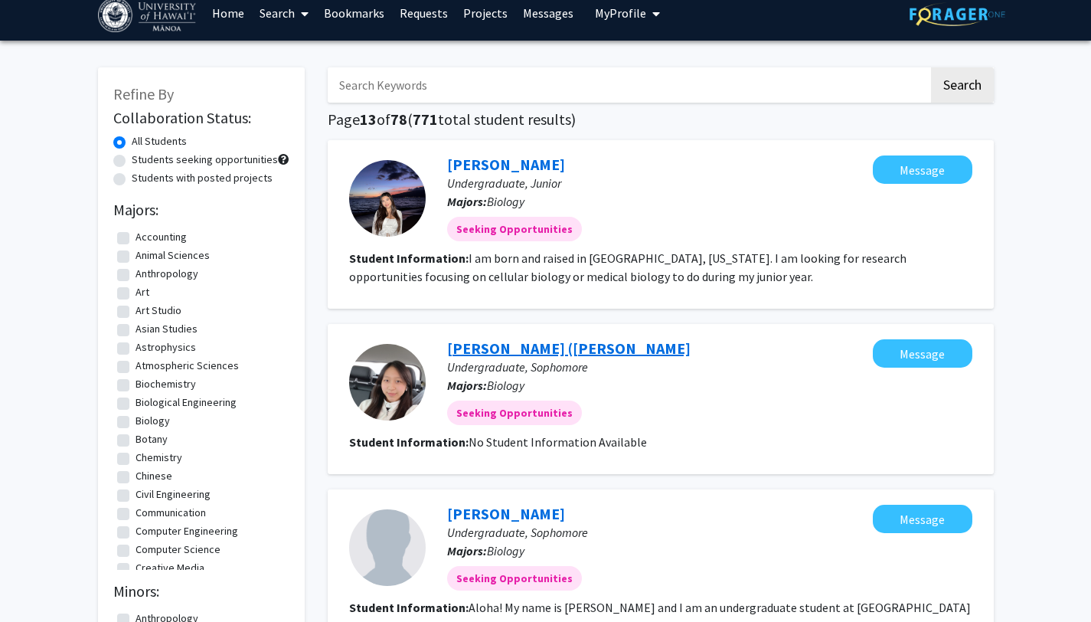
click at [567, 344] on link "[PERSON_NAME] ([PERSON_NAME]" at bounding box center [569, 347] width 244 height 19
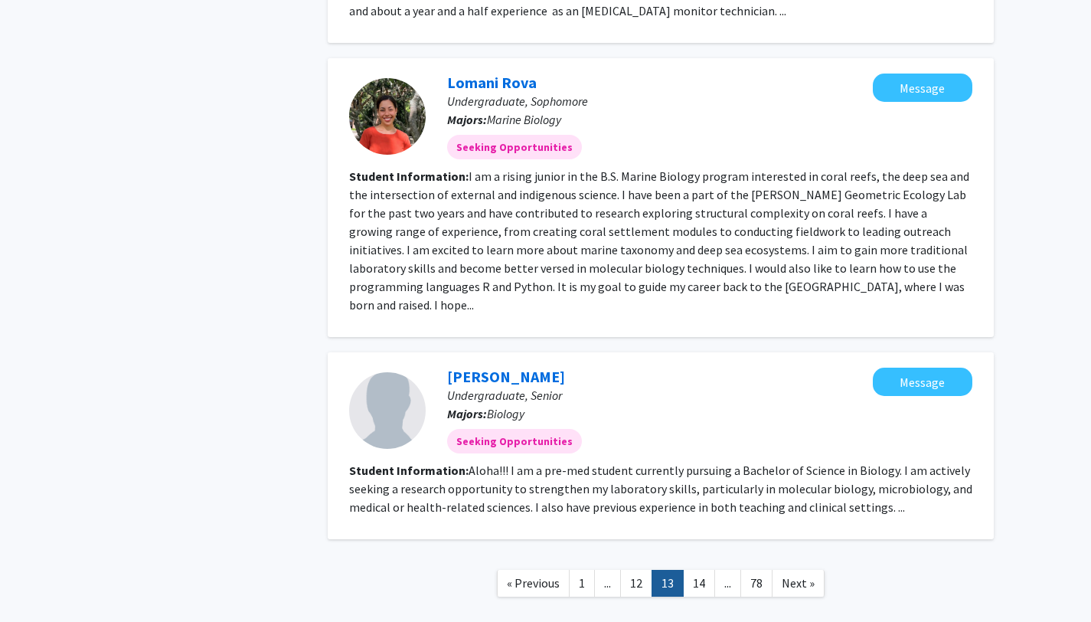
scroll to position [1947, 0]
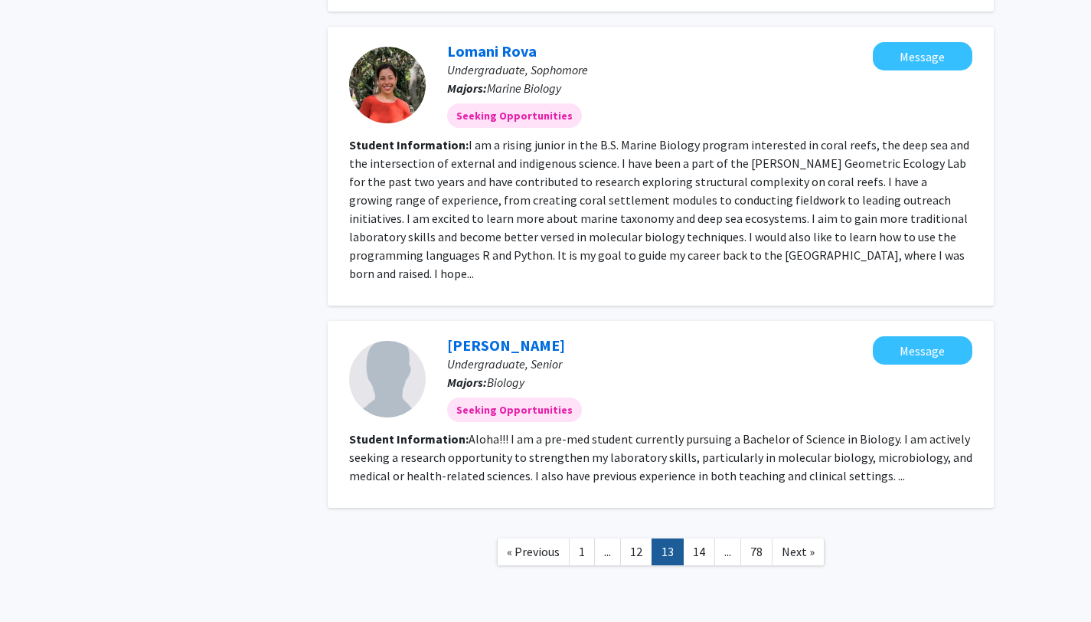
click at [682, 538] on link "13" at bounding box center [668, 551] width 32 height 27
click at [694, 538] on link "14" at bounding box center [699, 551] width 32 height 27
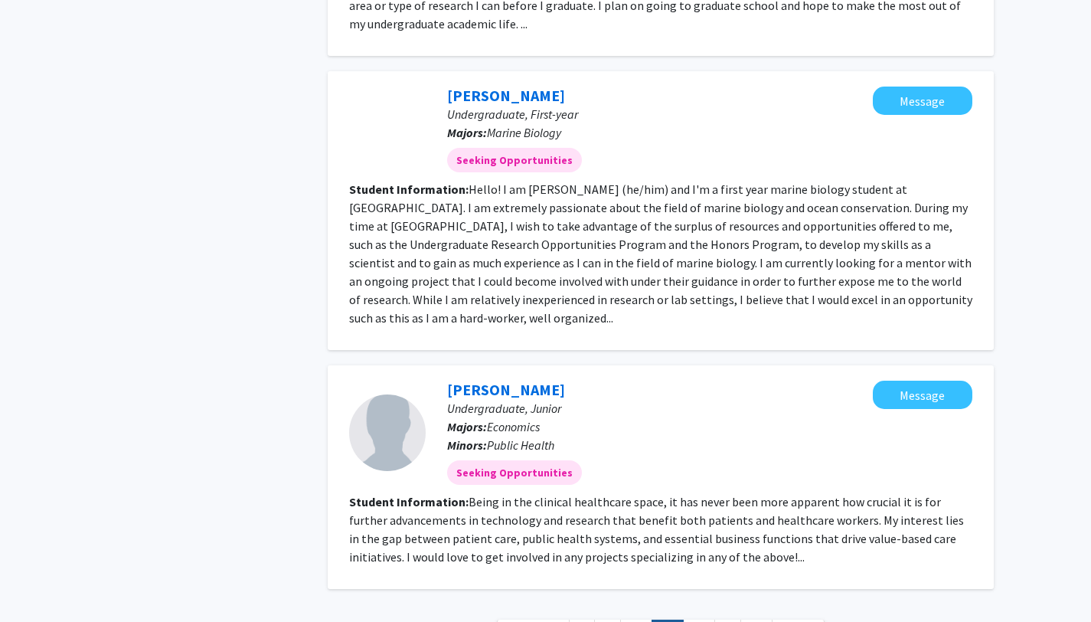
scroll to position [2127, 0]
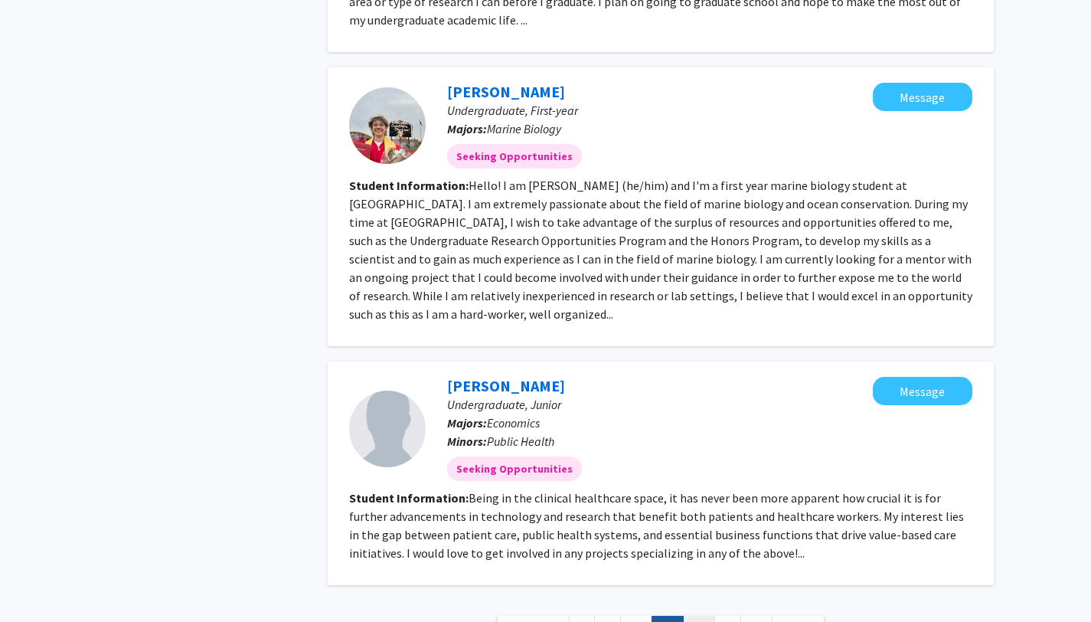
click at [694, 616] on link "15" at bounding box center [699, 629] width 32 height 27
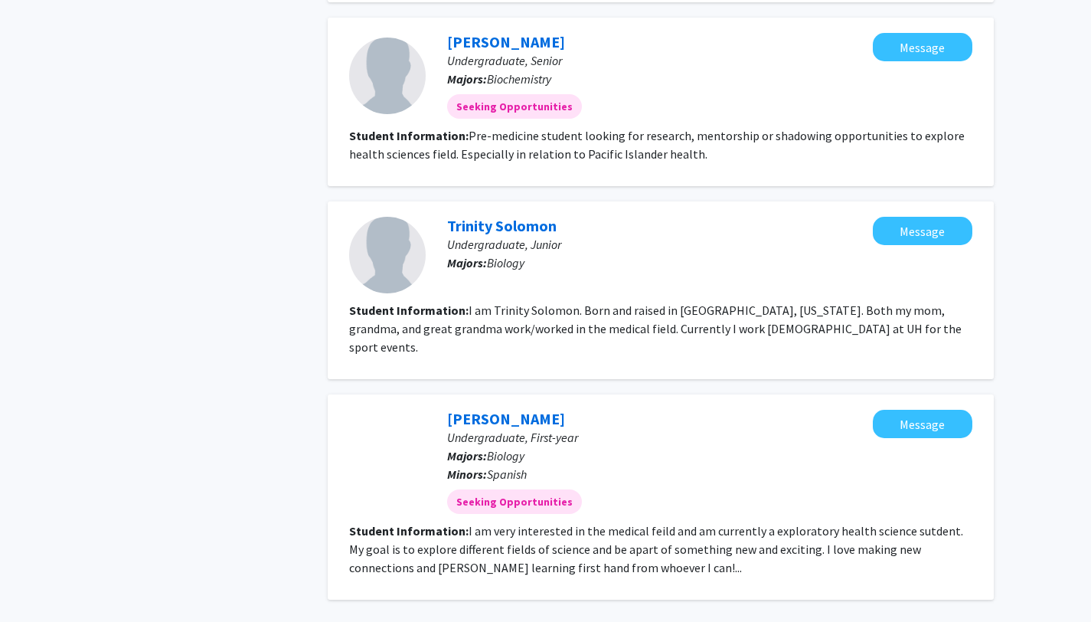
scroll to position [1966, 0]
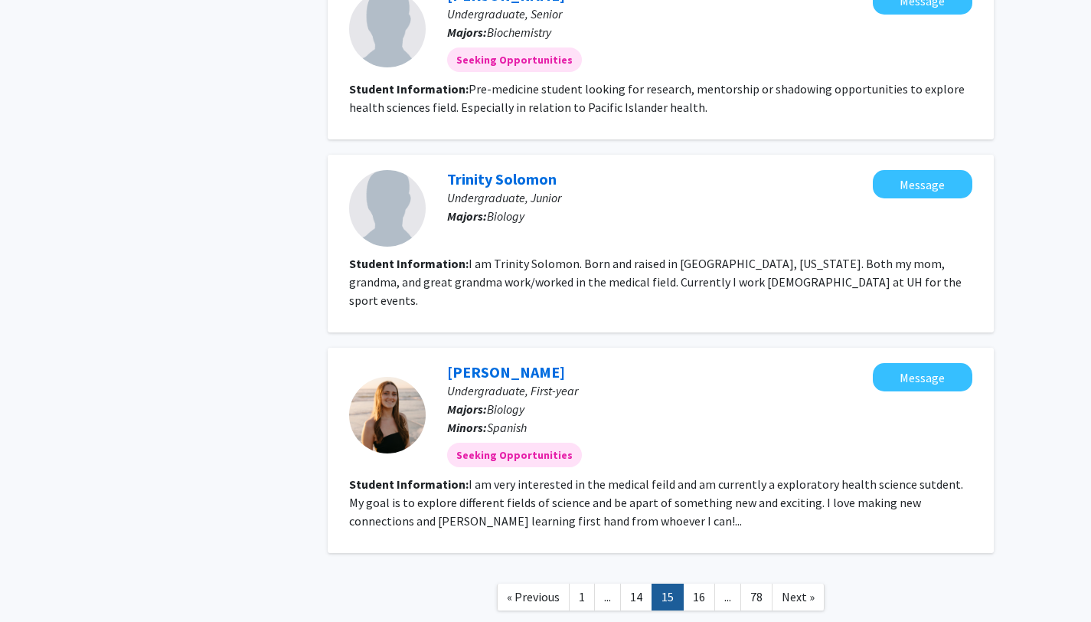
click at [691, 583] on link "16" at bounding box center [699, 596] width 32 height 27
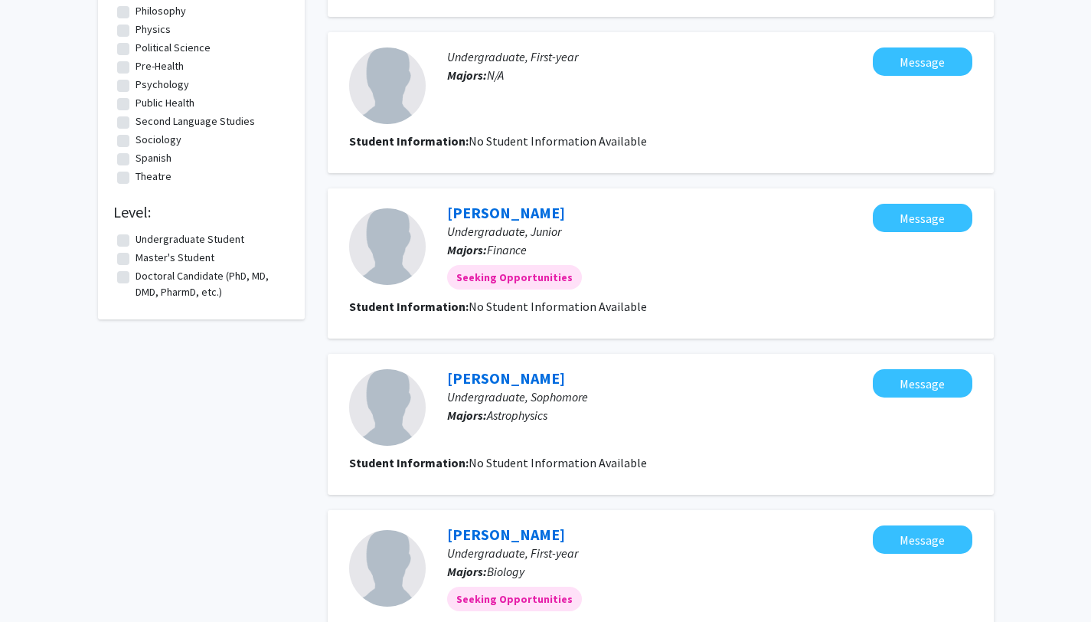
scroll to position [770, 0]
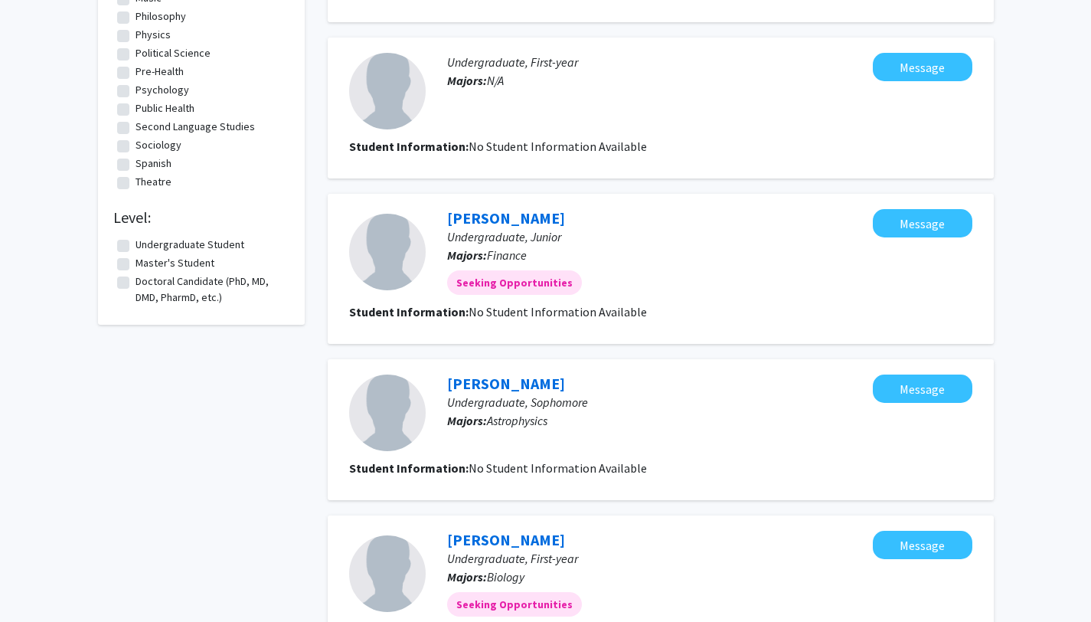
click at [226, 242] on label "Undergraduate Student" at bounding box center [190, 245] width 109 height 16
click at [145, 242] on input "Undergraduate Student" at bounding box center [141, 242] width 10 height 10
checkbox input "true"
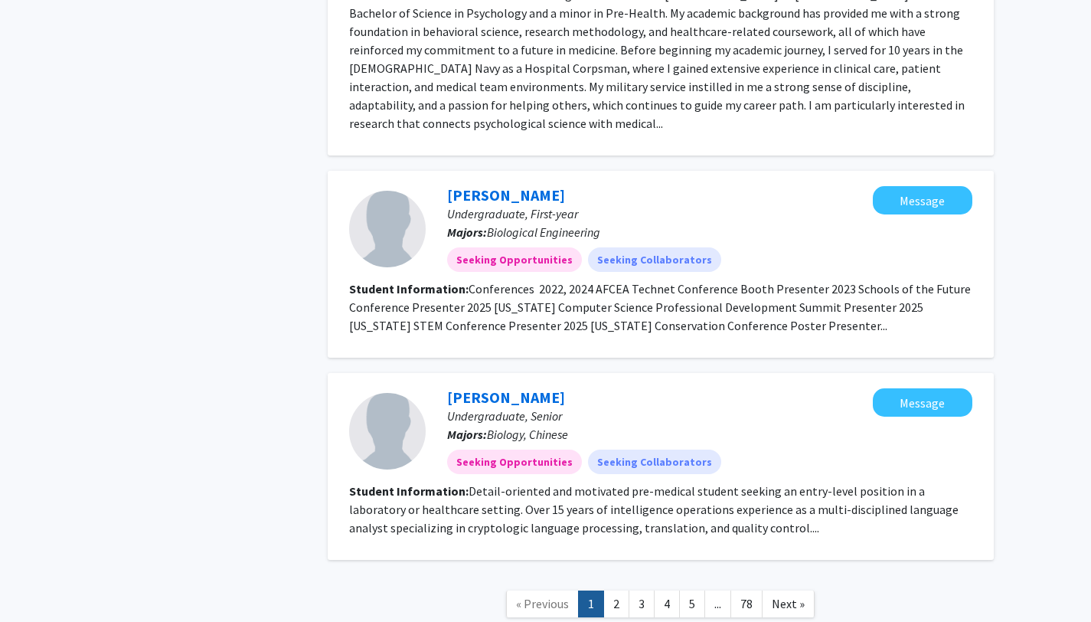
scroll to position [2223, 0]
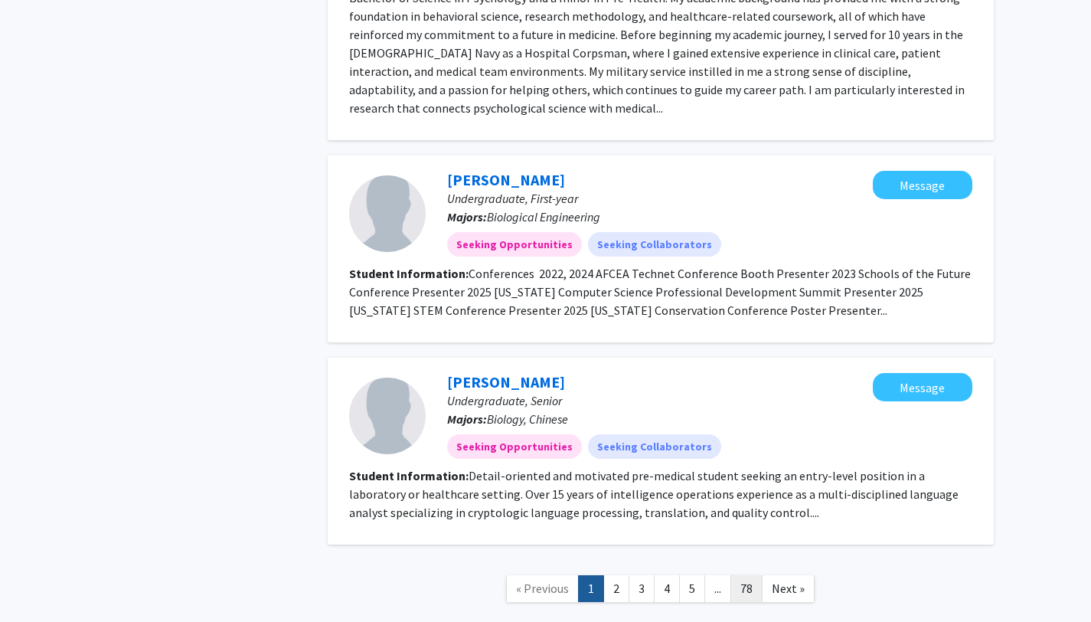
click at [737, 575] on link "78" at bounding box center [747, 588] width 32 height 27
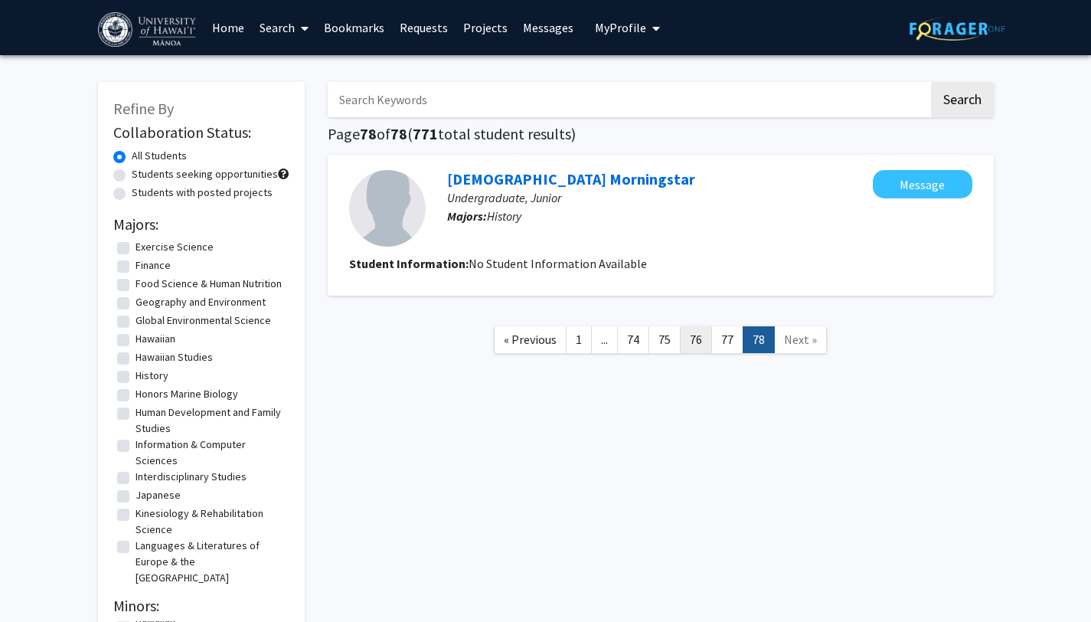
click at [689, 338] on link "76" at bounding box center [696, 339] width 32 height 27
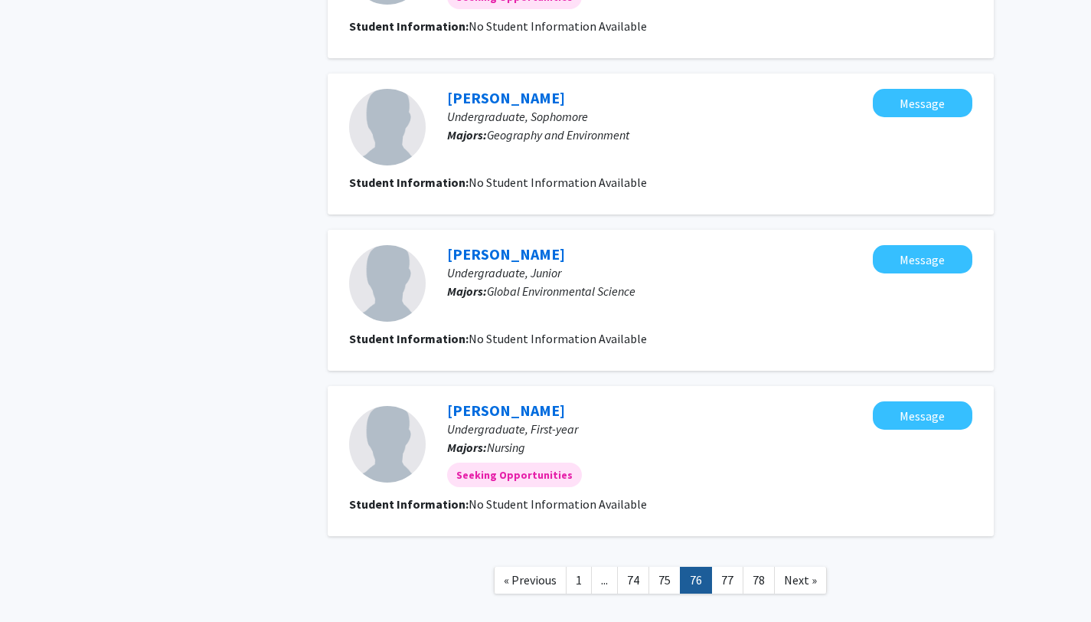
scroll to position [1239, 0]
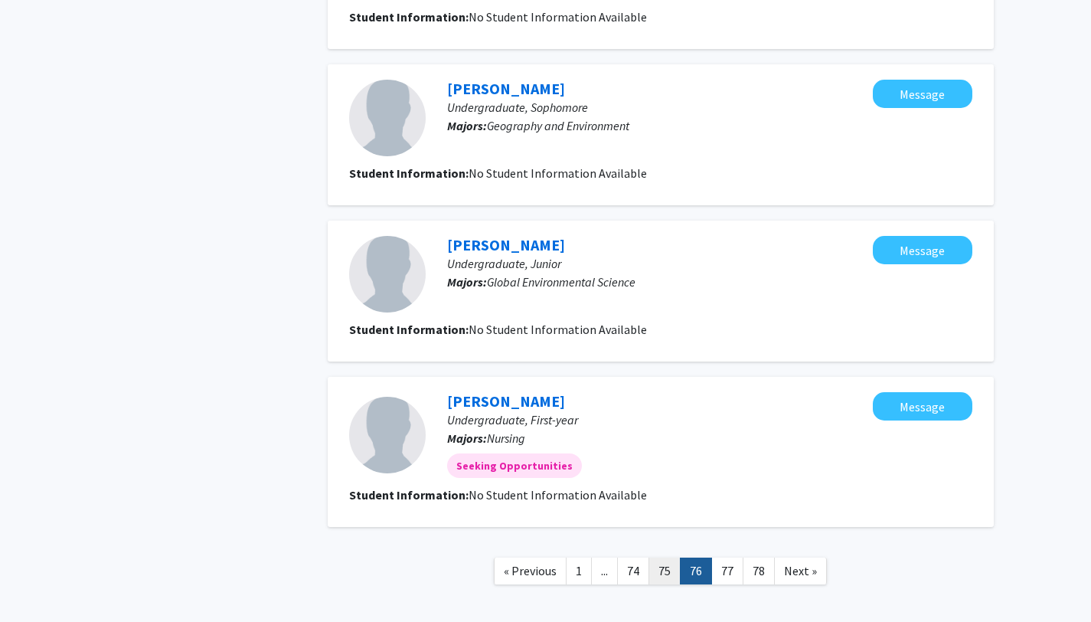
click at [662, 574] on link "75" at bounding box center [665, 570] width 32 height 27
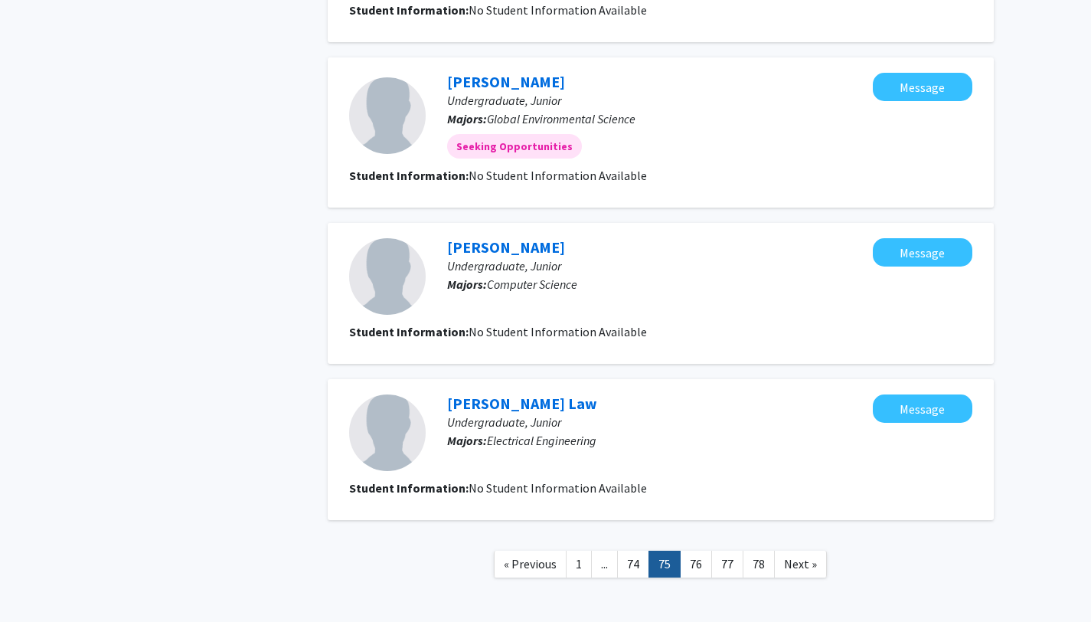
scroll to position [1295, 0]
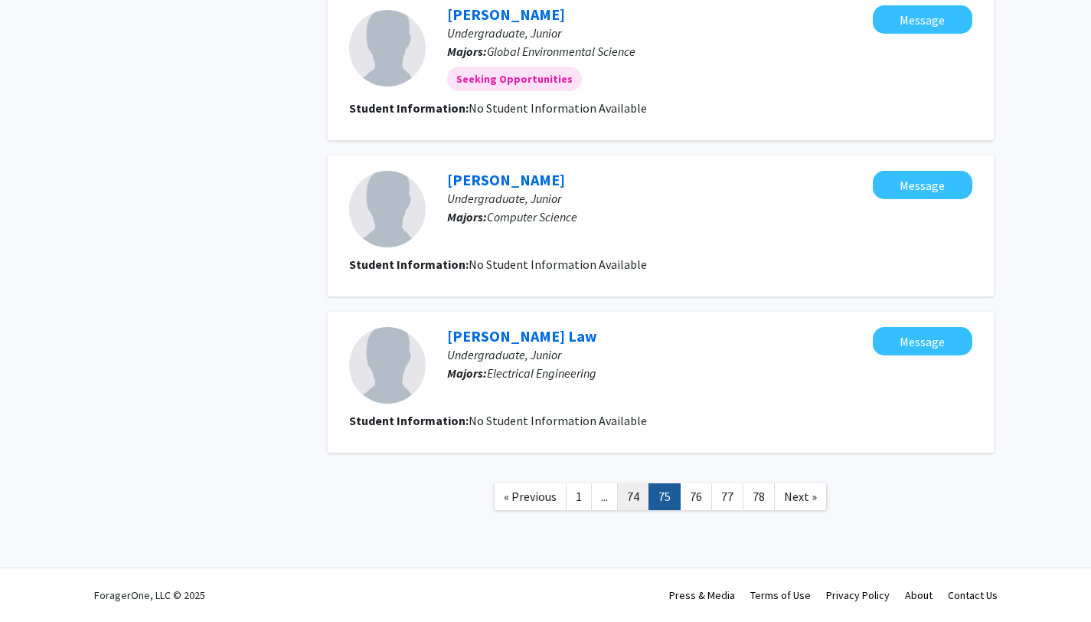
click at [631, 498] on link "74" at bounding box center [633, 496] width 32 height 27
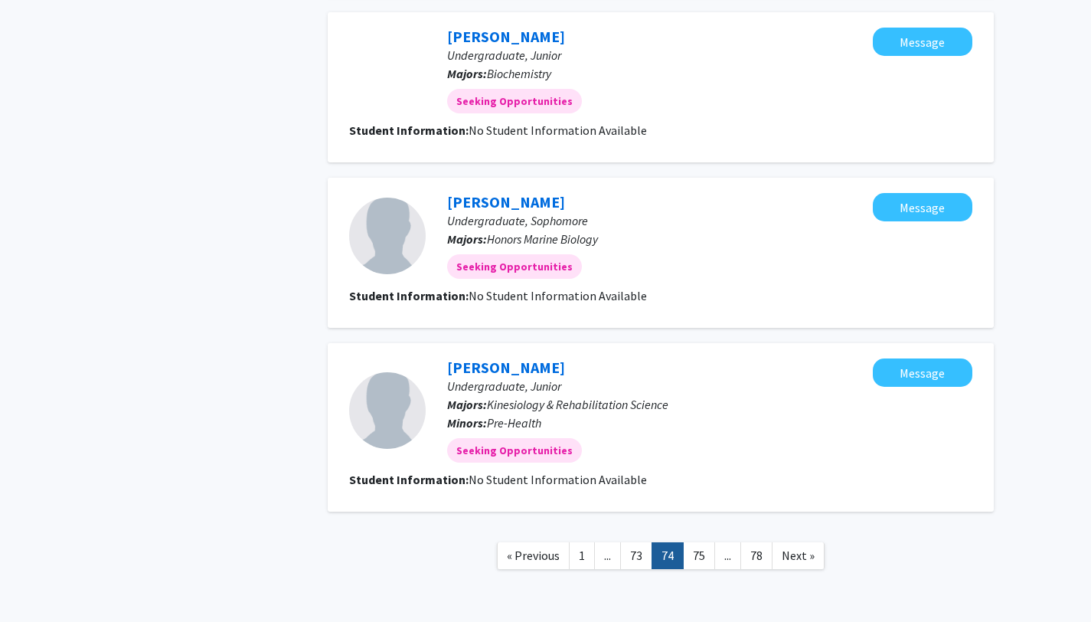
scroll to position [1359, 0]
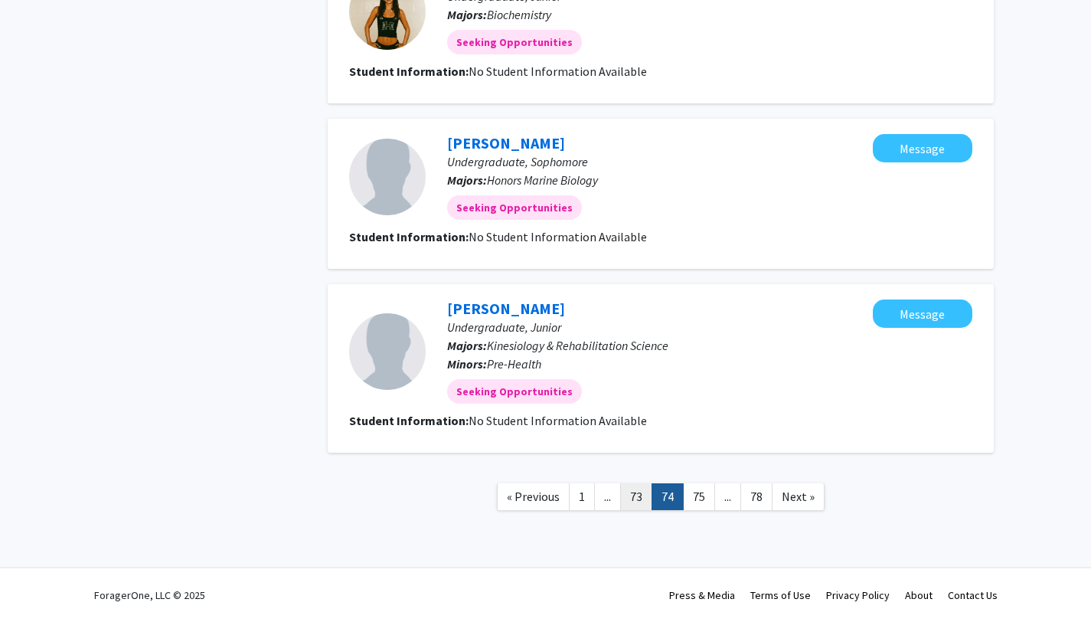
click at [629, 489] on link "73" at bounding box center [636, 496] width 32 height 27
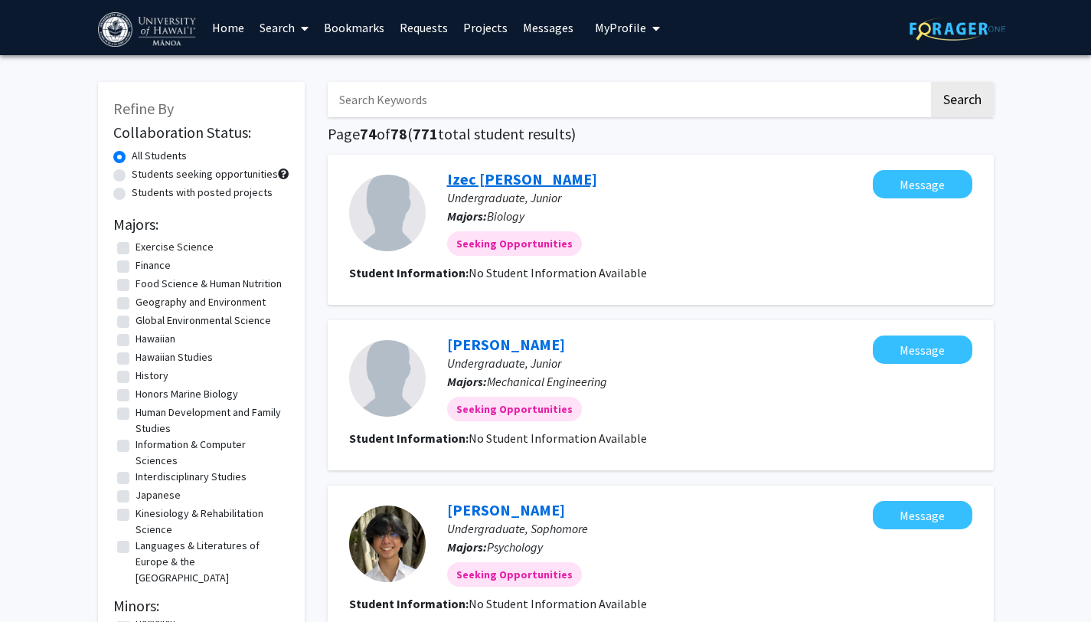
click at [495, 180] on link "Izec [PERSON_NAME]" at bounding box center [522, 178] width 150 height 19
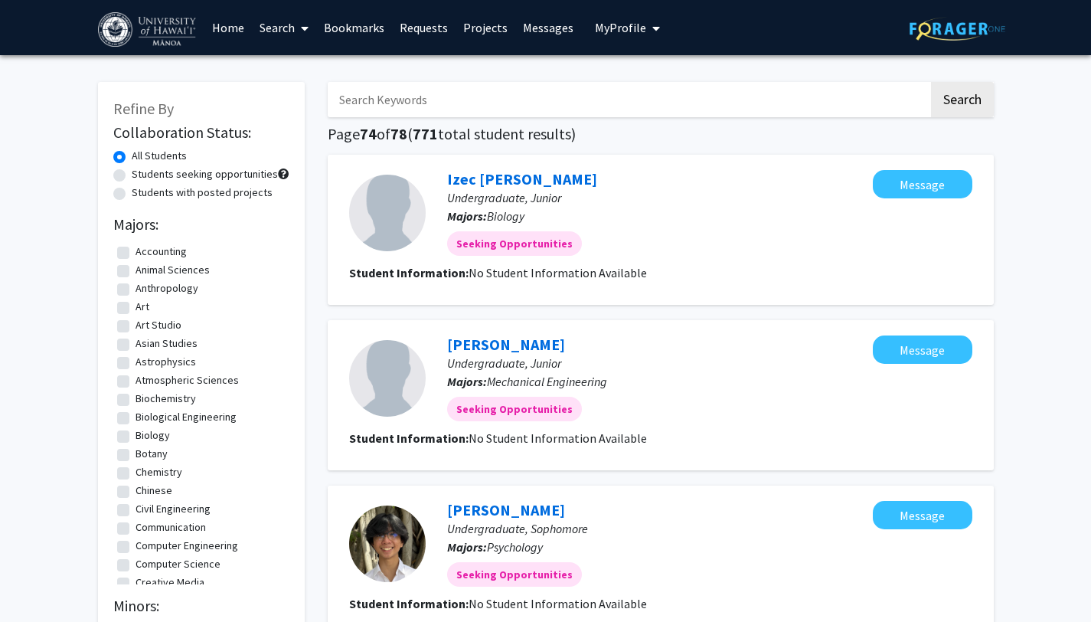
click at [437, 103] on input "Search Keywords" at bounding box center [628, 99] width 601 height 35
type input "anya"
click at [931, 82] on button "Search" at bounding box center [962, 99] width 63 height 35
checkbox input "false"
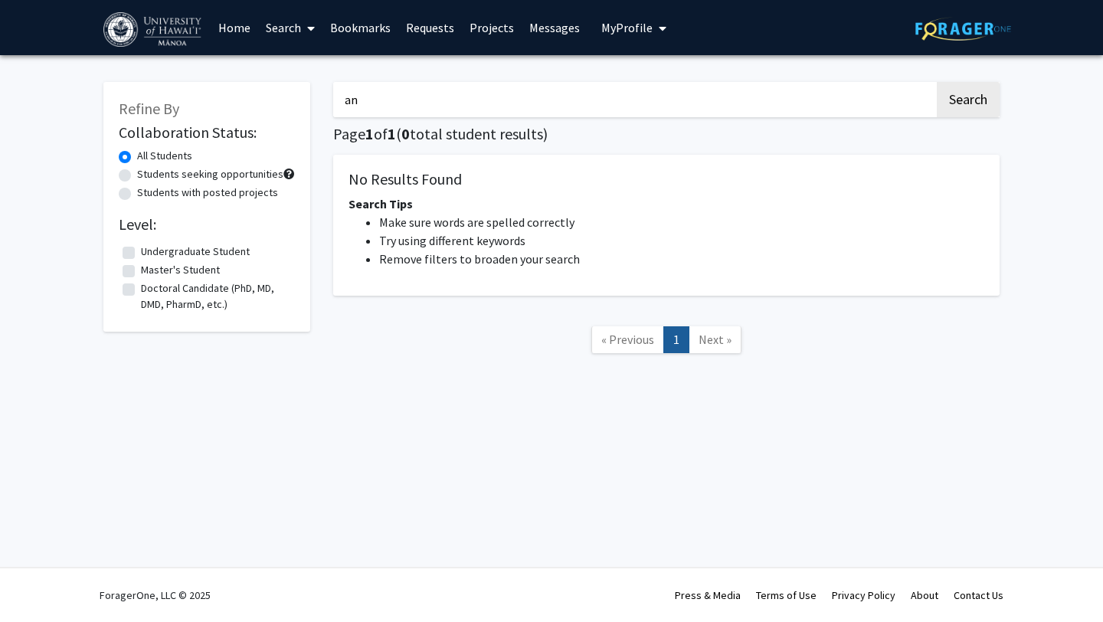
type input "a"
type input "c"
click at [936, 82] on button "Search" at bounding box center [967, 99] width 63 height 35
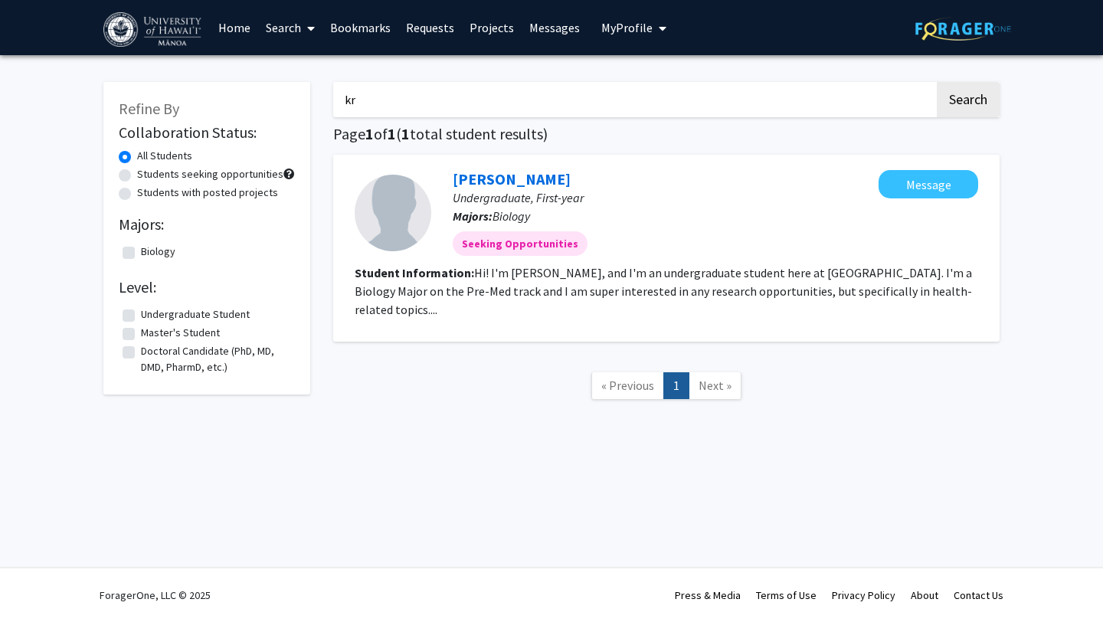
type input "k"
click at [536, 181] on link "[PERSON_NAME]" at bounding box center [512, 178] width 118 height 19
click at [505, 185] on link "[PERSON_NAME]" at bounding box center [512, 178] width 118 height 19
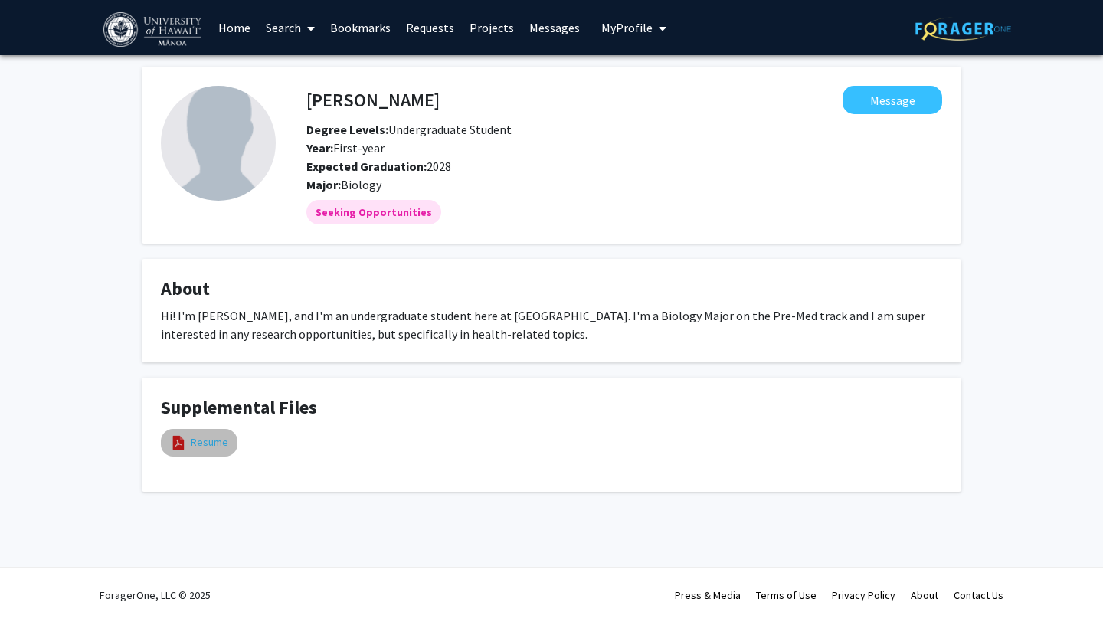
click at [196, 446] on link "Resume" at bounding box center [210, 442] width 38 height 16
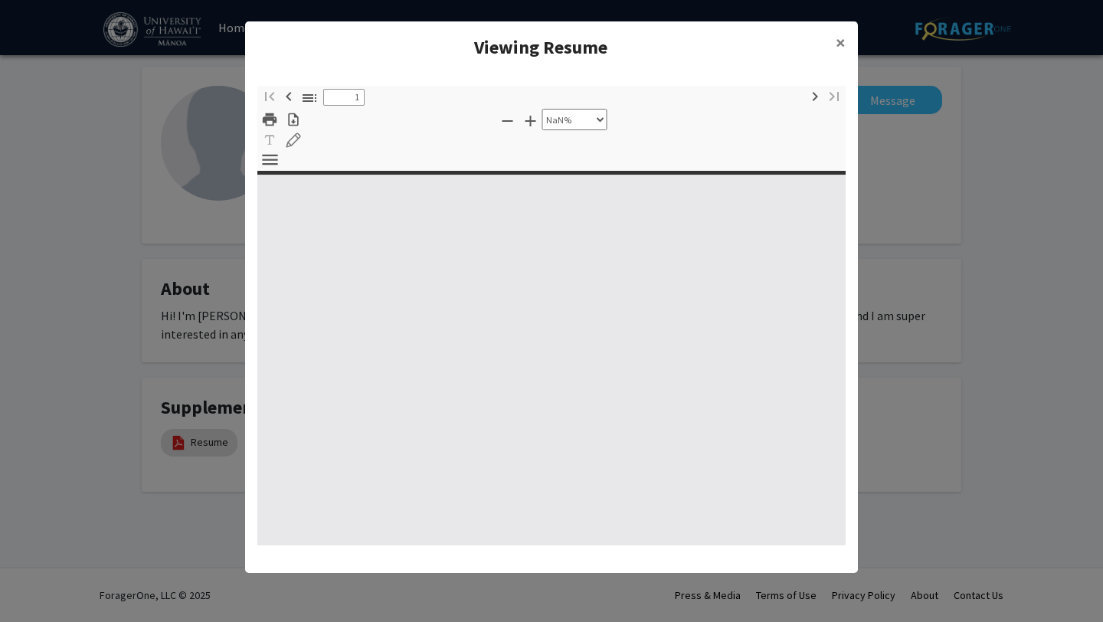
type input "0"
select select "custom"
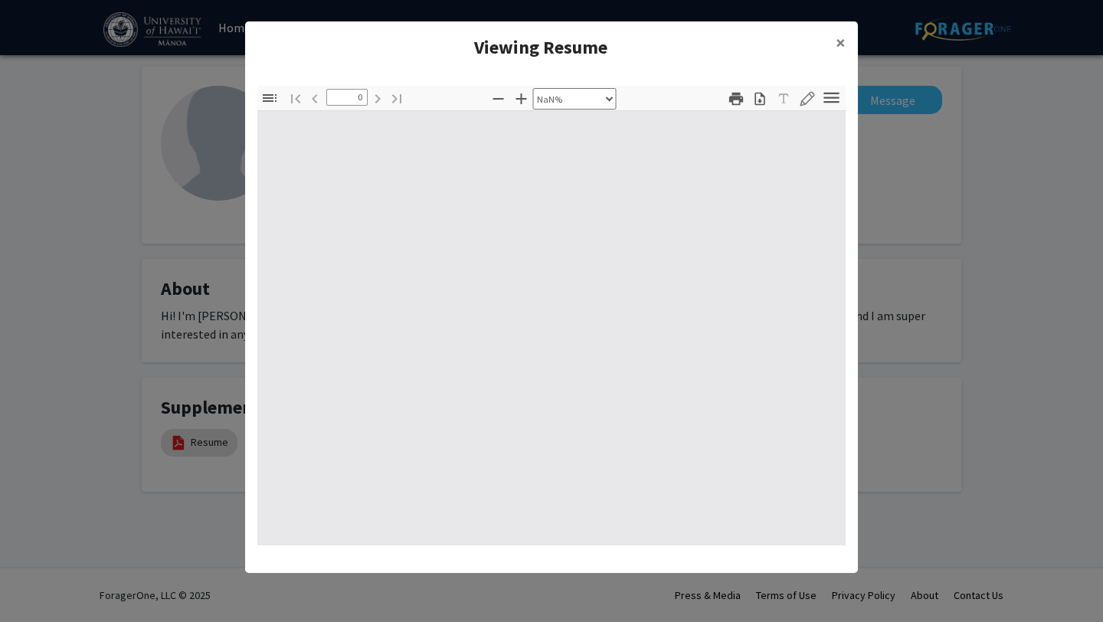
type input "1"
select select "auto"
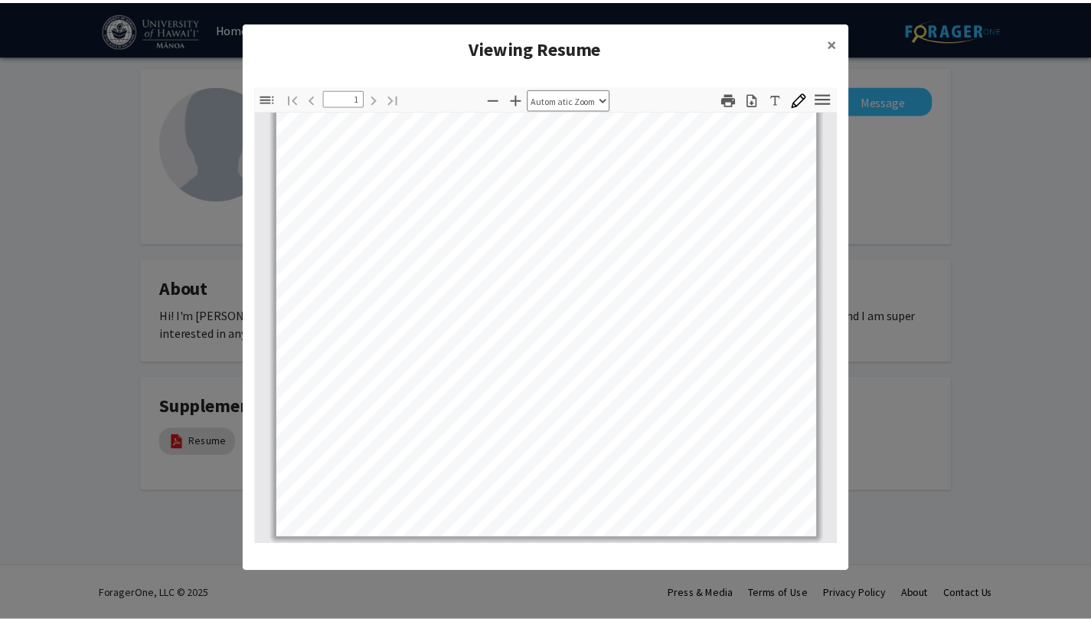
scroll to position [283, 0]
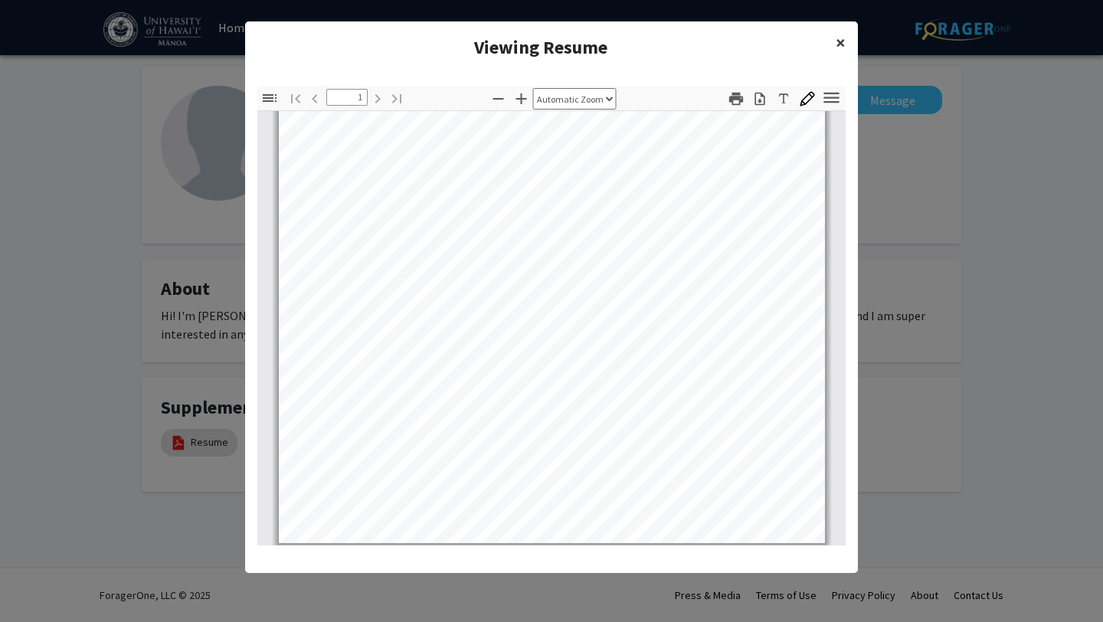
click at [842, 39] on span "×" at bounding box center [840, 43] width 10 height 24
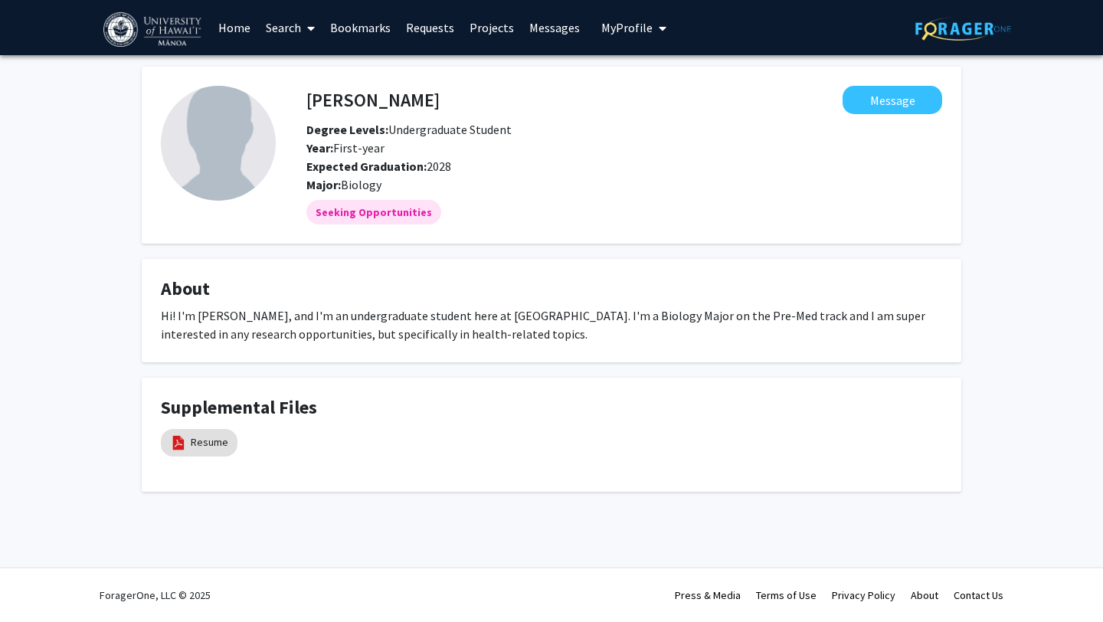
click at [652, 38] on span "My profile dropdown to access profile and logout" at bounding box center [659, 29] width 14 height 54
click at [665, 87] on span "View Profile" at bounding box center [696, 88] width 93 height 17
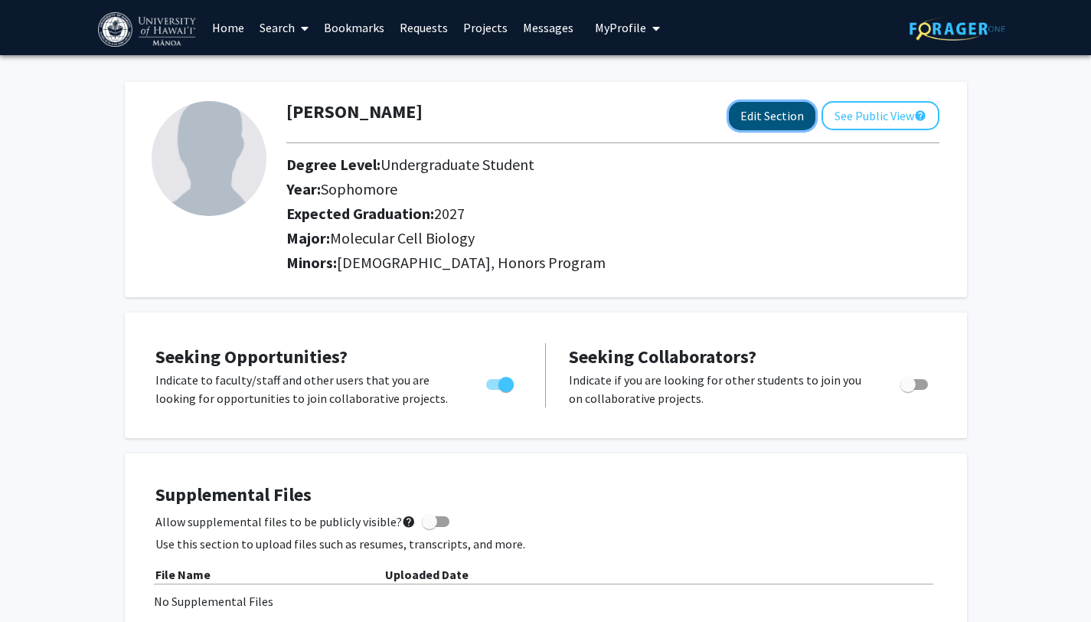
click at [784, 126] on button "Edit Section" at bounding box center [772, 116] width 87 height 28
select select "sophomore"
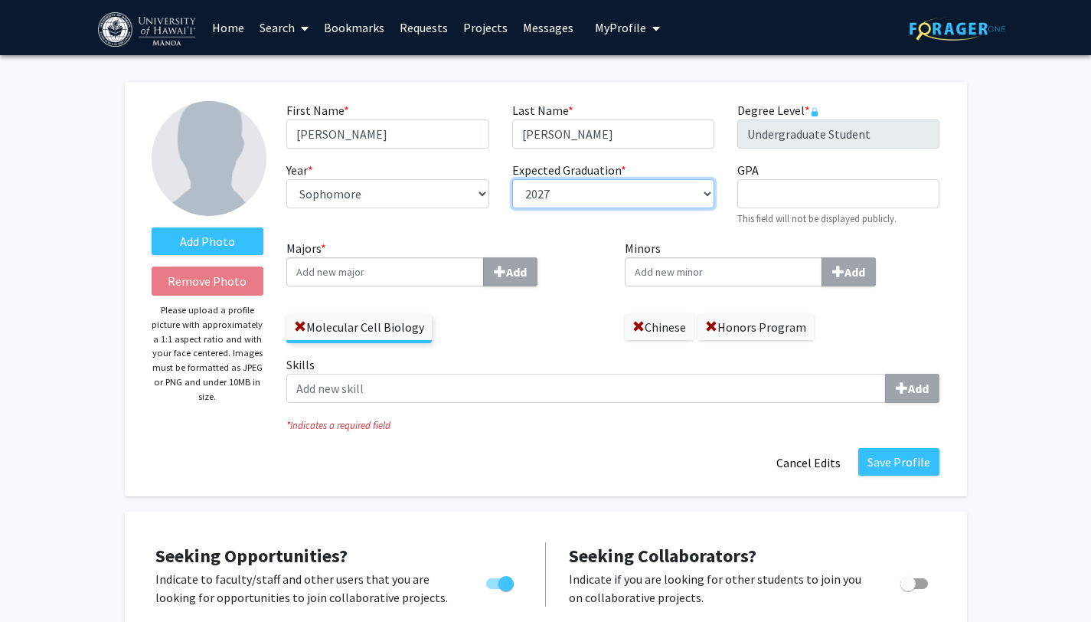
click at [591, 190] on select "--- 2018 2019 2020 2021 2022 2023 2024 2025 2026 2027 2028 2029 2030 2031" at bounding box center [613, 193] width 202 height 29
select select "2028"
click at [512, 179] on select "--- 2018 2019 2020 2021 2022 2023 2024 2025 2026 2027 2028 2029 2030 2031" at bounding box center [613, 193] width 202 height 29
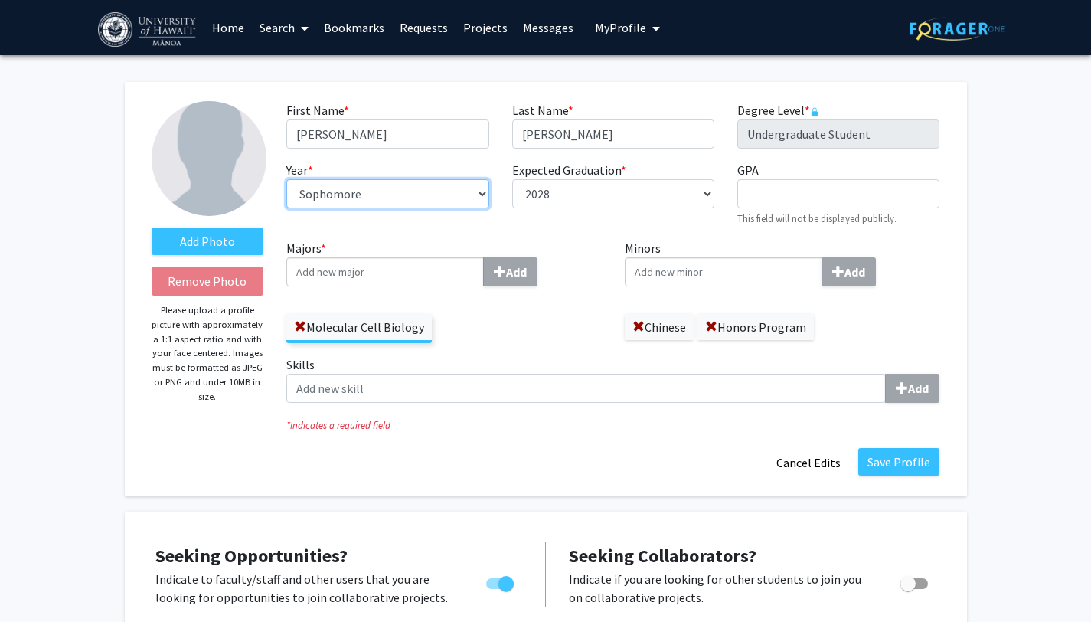
click at [471, 188] on select "--- First-year Sophomore Junior Senior Postbaccalaureate Certificate" at bounding box center [387, 193] width 202 height 29
select select "junior"
click at [286, 179] on select "--- First-year Sophomore Junior Senior Postbaccalaureate Certificate" at bounding box center [387, 193] width 202 height 29
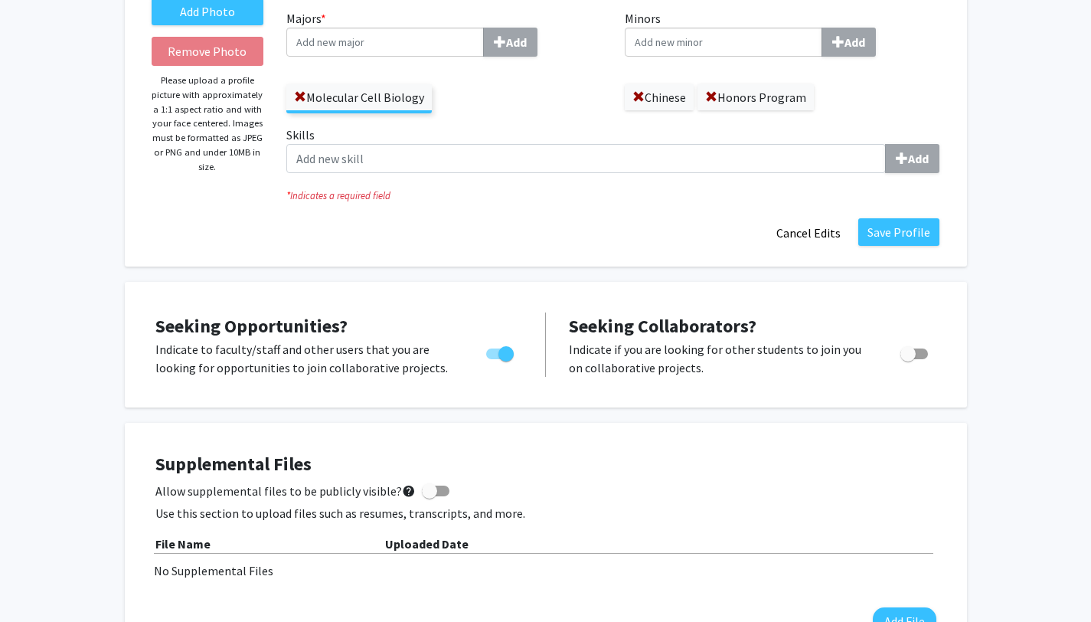
scroll to position [220, 0]
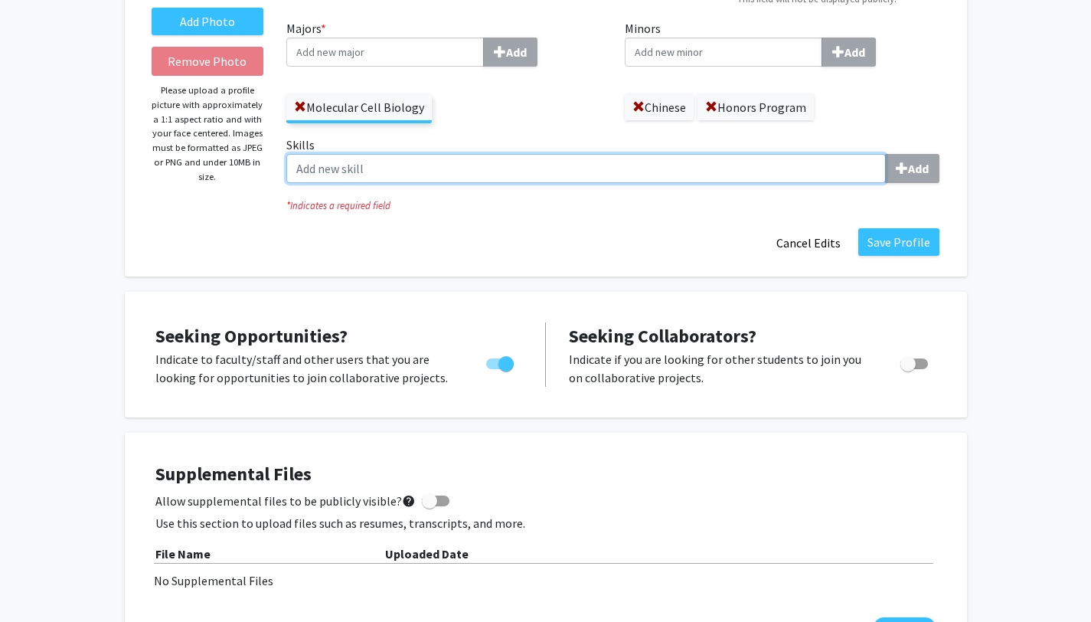
click at [803, 169] on input "Skills Add" at bounding box center [586, 168] width 600 height 29
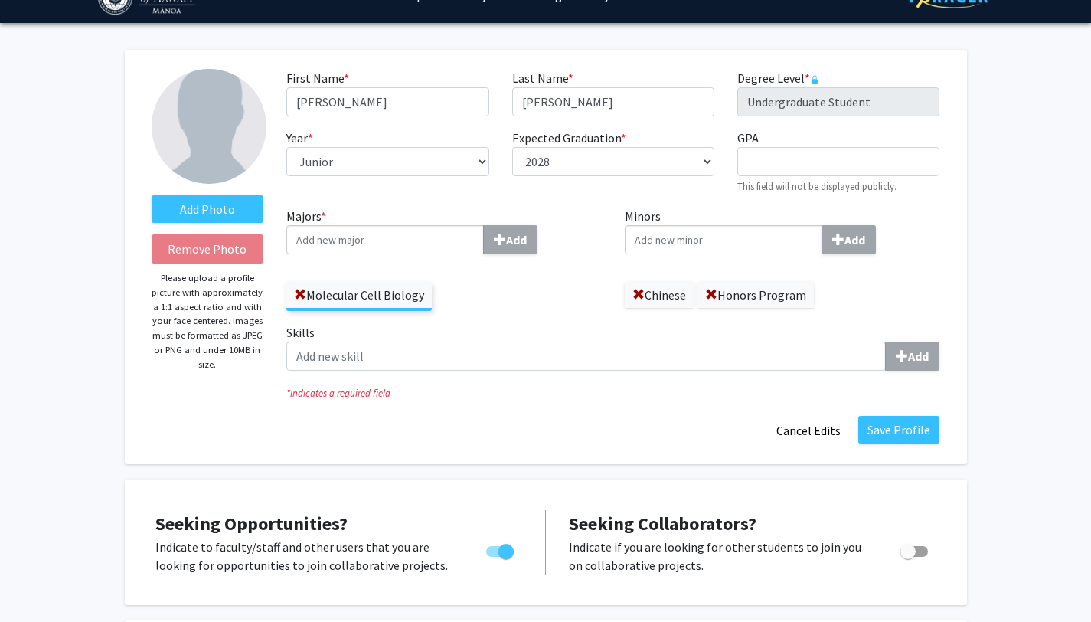
scroll to position [27, 0]
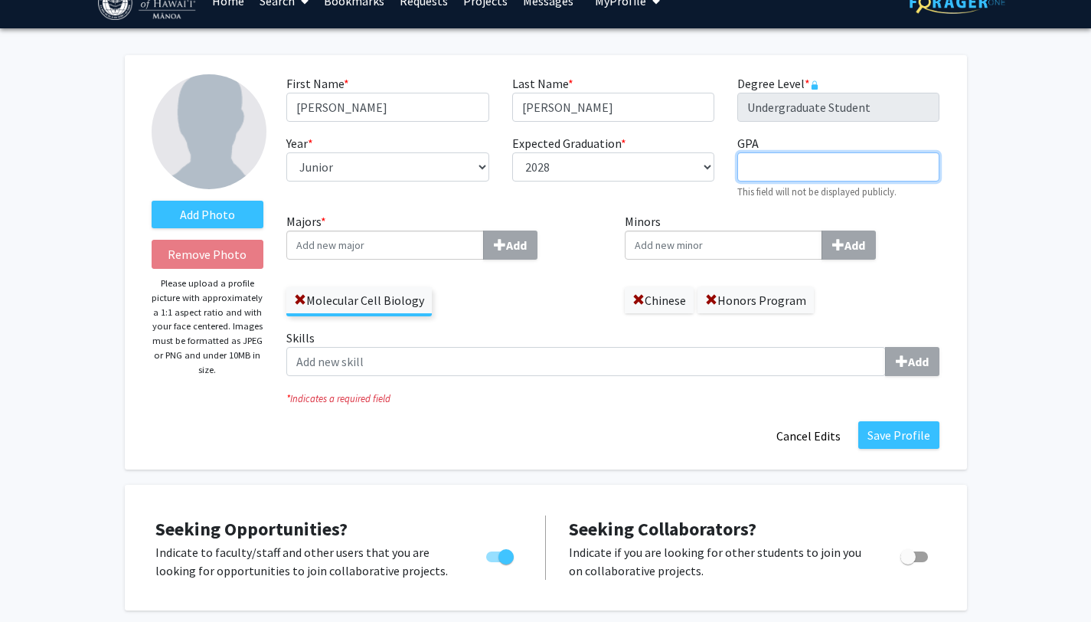
click at [786, 168] on input "GPA required" at bounding box center [838, 166] width 202 height 29
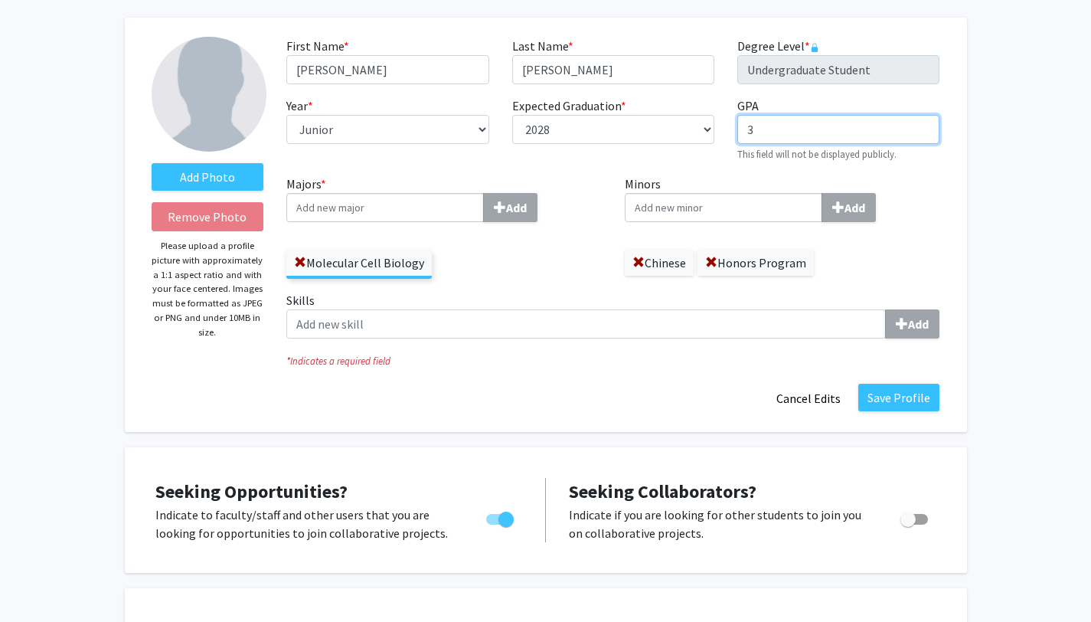
scroll to position [62, 0]
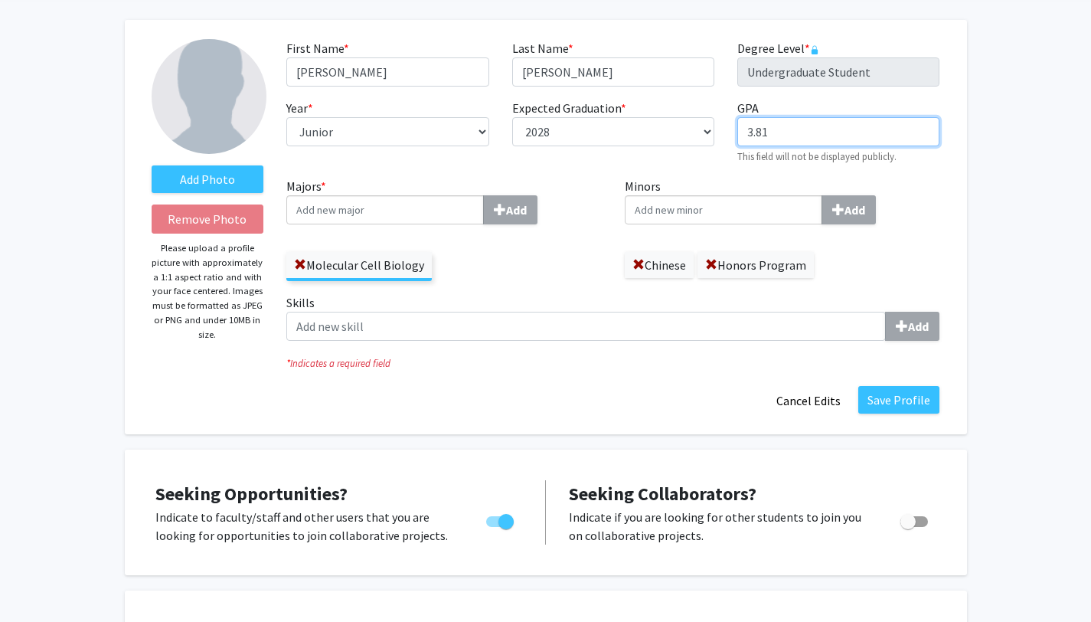
type input "3.81"
click at [961, 214] on div "Add Photo Remove Photo Please upload a profile picture with approximately a 1:1…" at bounding box center [546, 227] width 842 height 414
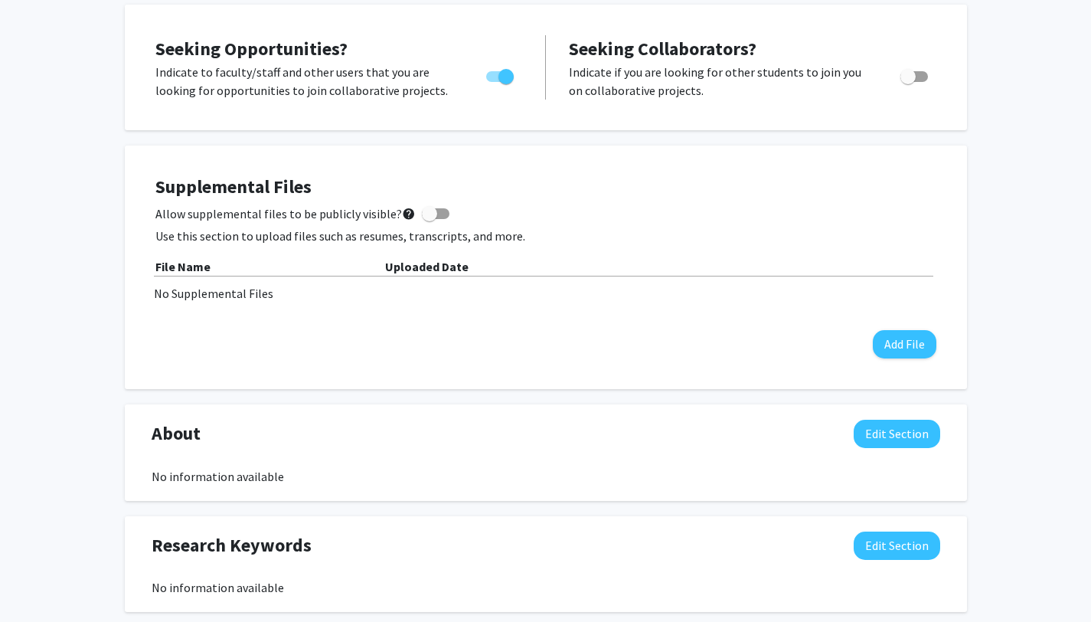
scroll to position [534, 0]
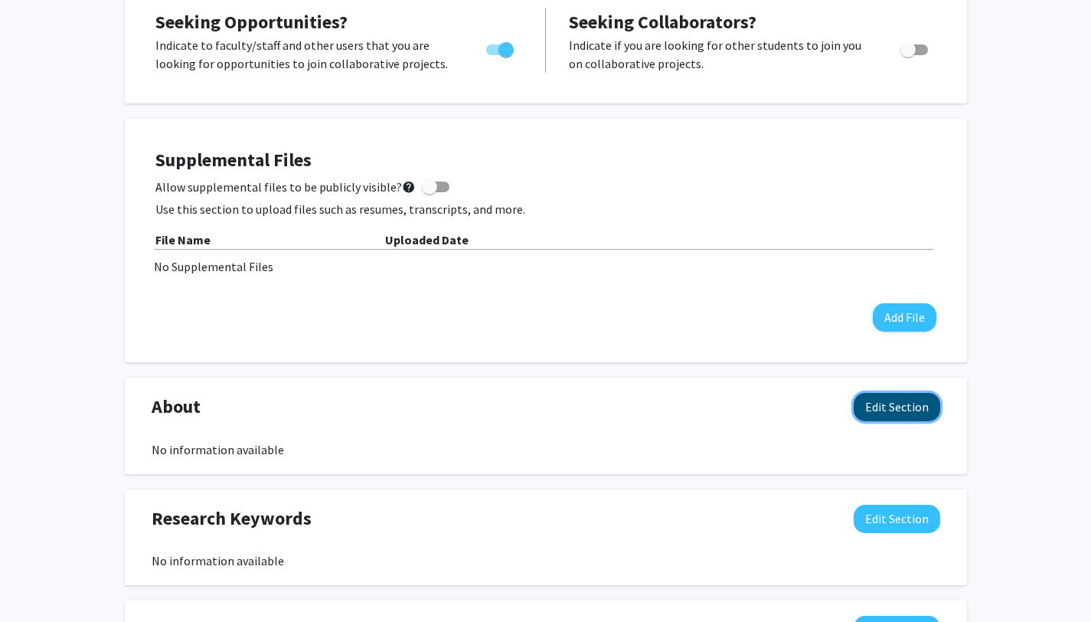
click at [910, 403] on button "Edit Section" at bounding box center [897, 407] width 87 height 28
